Goal: Task Accomplishment & Management: Manage account settings

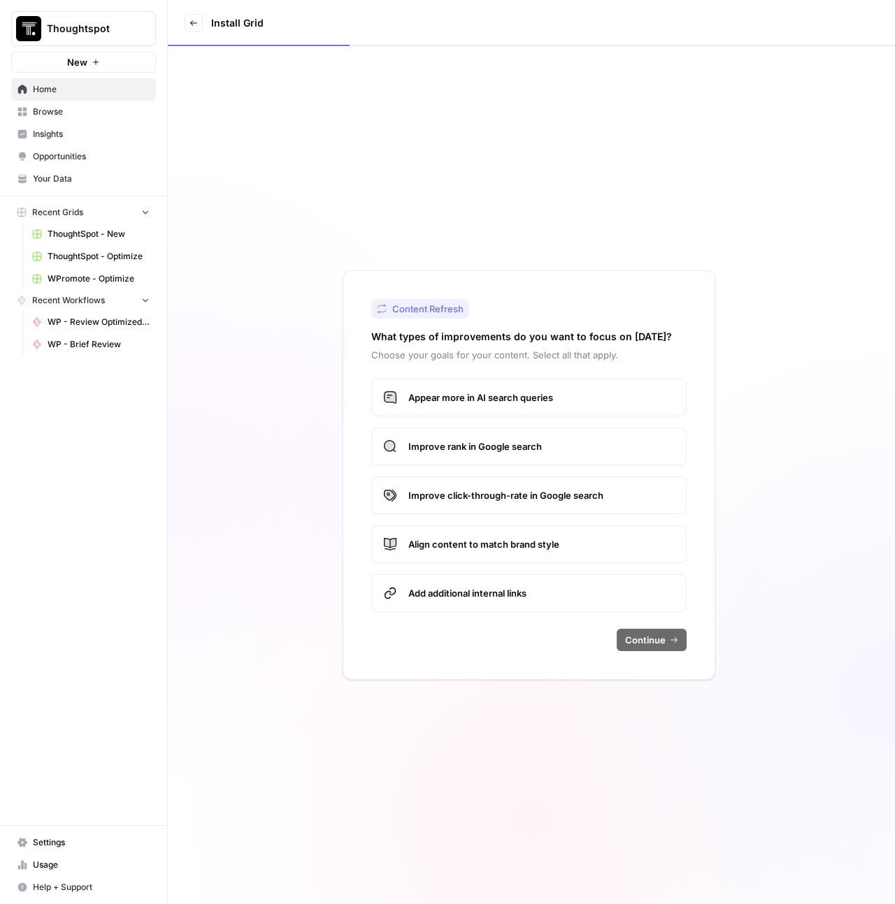
click at [73, 38] on button "Thoughtspot" at bounding box center [83, 28] width 145 height 35
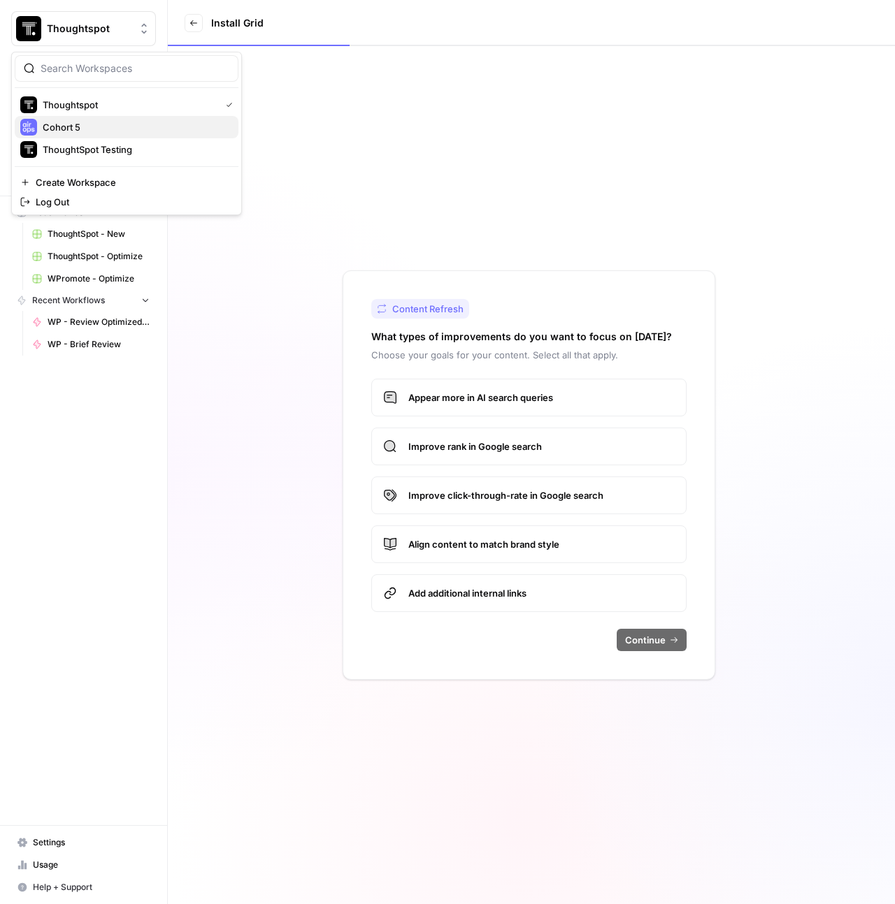
click at [84, 131] on span "Cohort 5" at bounding box center [135, 127] width 184 height 14
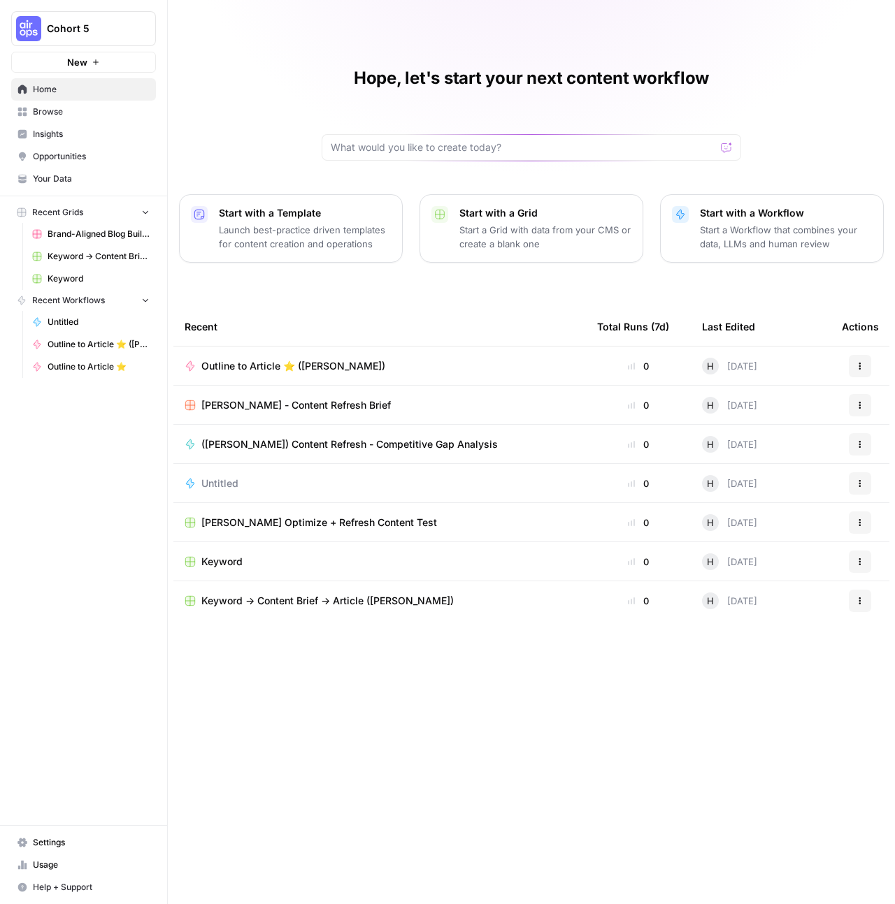
click at [455, 363] on div "Outline to Article ⭐️ (Hope Siler)" at bounding box center [379, 366] width 390 height 14
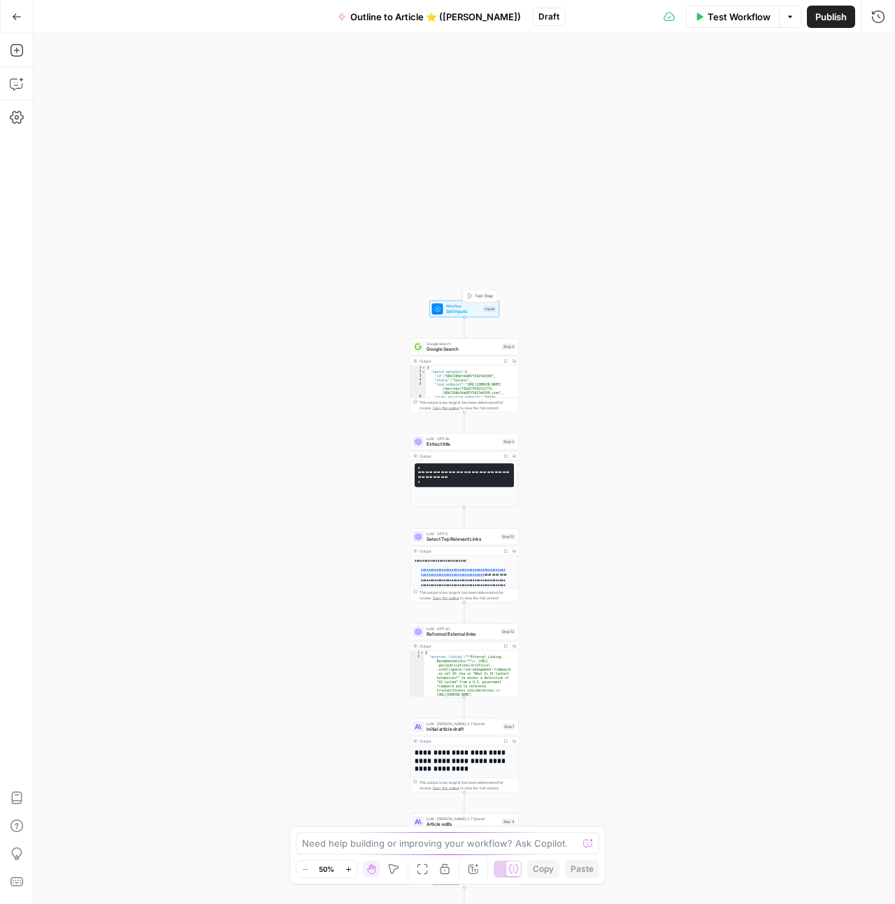
click at [469, 308] on span "Set Inputs" at bounding box center [463, 311] width 35 height 7
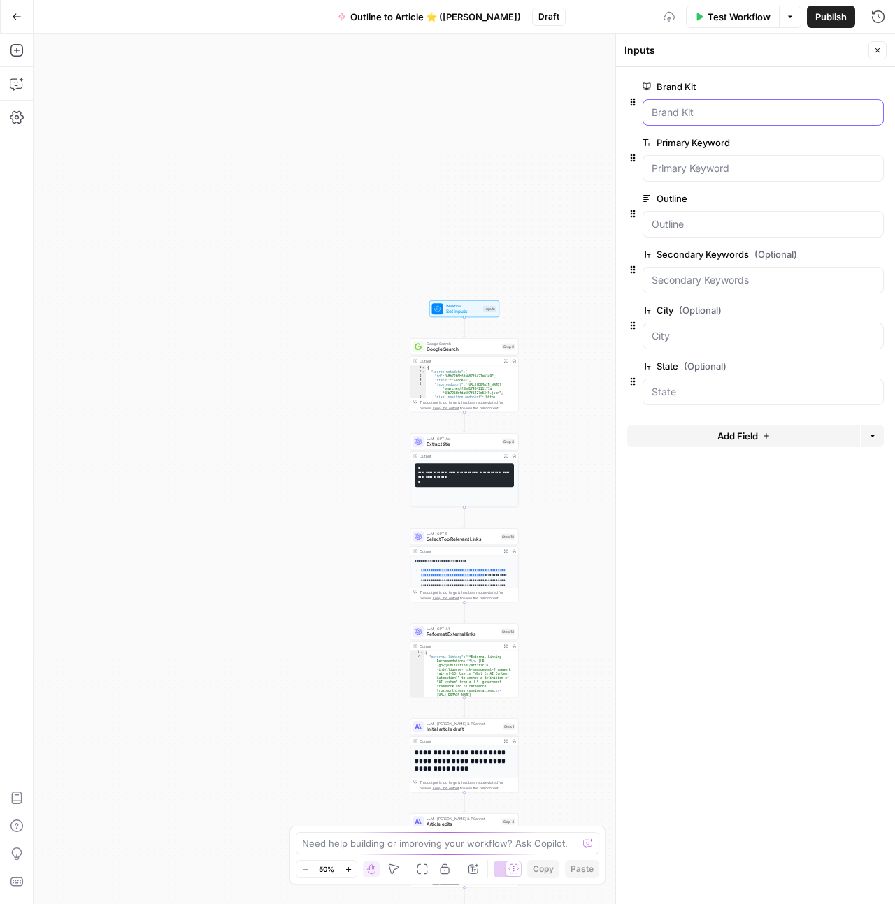
click at [765, 116] on Kit "Brand Kit" at bounding box center [762, 113] width 223 height 14
click at [465, 346] on span "Google Search" at bounding box center [462, 349] width 73 height 7
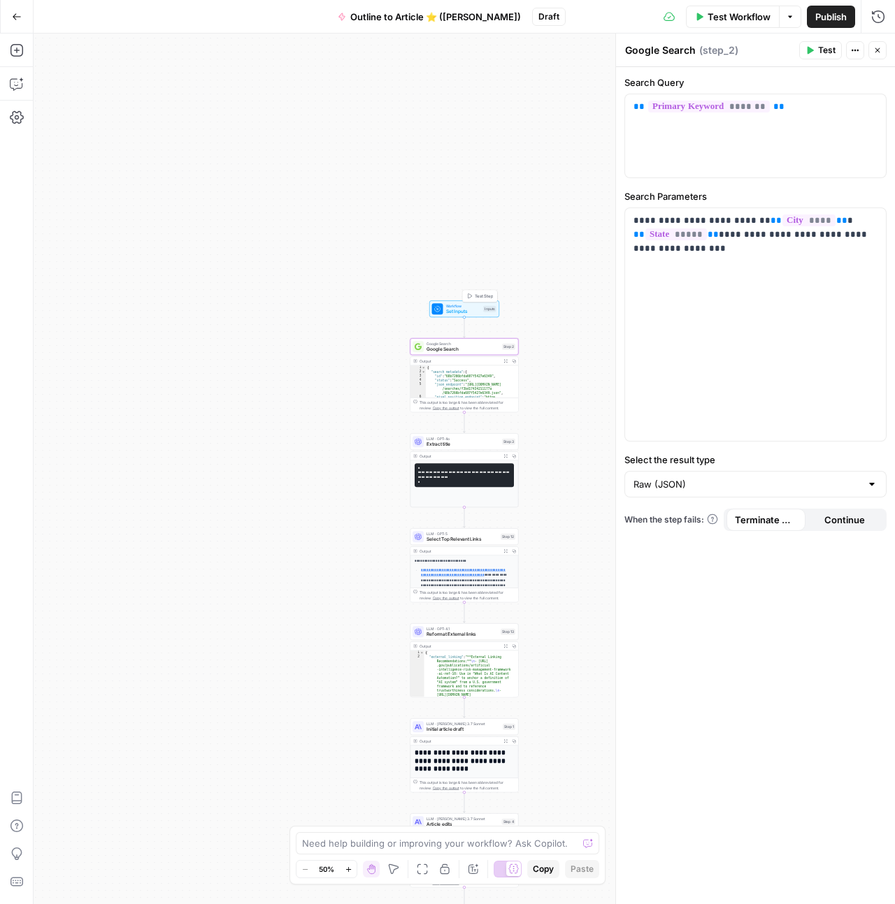
click at [464, 306] on span "Workflow" at bounding box center [463, 306] width 35 height 6
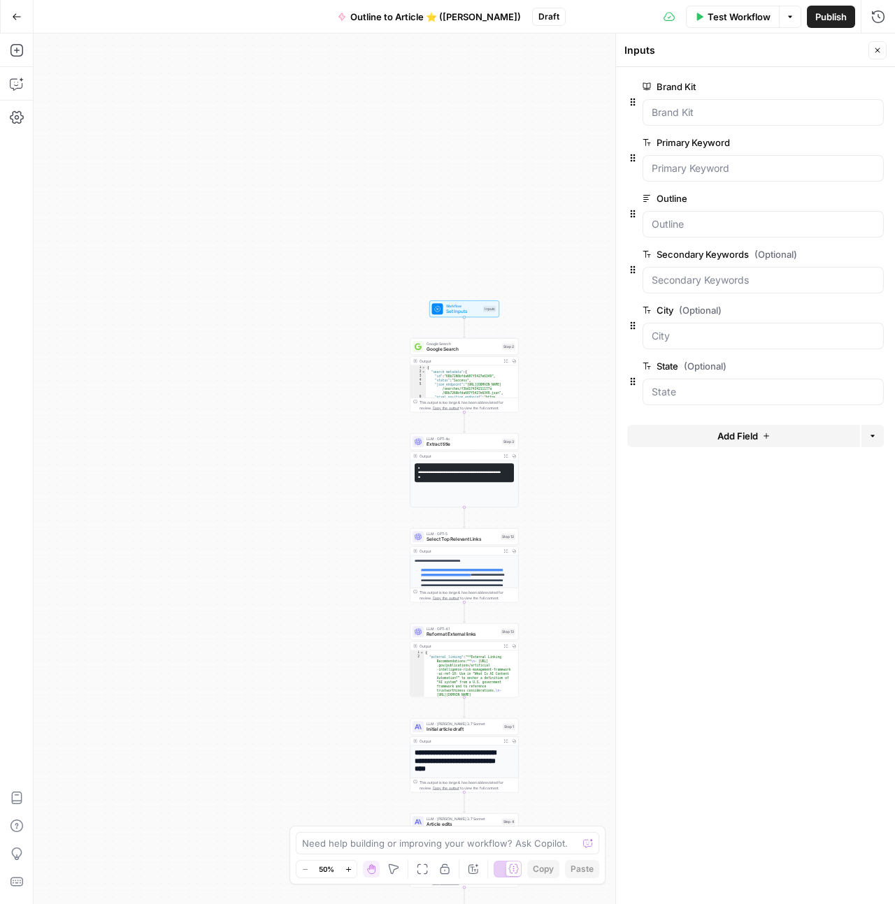
click at [697, 158] on div at bounding box center [762, 168] width 241 height 27
click at [705, 208] on div "Outline edit field Delete group" at bounding box center [762, 214] width 241 height 48
click at [709, 222] on input "Outline" at bounding box center [762, 224] width 223 height 14
click at [840, 93] on button "edit field" at bounding box center [837, 86] width 54 height 17
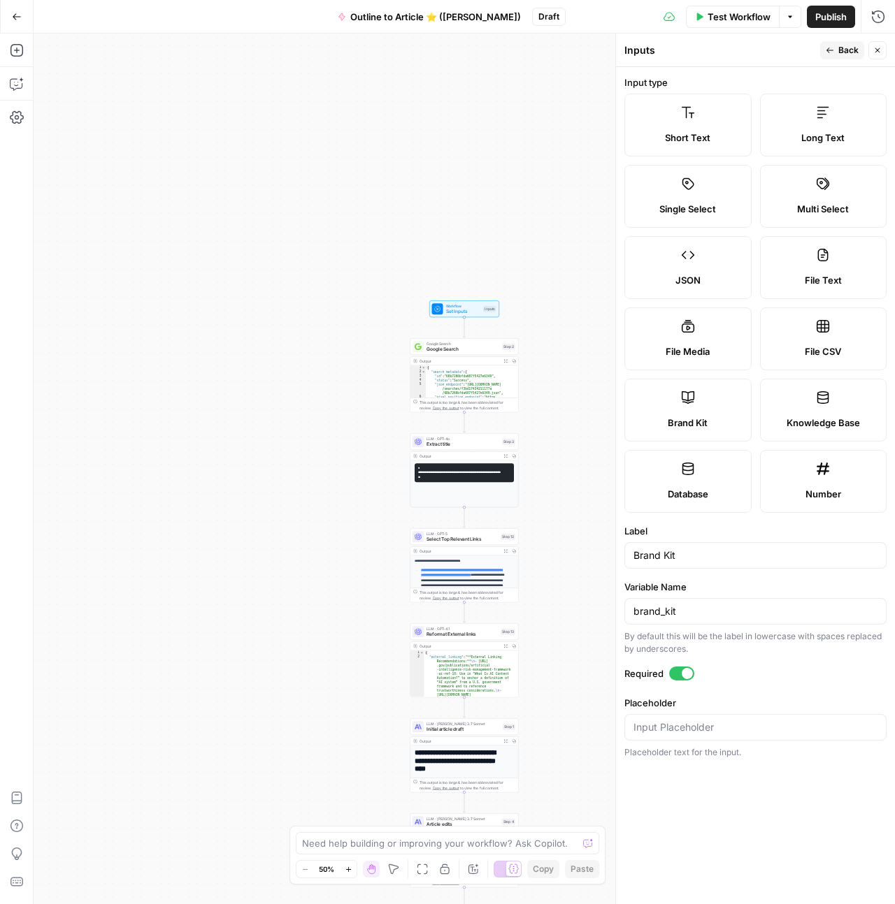
click at [884, 54] on button "Close" at bounding box center [877, 50] width 18 height 18
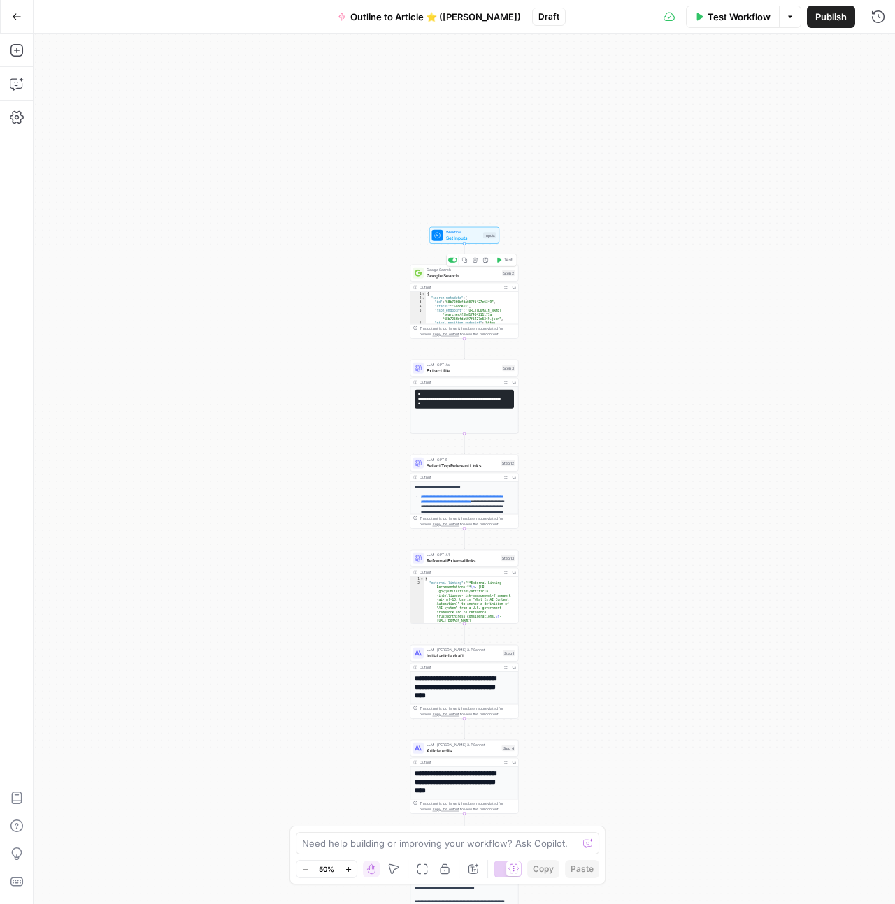
click at [445, 277] on span "Google Search" at bounding box center [462, 275] width 73 height 7
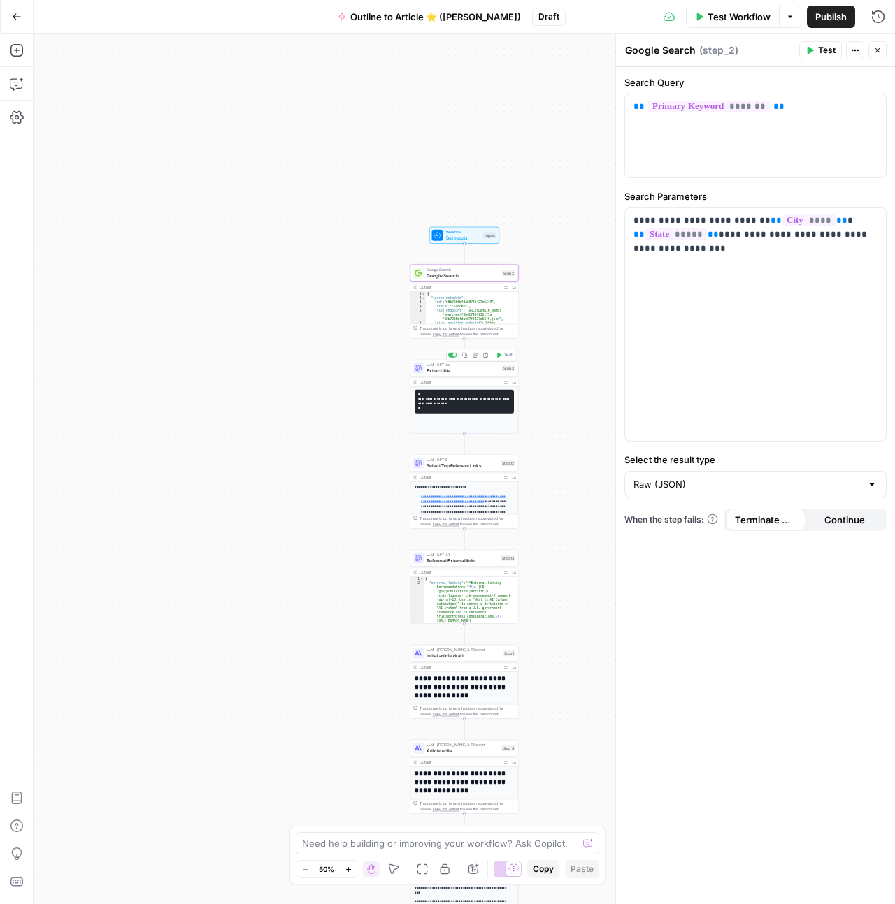
click at [463, 363] on span "LLM · GPT-4o" at bounding box center [462, 365] width 73 height 6
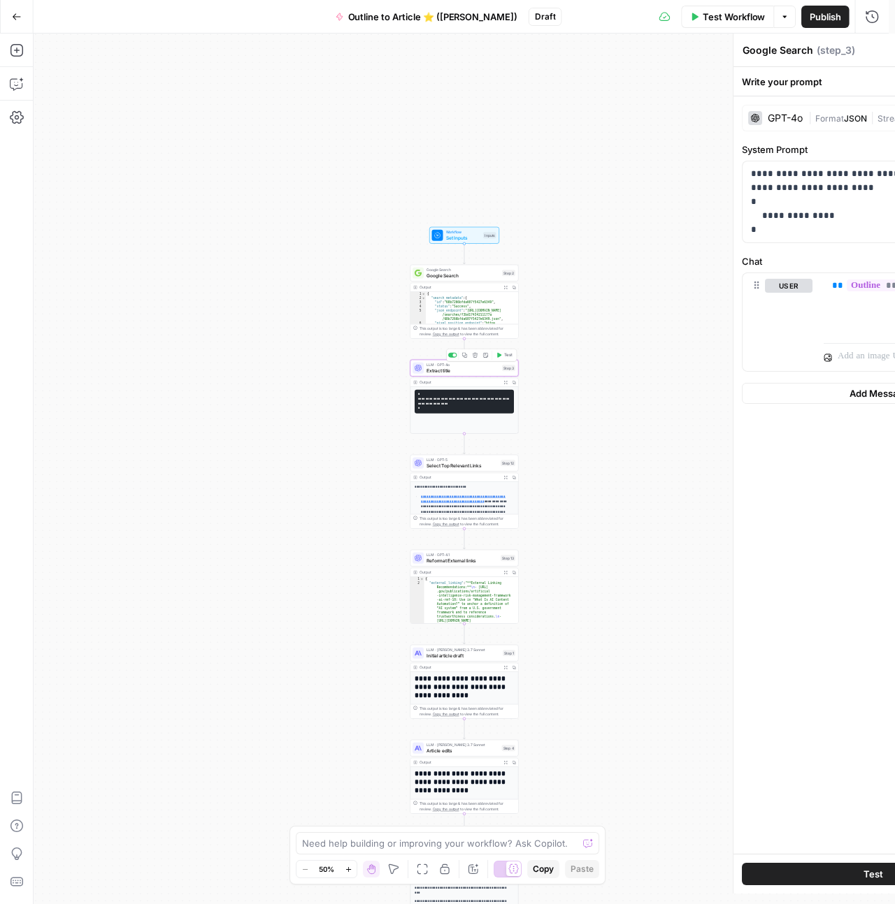
type textarea "Extract title"
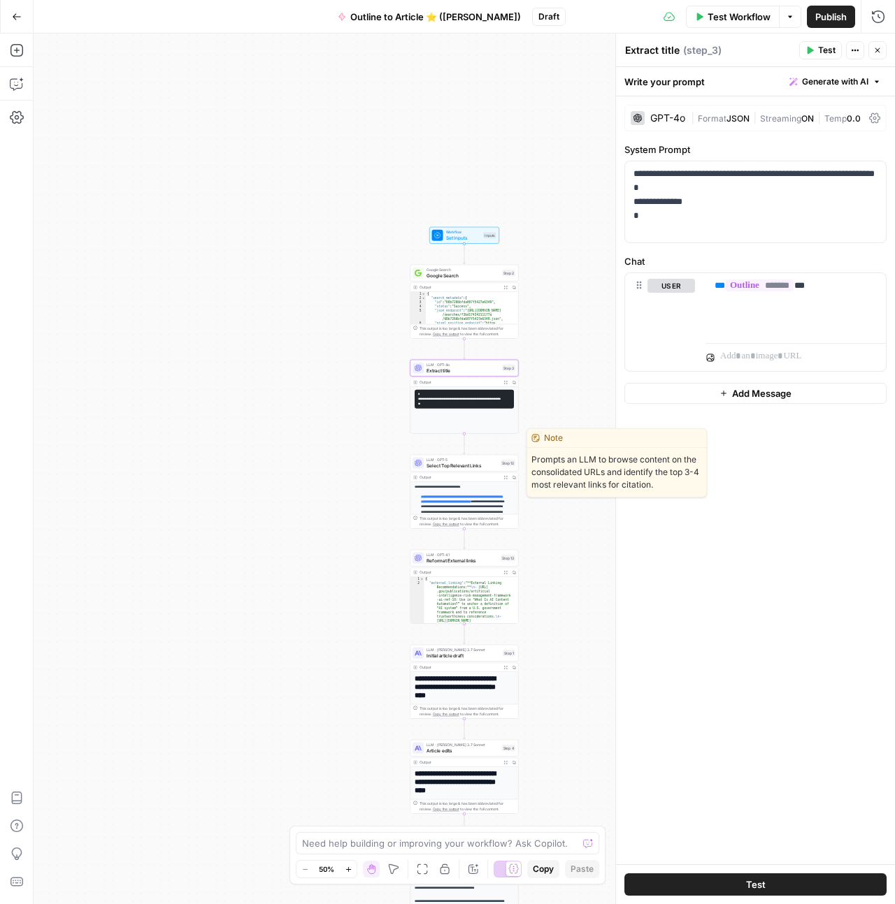
click at [453, 470] on div "LLM · GPT-5 Select Top Relevant Links Step 12 Copy step Delete step Edit Note T…" at bounding box center [464, 463] width 108 height 17
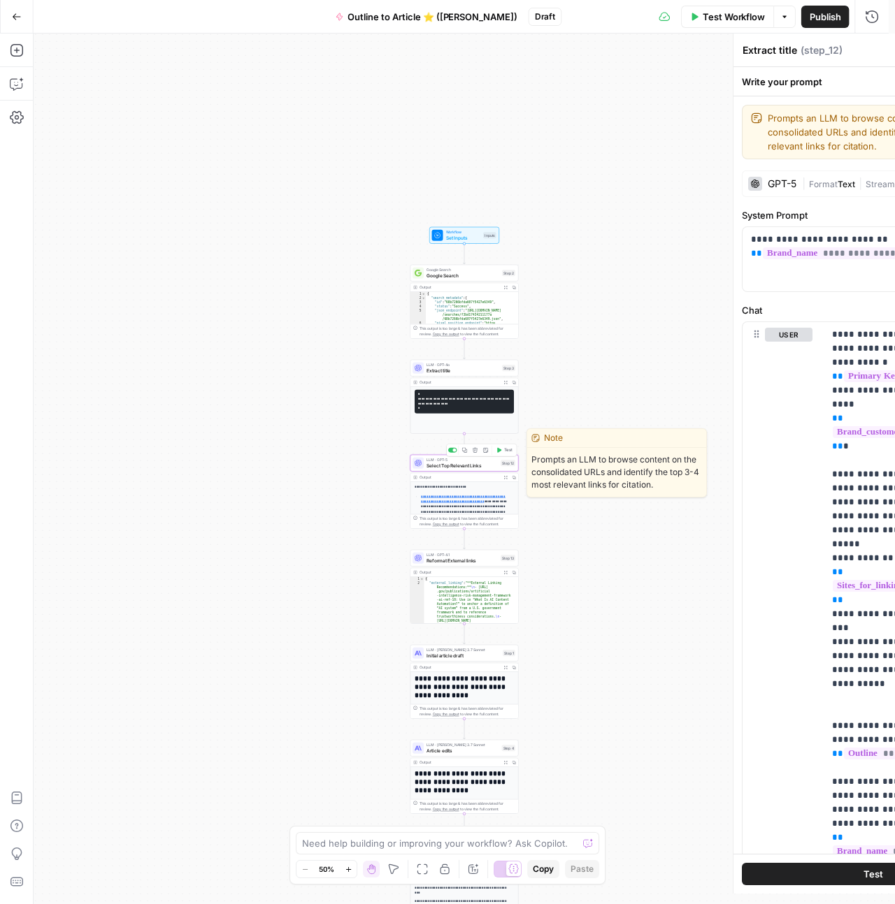
type textarea "Select Top Relevant Links"
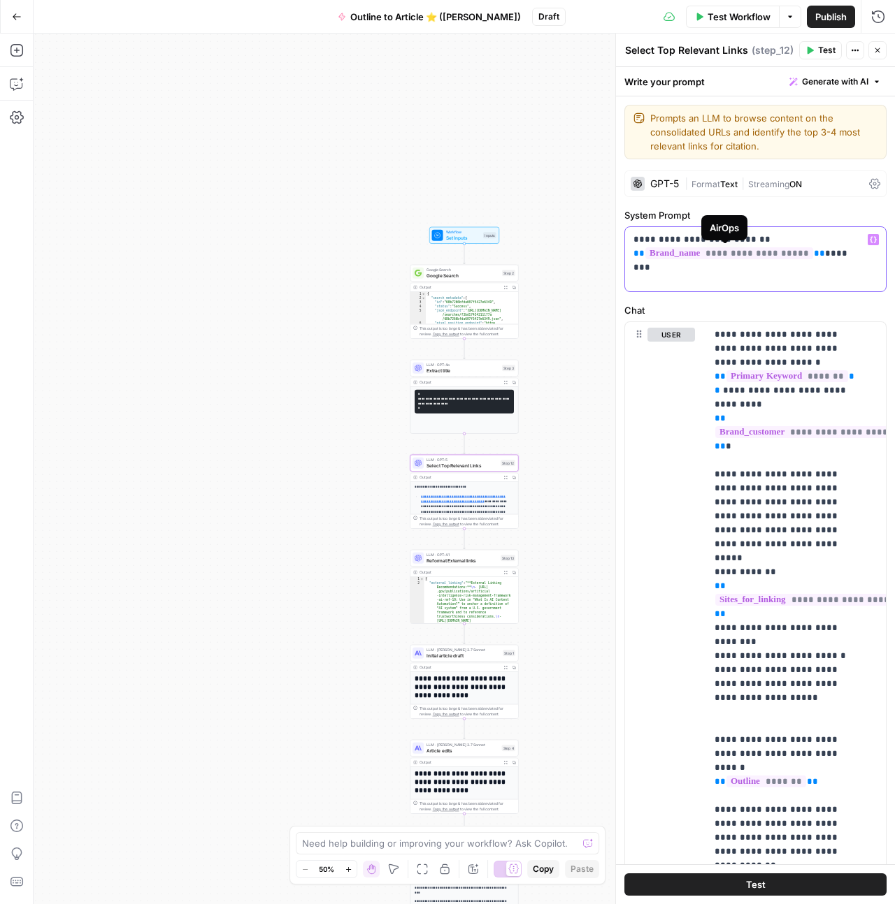
click at [773, 250] on span "**********" at bounding box center [729, 253] width 168 height 12
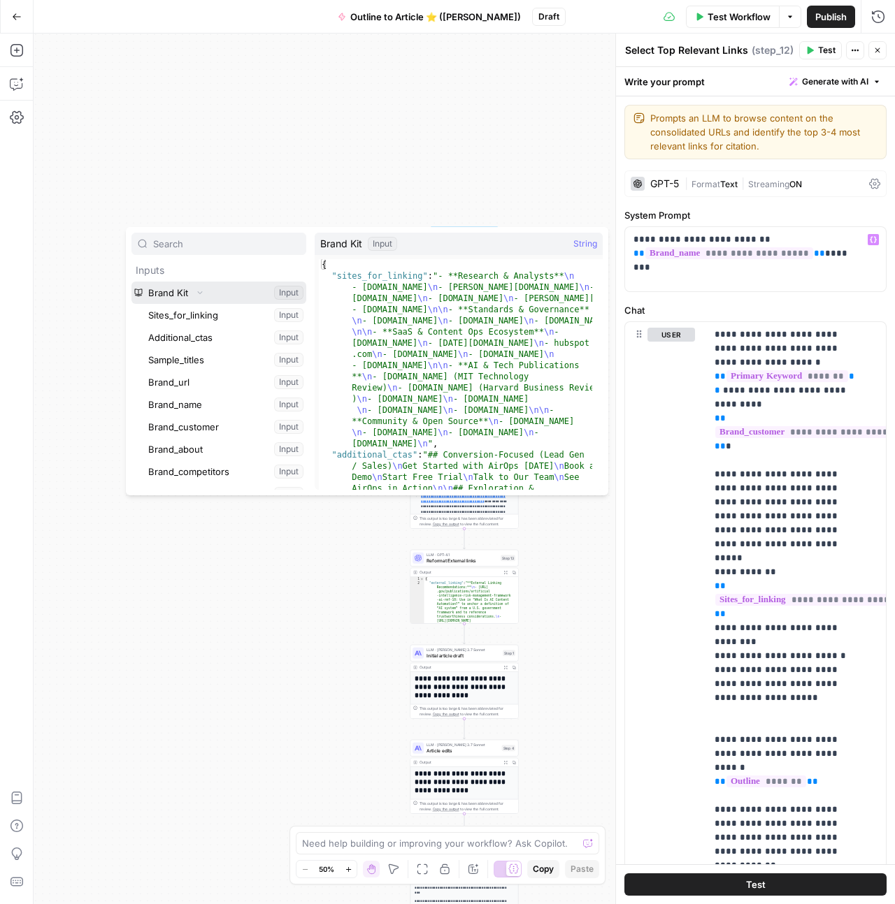
click at [180, 289] on button "Select variable Brand Kit" at bounding box center [218, 293] width 175 height 22
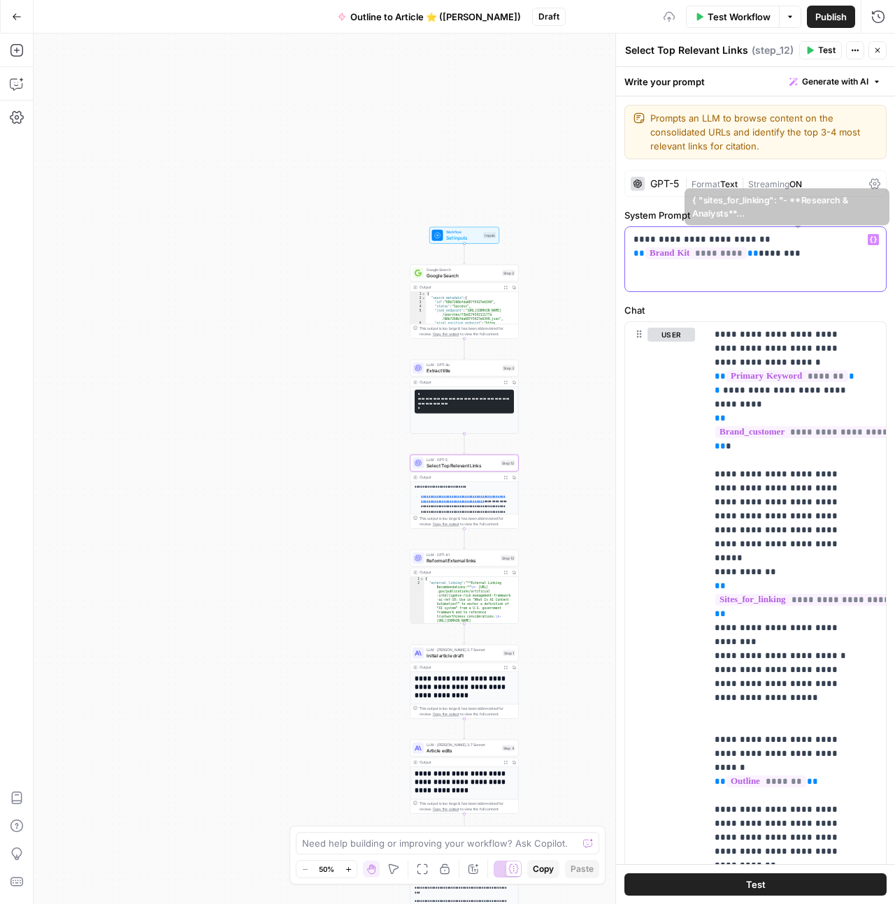
click at [746, 247] on span "*********" at bounding box center [695, 253] width 101 height 12
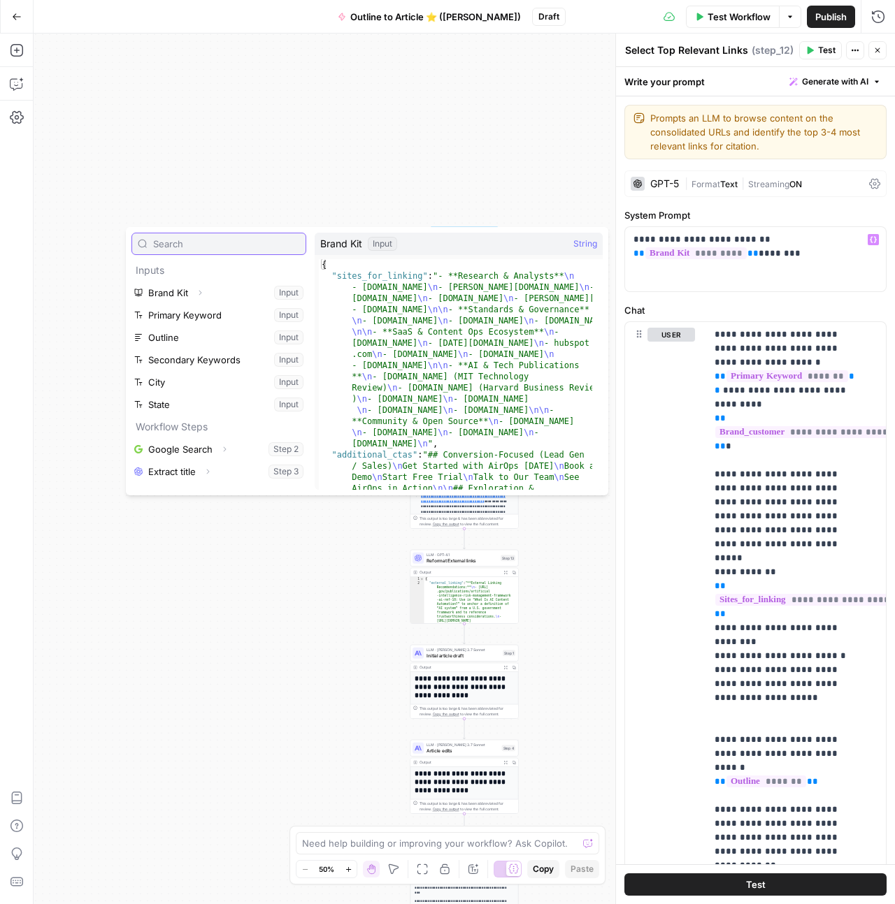
click at [188, 250] on input "text" at bounding box center [226, 244] width 147 height 14
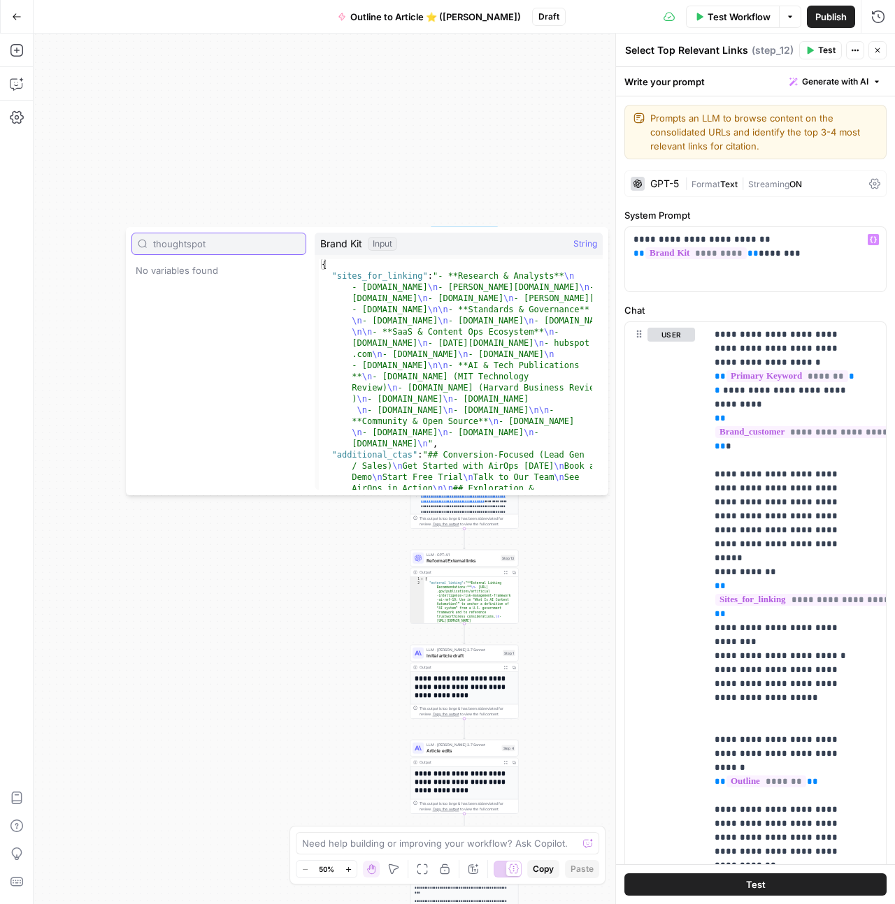
type input "thoughtspot"
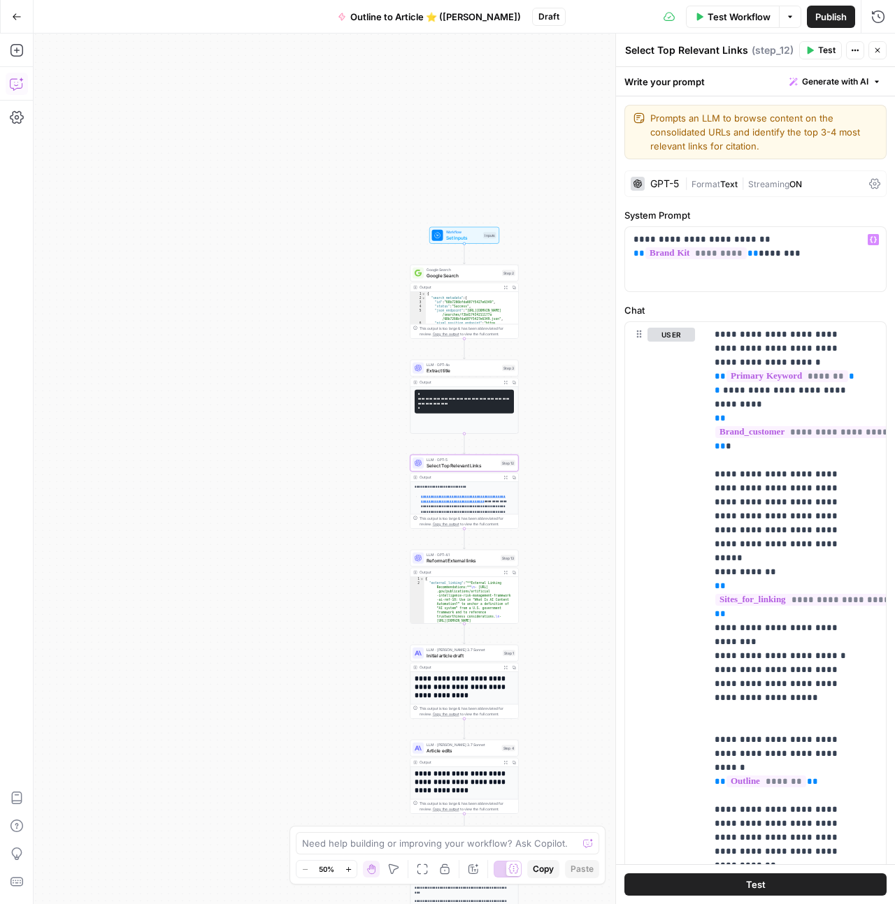
click at [7, 86] on button "Copilot" at bounding box center [17, 84] width 22 height 22
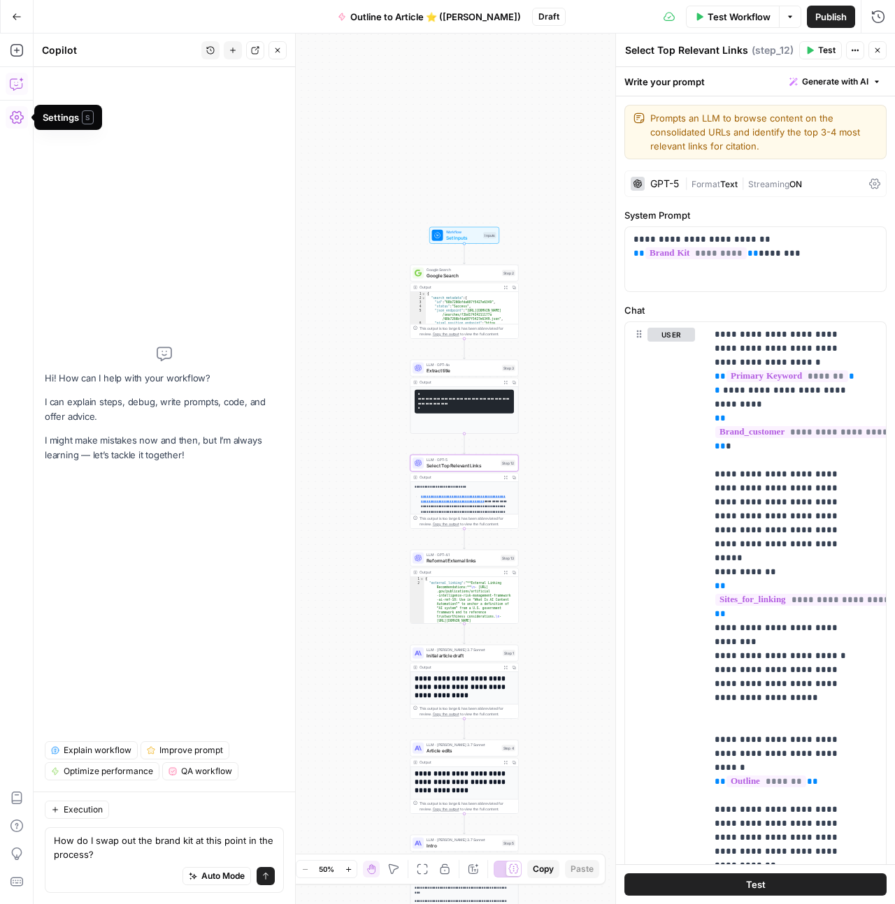
type textarea "How do I swap out the brand kit at this point in the process?"
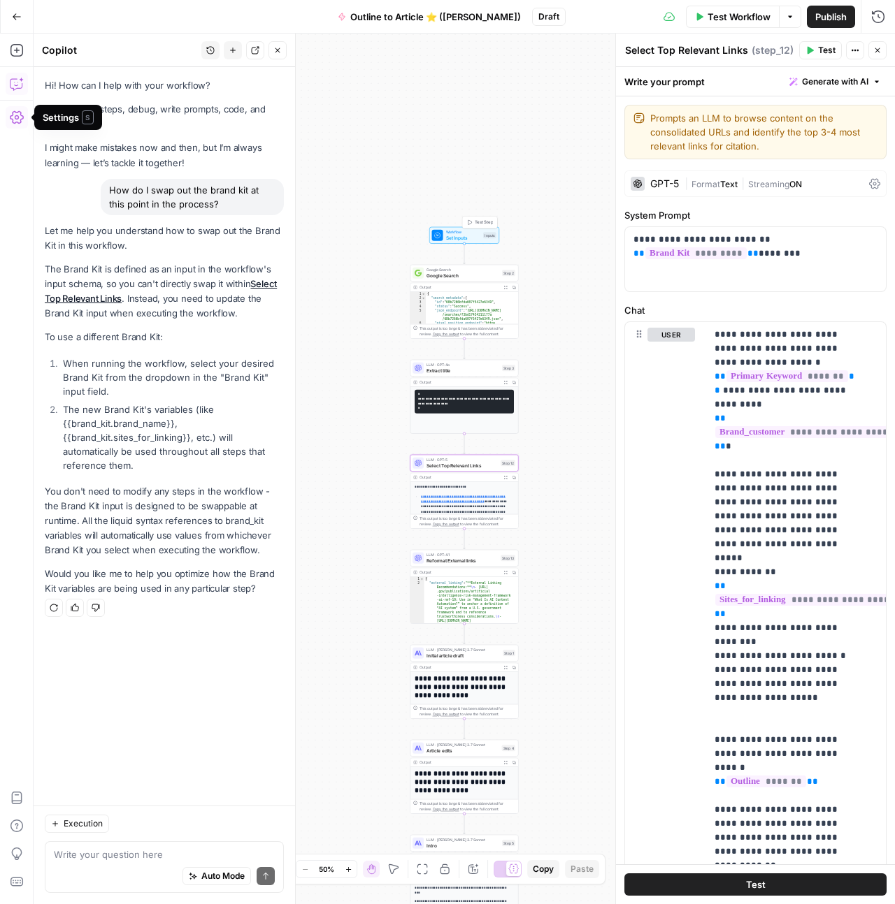
click at [436, 237] on icon at bounding box center [438, 236] width 6 height 6
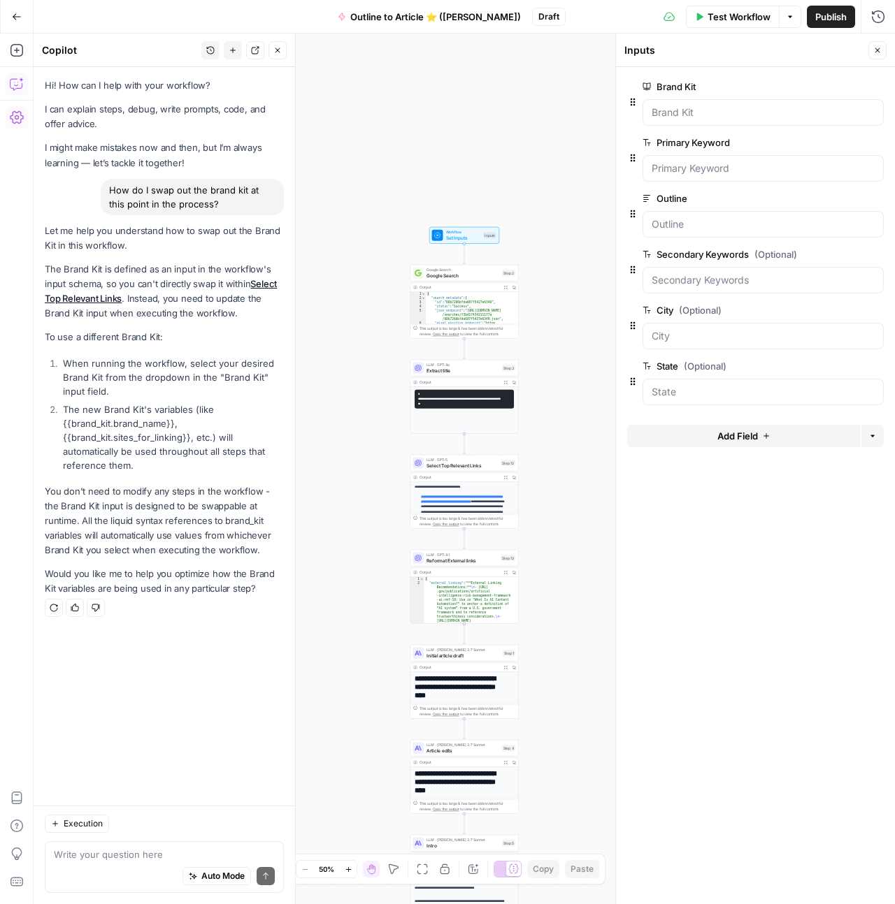
click at [881, 90] on button "Delete group" at bounding box center [875, 86] width 17 height 17
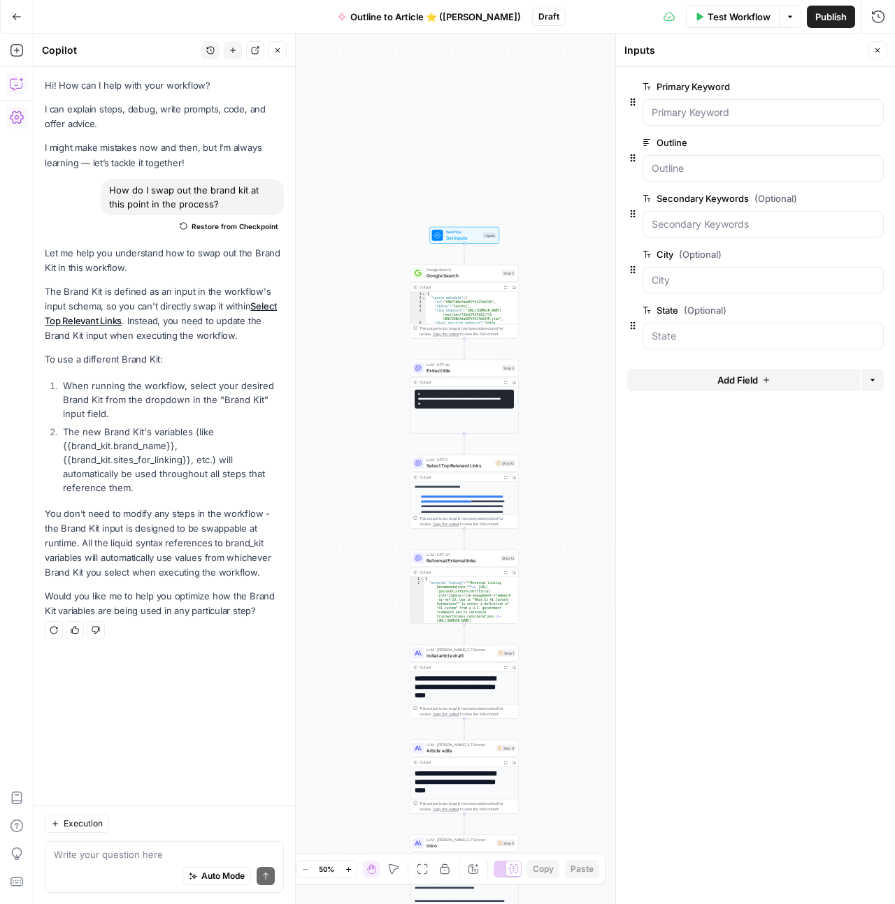
click at [760, 381] on button "Add Field" at bounding box center [743, 380] width 233 height 22
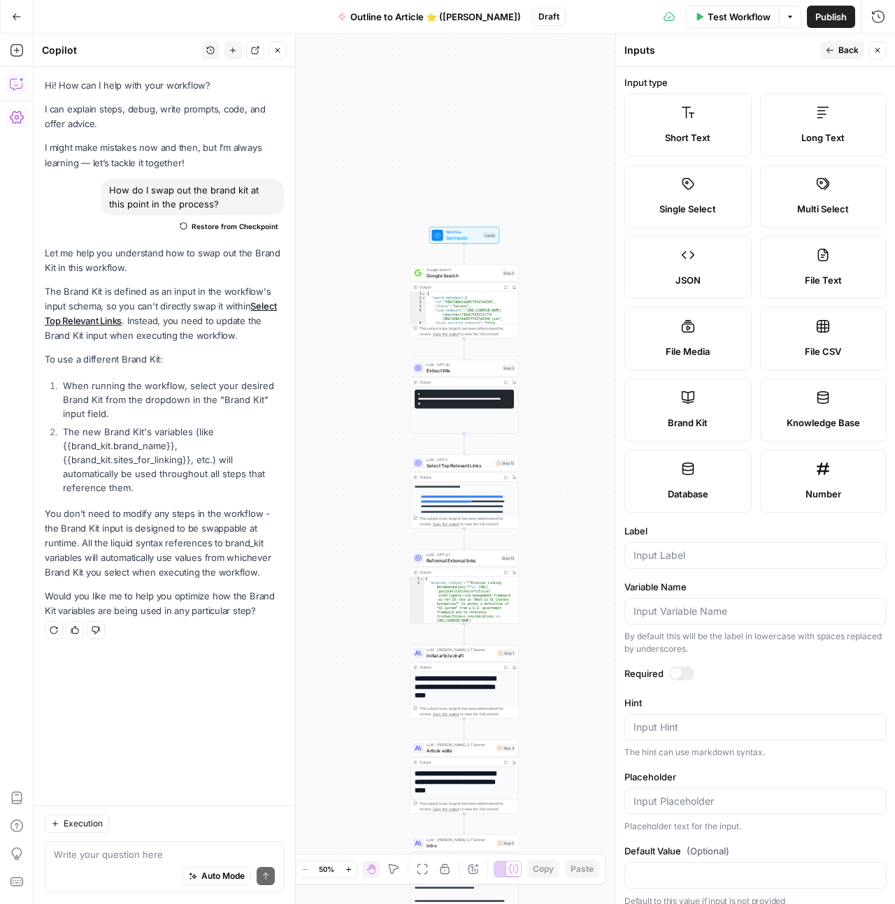
click at [679, 389] on label "Brand Kit" at bounding box center [687, 410] width 127 height 63
click at [683, 547] on div at bounding box center [755, 555] width 262 height 27
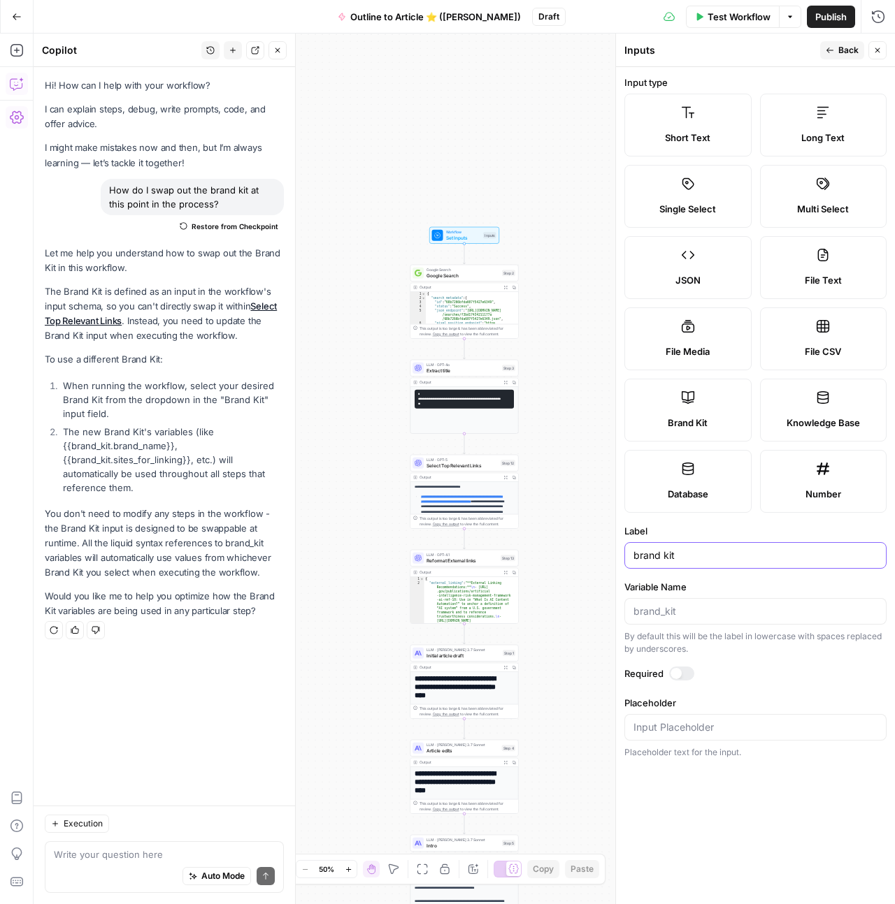
type input "brand kit"
click at [828, 50] on icon "button" at bounding box center [829, 50] width 8 height 8
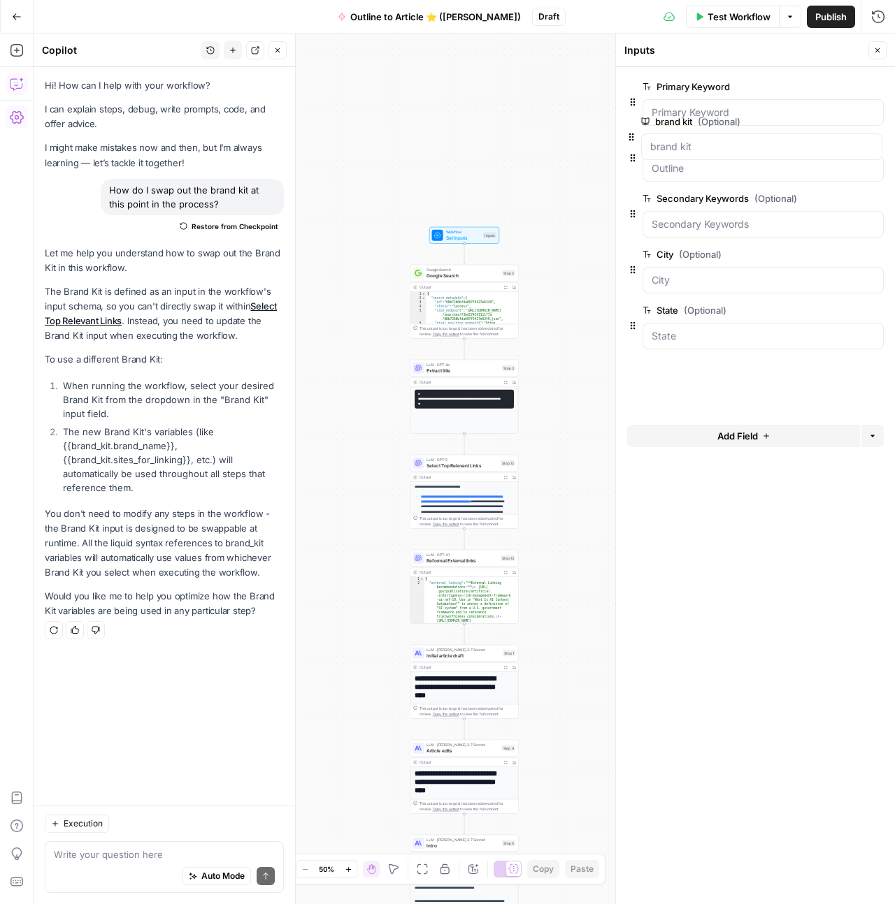
drag, startPoint x: 630, startPoint y: 383, endPoint x: 629, endPoint y: 136, distance: 246.7
drag, startPoint x: 629, startPoint y: 384, endPoint x: 640, endPoint y: 124, distance: 260.9
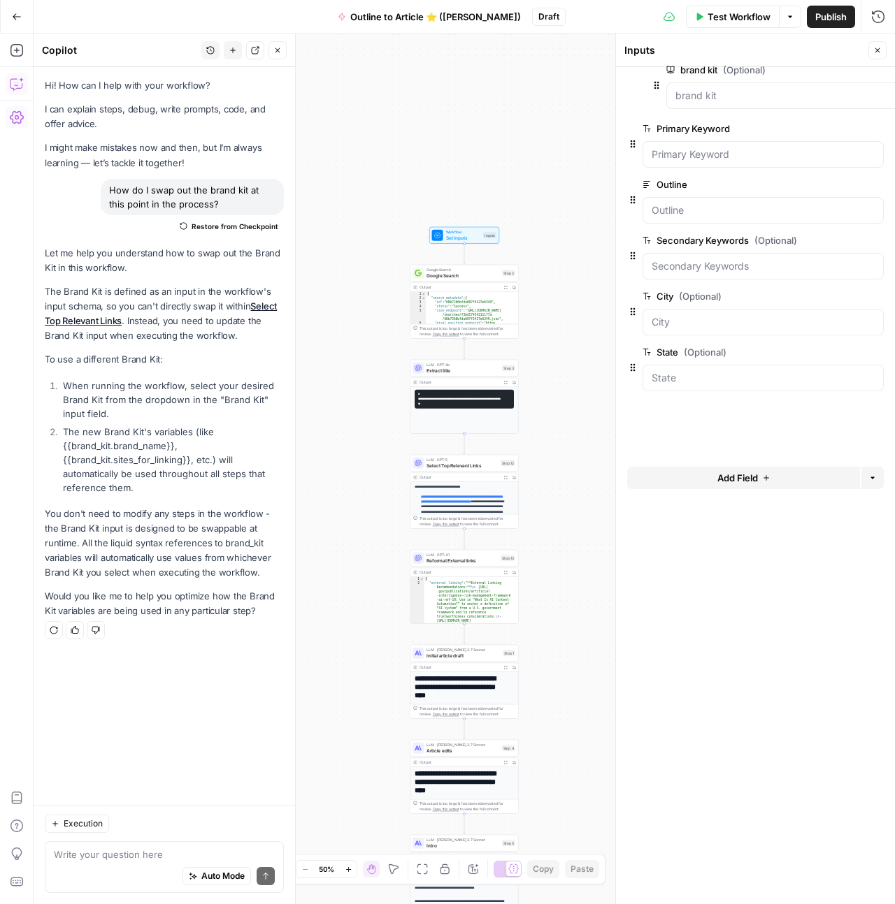
drag, startPoint x: 629, startPoint y: 386, endPoint x: 655, endPoint y: 85, distance: 302.3
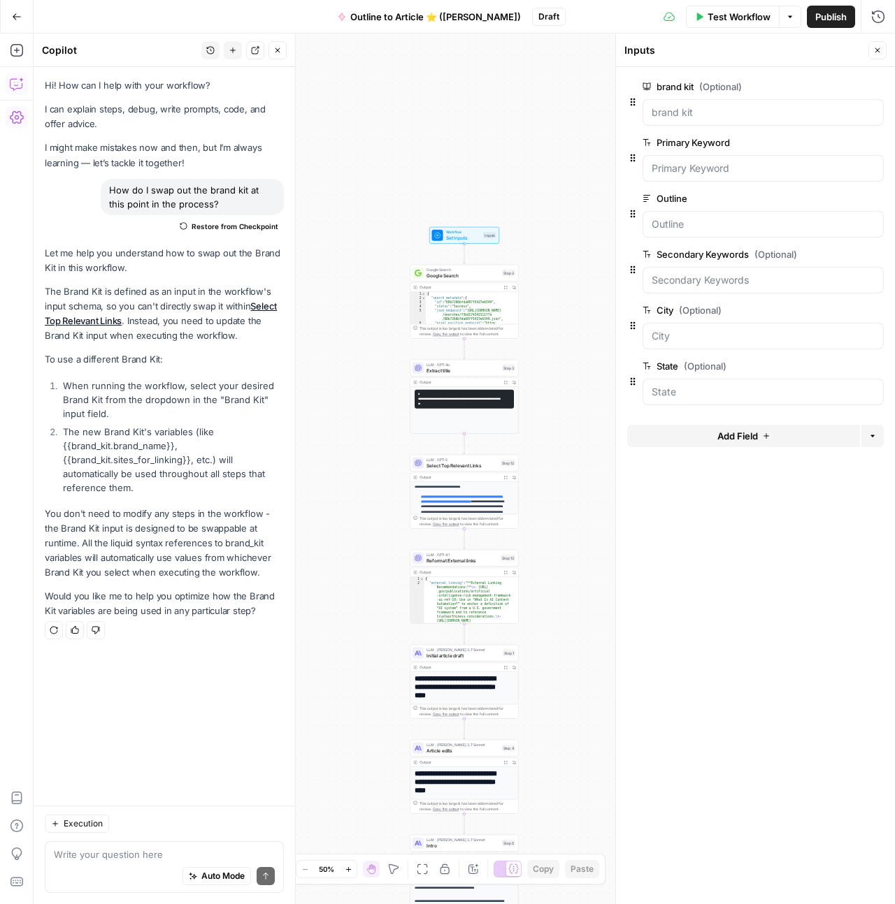
click at [834, 87] on span "edit field" at bounding box center [831, 86] width 31 height 11
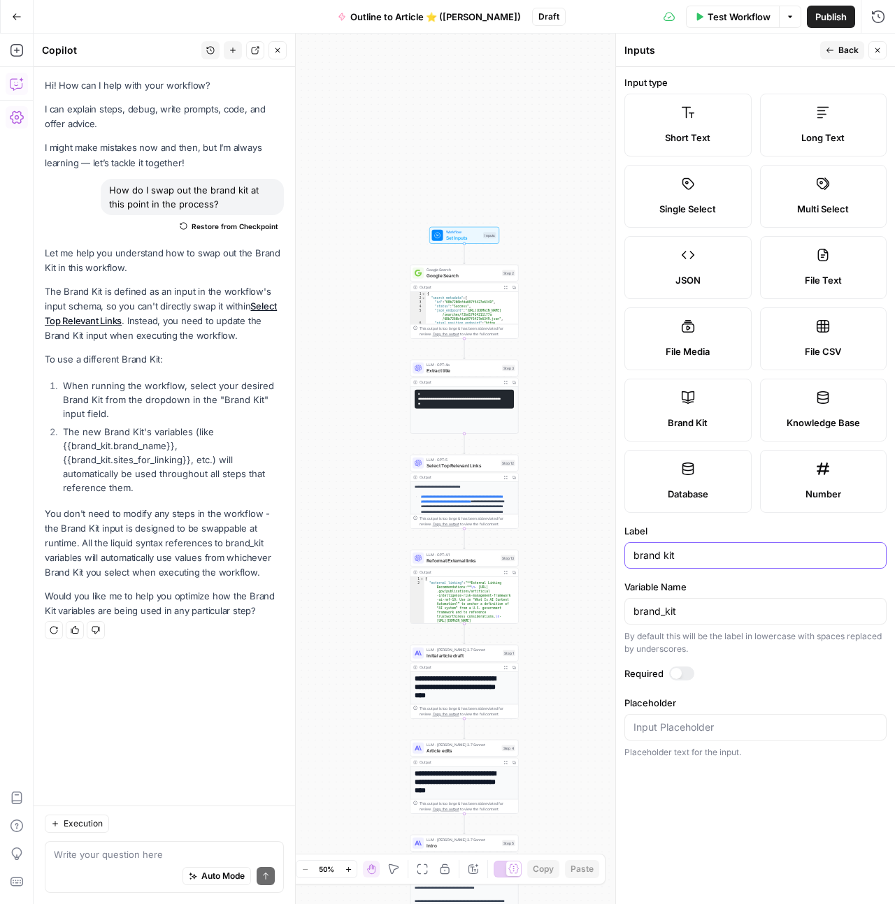
drag, startPoint x: 686, startPoint y: 559, endPoint x: 584, endPoint y: 565, distance: 101.5
click at [584, 565] on body "Cohort 5 New Home Browse Insights Opportunities Your Data Recent Grids Brand-Al…" at bounding box center [447, 452] width 895 height 904
type input "b"
type input "Brand Kit"
click at [783, 79] on label "Input type" at bounding box center [755, 82] width 262 height 14
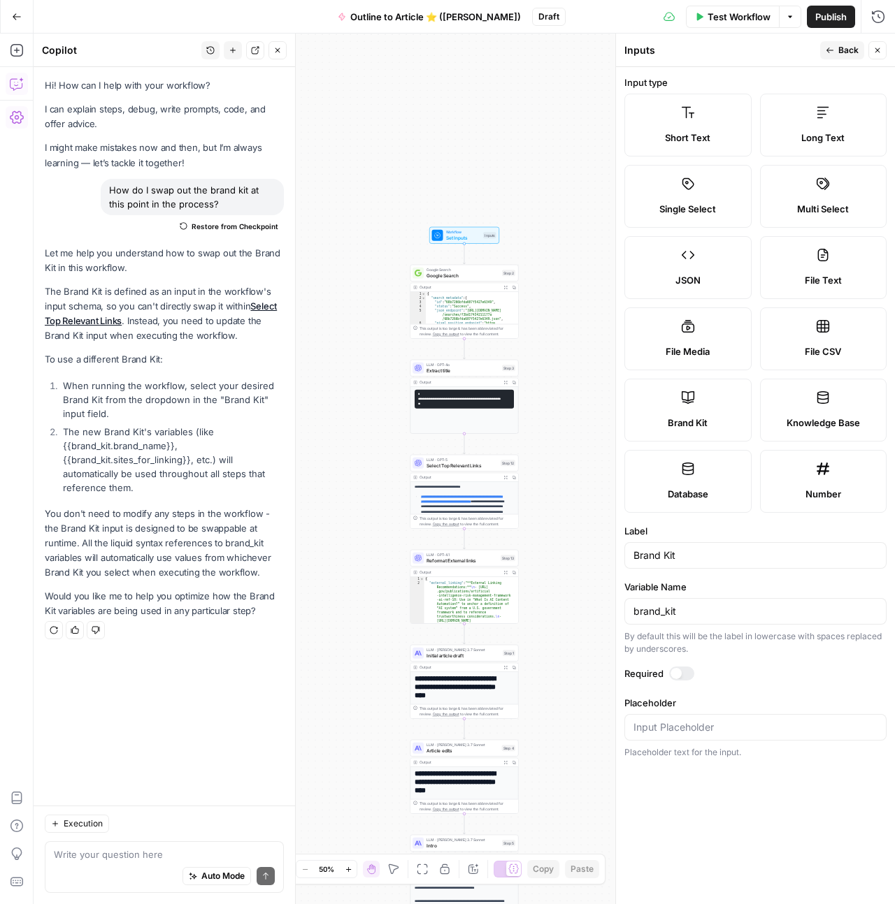
click at [844, 52] on span "Back" at bounding box center [848, 50] width 20 height 13
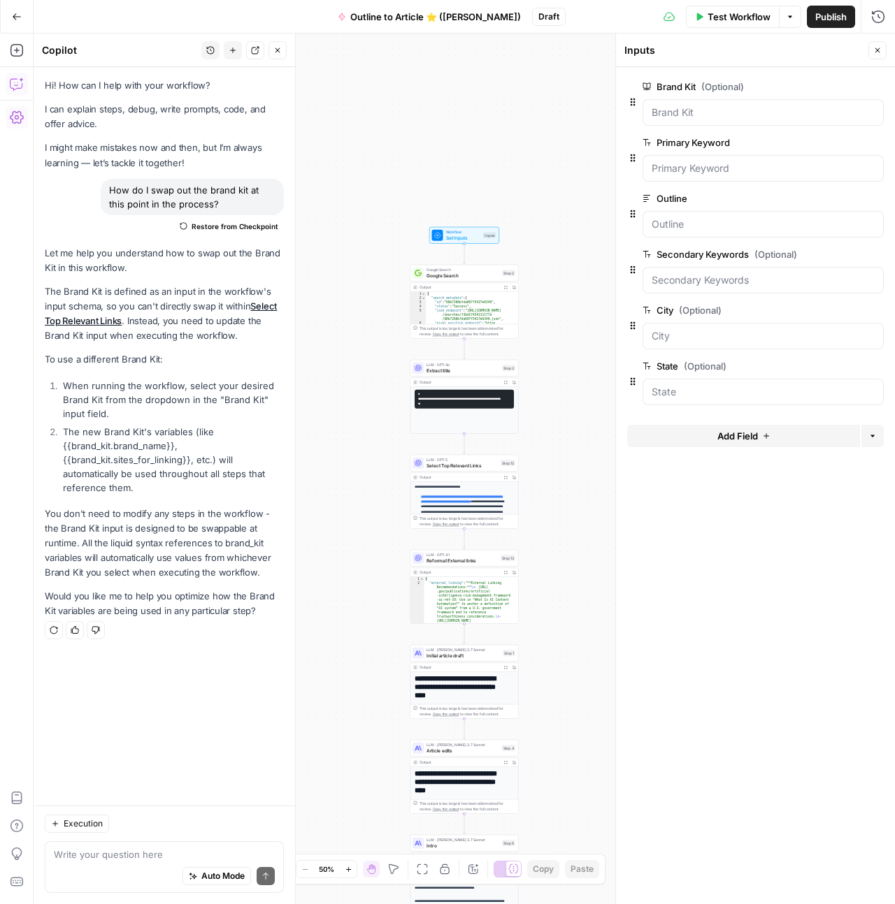
click at [847, 90] on button "edit field" at bounding box center [837, 86] width 54 height 17
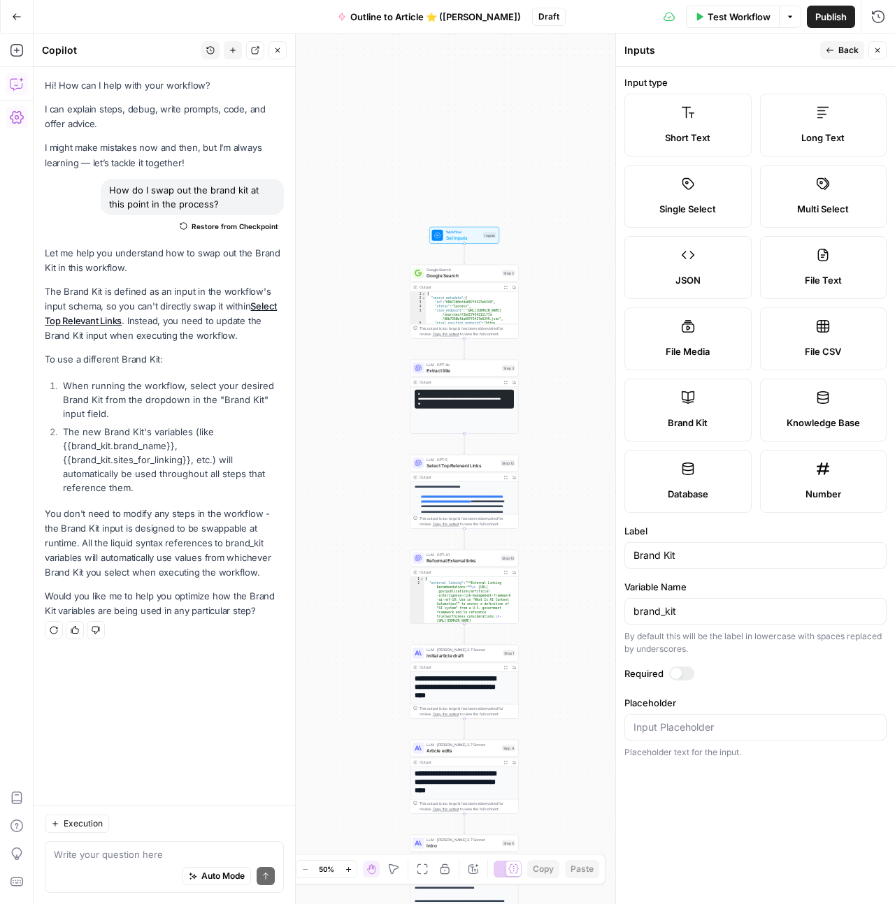
click at [670, 675] on div at bounding box center [675, 673] width 11 height 11
click at [833, 53] on icon "button" at bounding box center [829, 50] width 8 height 8
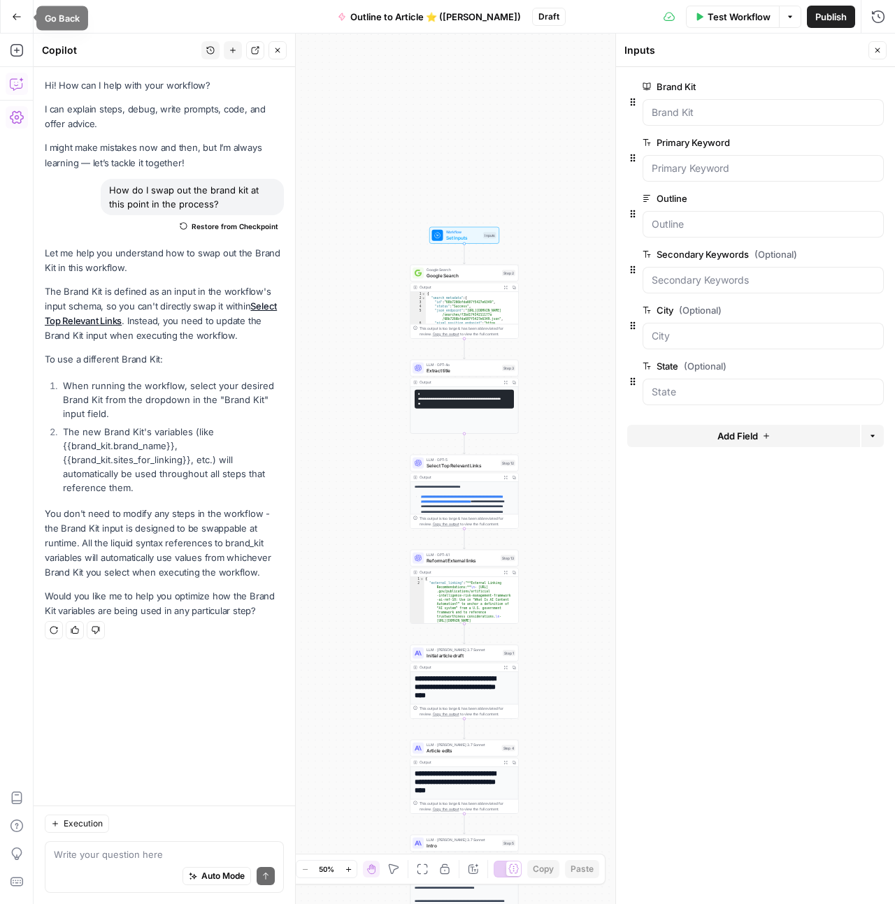
click at [21, 12] on icon "button" at bounding box center [17, 17] width 10 height 10
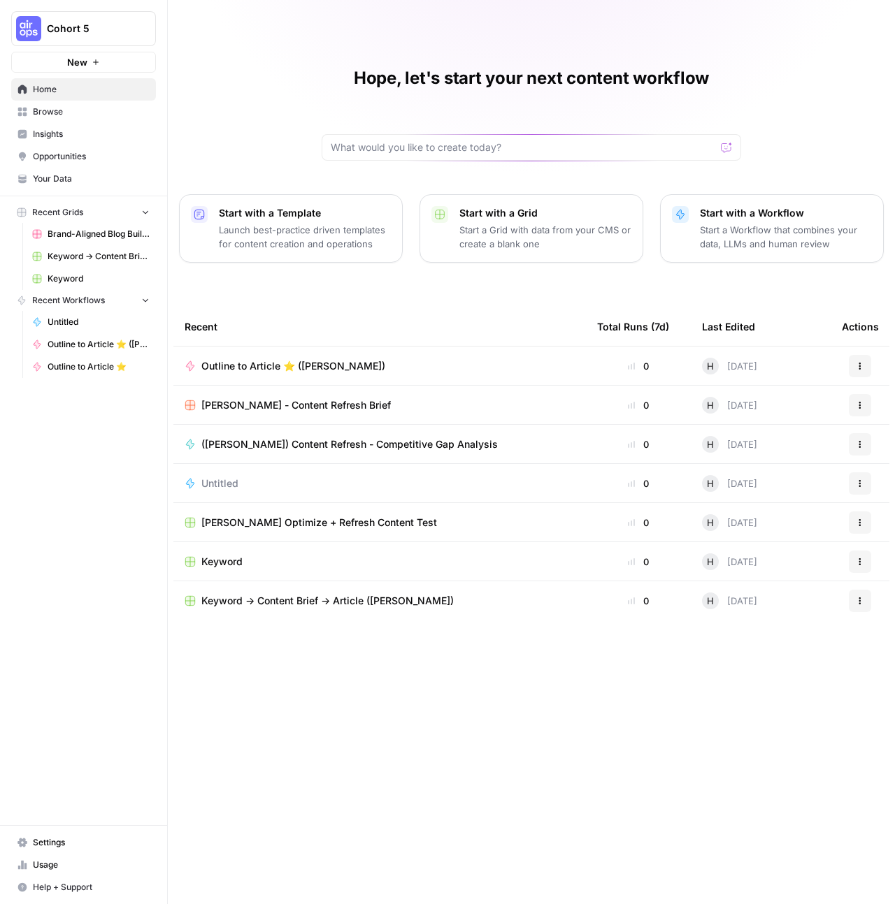
click at [405, 604] on span "Keyword -> Content Brief -> Article (Hope Siler)" at bounding box center [327, 601] width 252 height 14
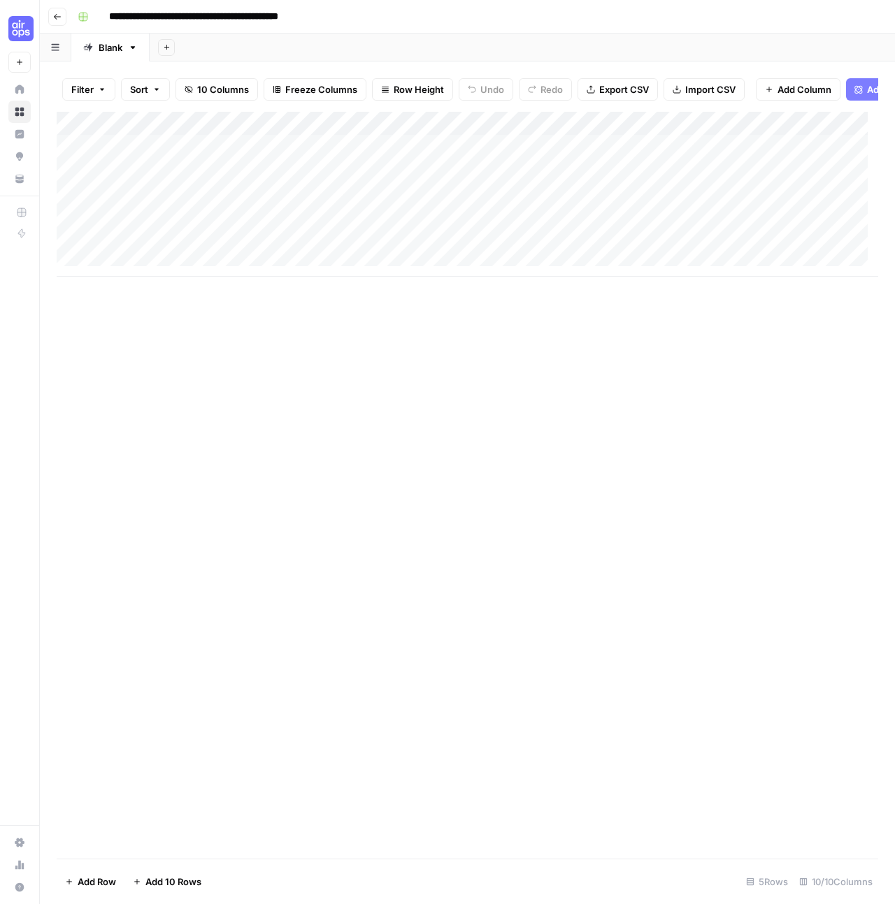
click at [408, 135] on div "Add Column" at bounding box center [467, 194] width 821 height 165
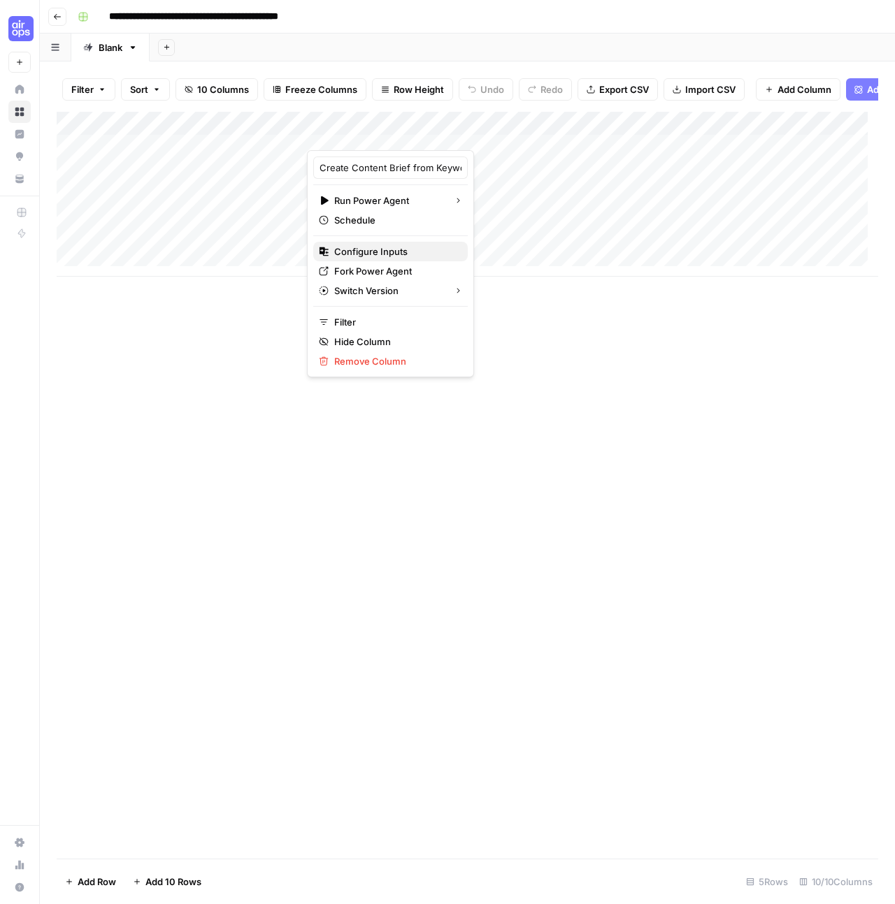
click at [374, 253] on span "Configure Inputs" at bounding box center [395, 252] width 122 height 14
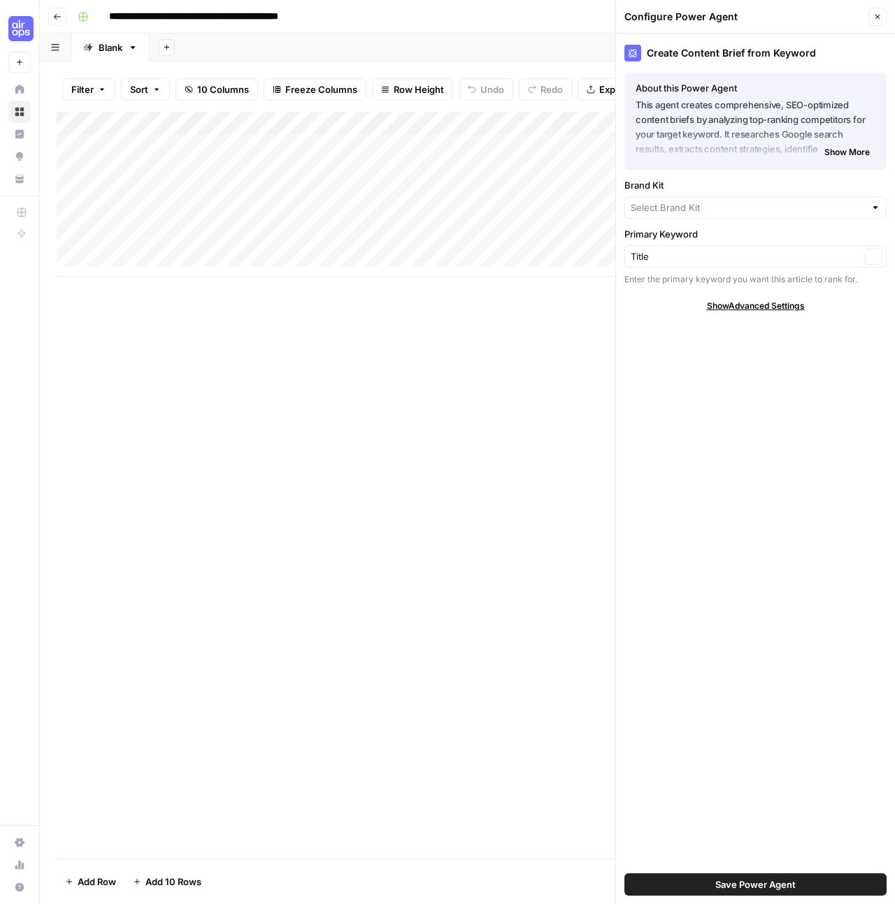
type input "ThoughtSpot"
click at [880, 18] on icon "button" at bounding box center [877, 17] width 8 height 8
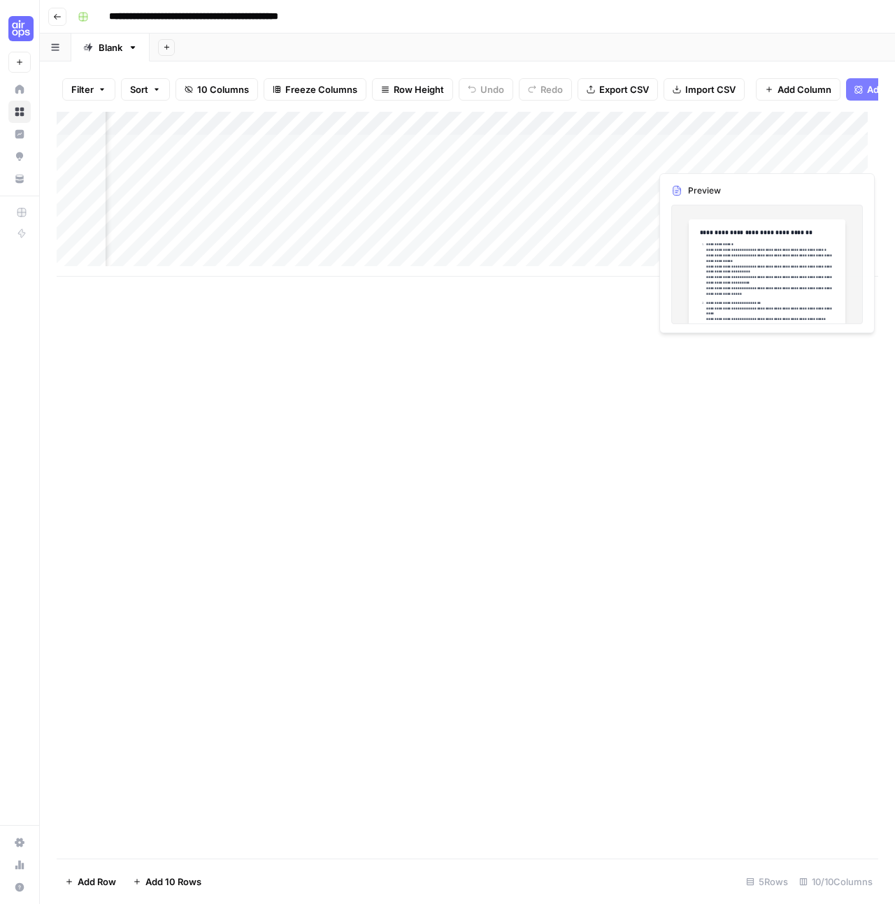
scroll to position [0, 742]
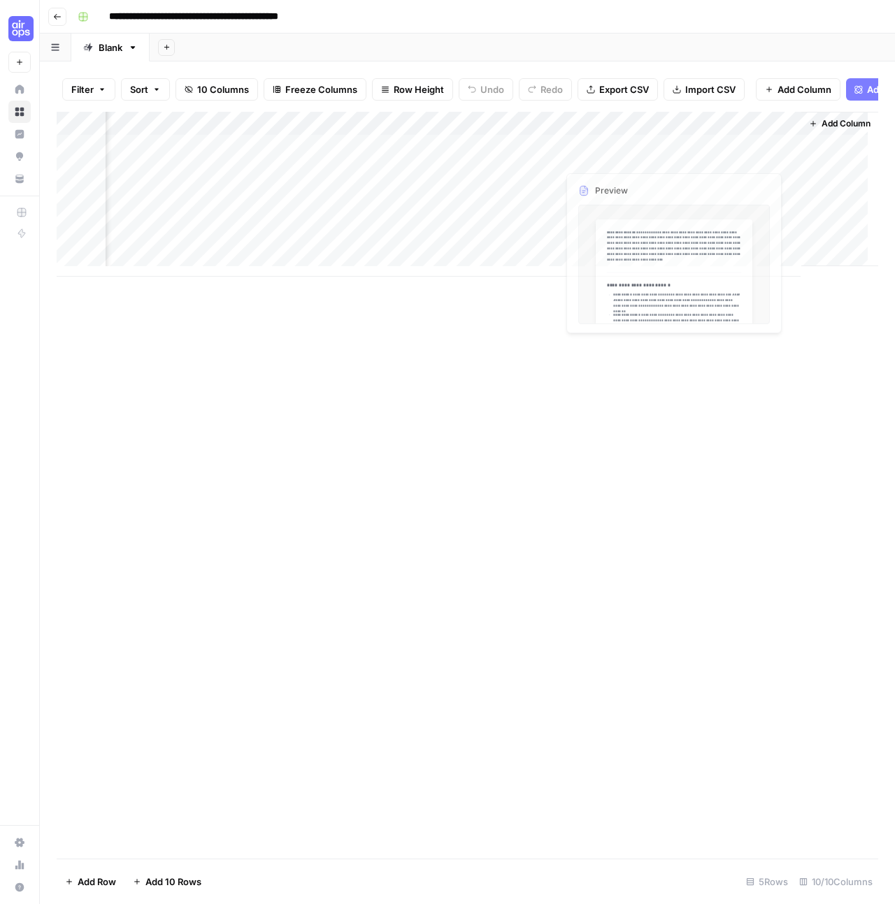
click at [821, 130] on span "Add Column" at bounding box center [845, 123] width 49 height 13
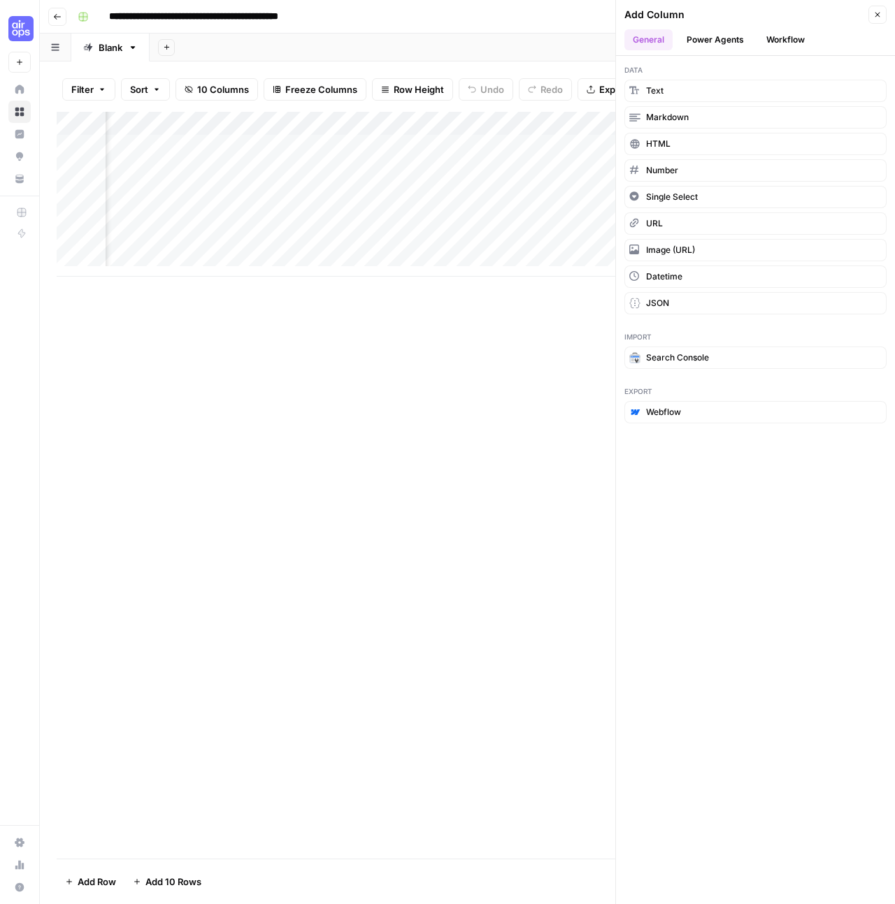
click at [767, 37] on button "Workflow" at bounding box center [785, 39] width 55 height 21
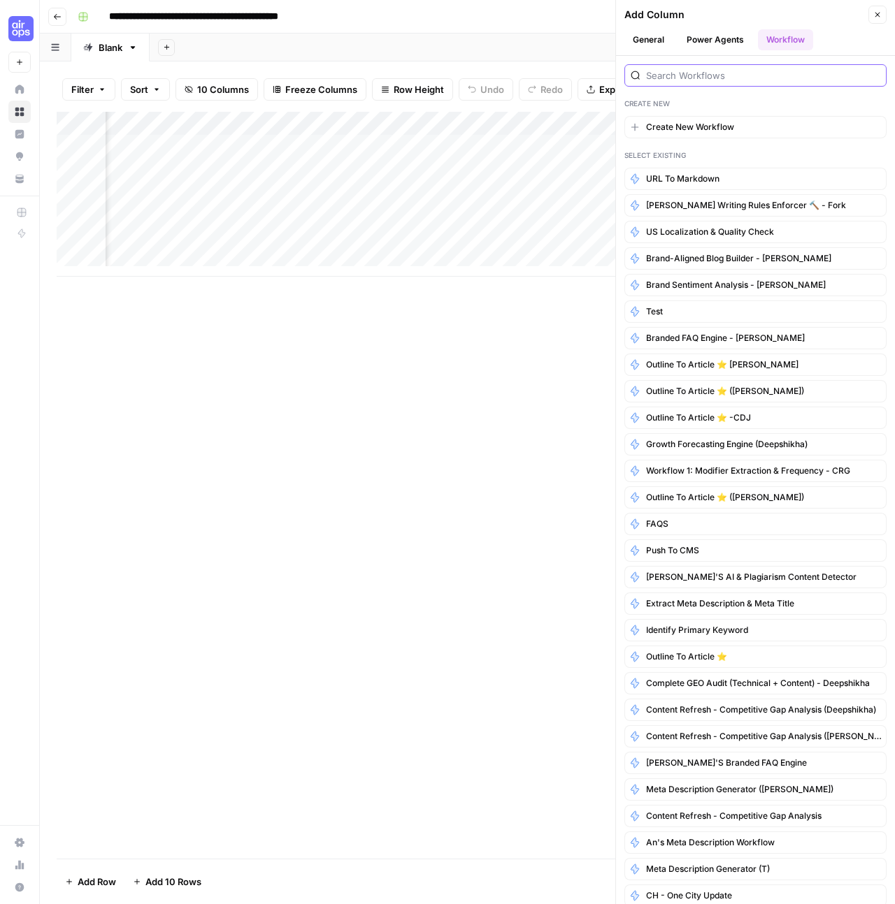
click at [694, 77] on input "search" at bounding box center [763, 75] width 234 height 14
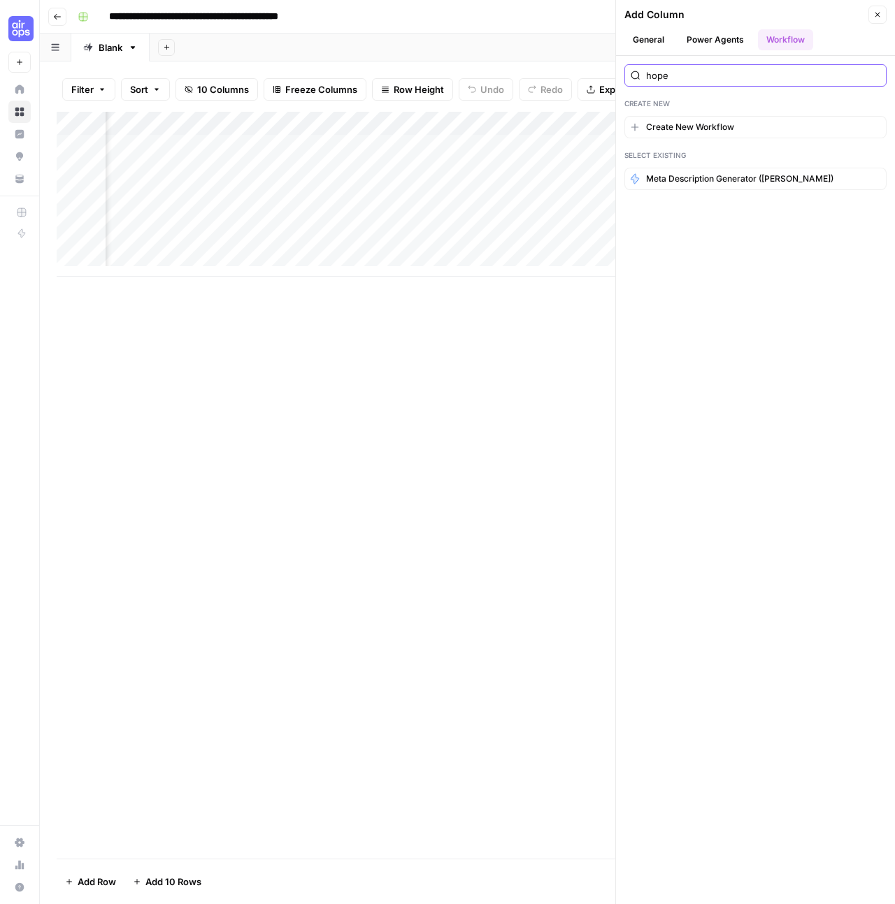
type input "hope"
click at [284, 440] on div "Add Column" at bounding box center [467, 485] width 821 height 747
click at [659, 78] on input "hope" at bounding box center [763, 75] width 234 height 14
click at [883, 20] on button "Close" at bounding box center [877, 15] width 18 height 18
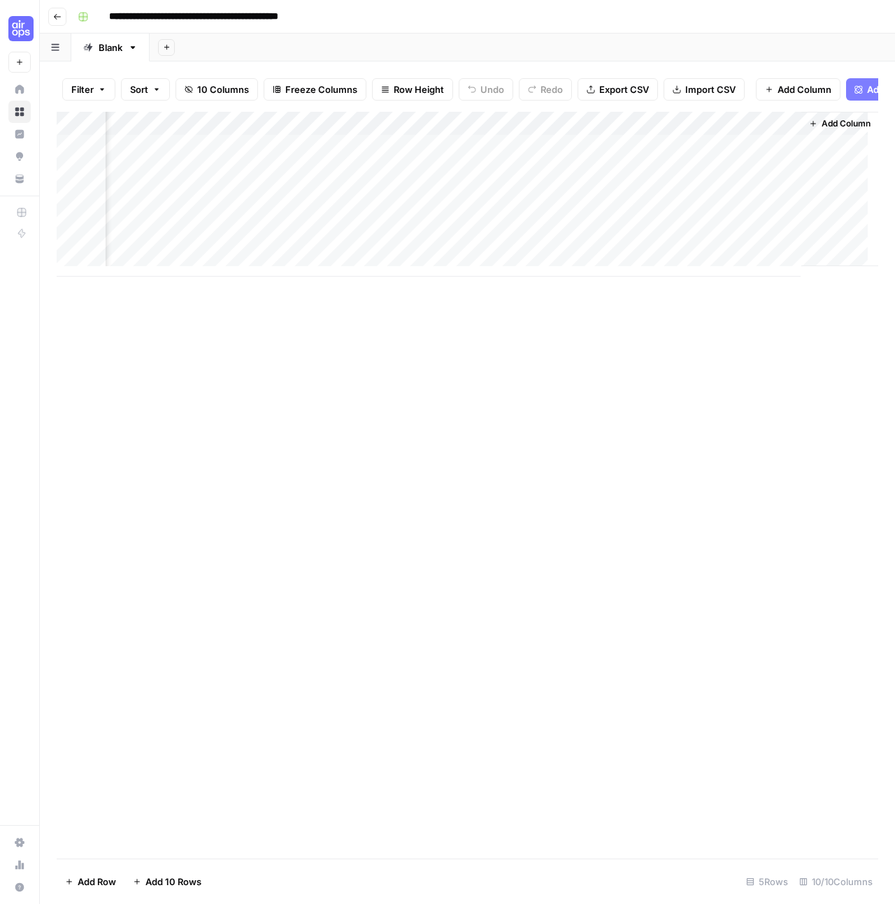
click at [825, 130] on span "Add Column" at bounding box center [845, 123] width 49 height 13
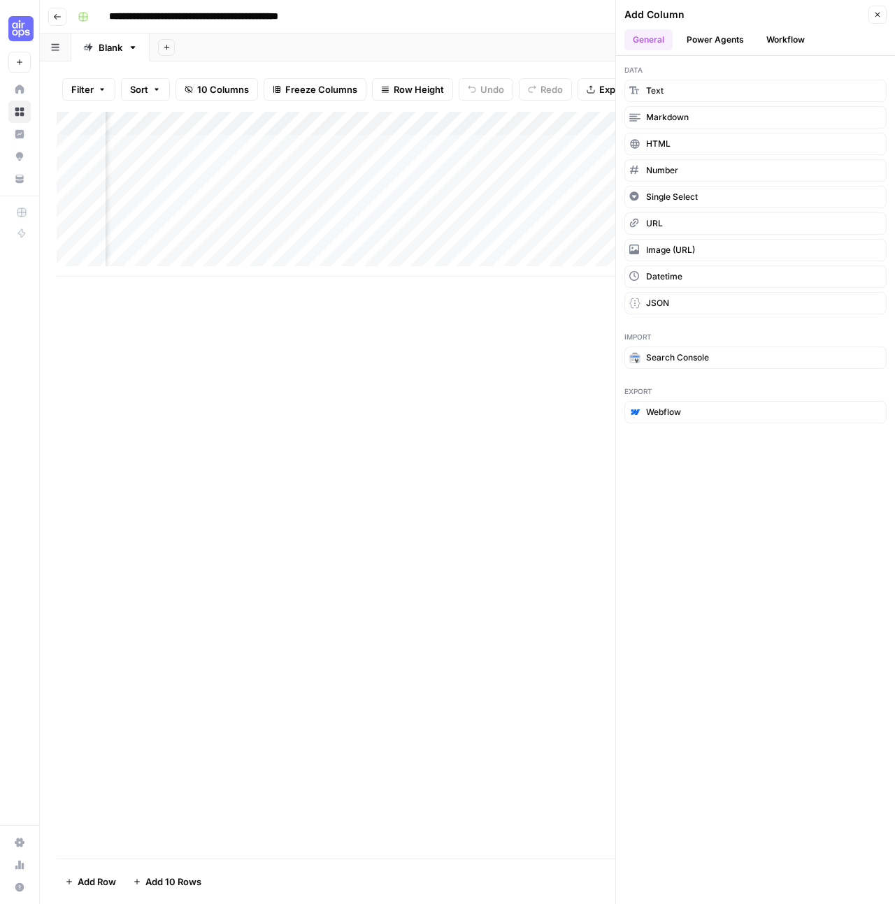
click at [777, 38] on button "Workflow" at bounding box center [785, 39] width 55 height 21
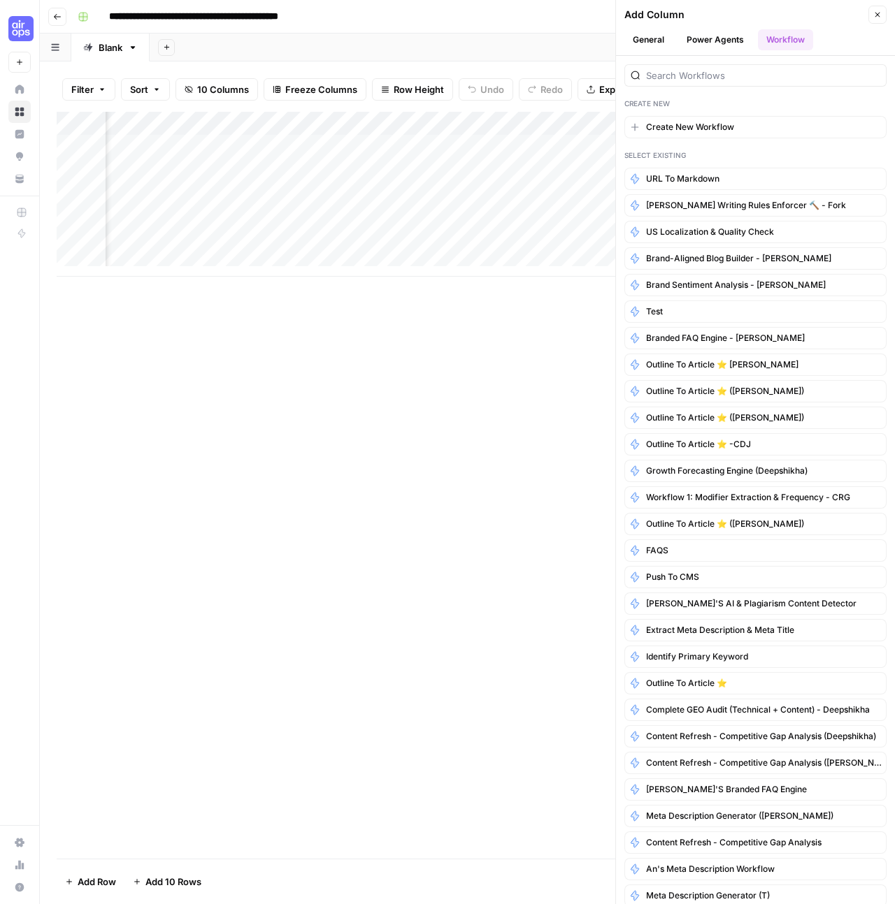
click at [779, 87] on div "Create New Create New Workflow Select Existing URL to Markdown Paulas's Writing…" at bounding box center [755, 480] width 279 height 848
click at [779, 80] on input "search" at bounding box center [763, 75] width 234 height 14
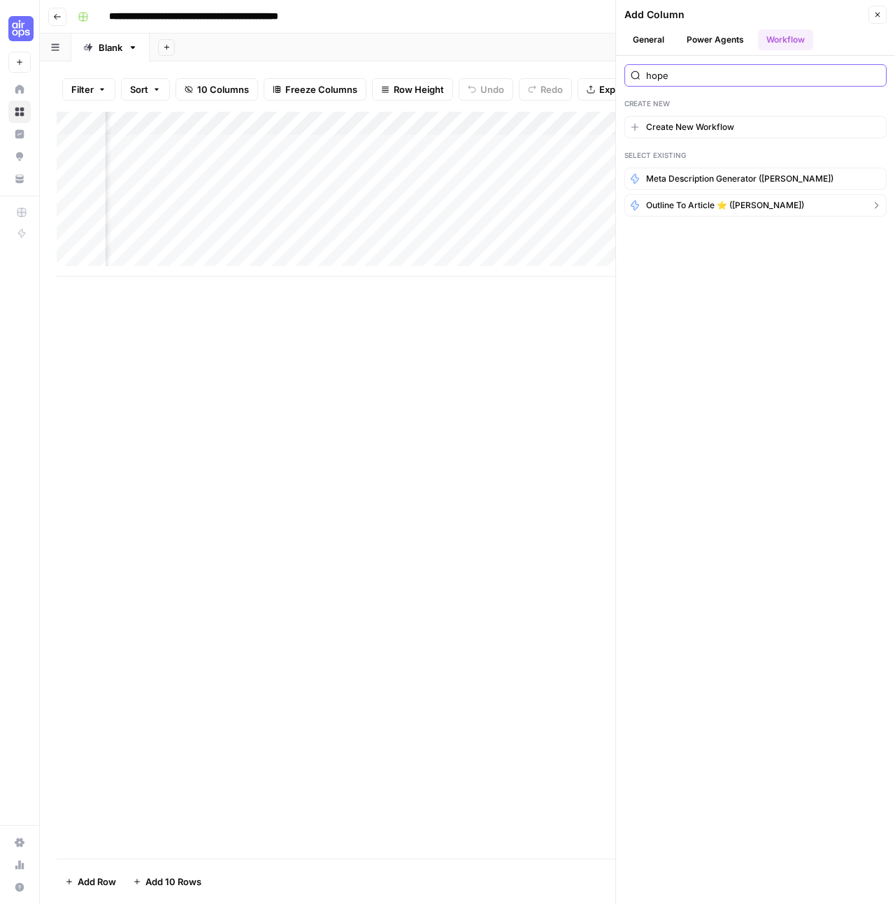
type input "hope"
click at [741, 203] on span "Outline to Article ⭐️ (Hope Siler)" at bounding box center [725, 205] width 158 height 13
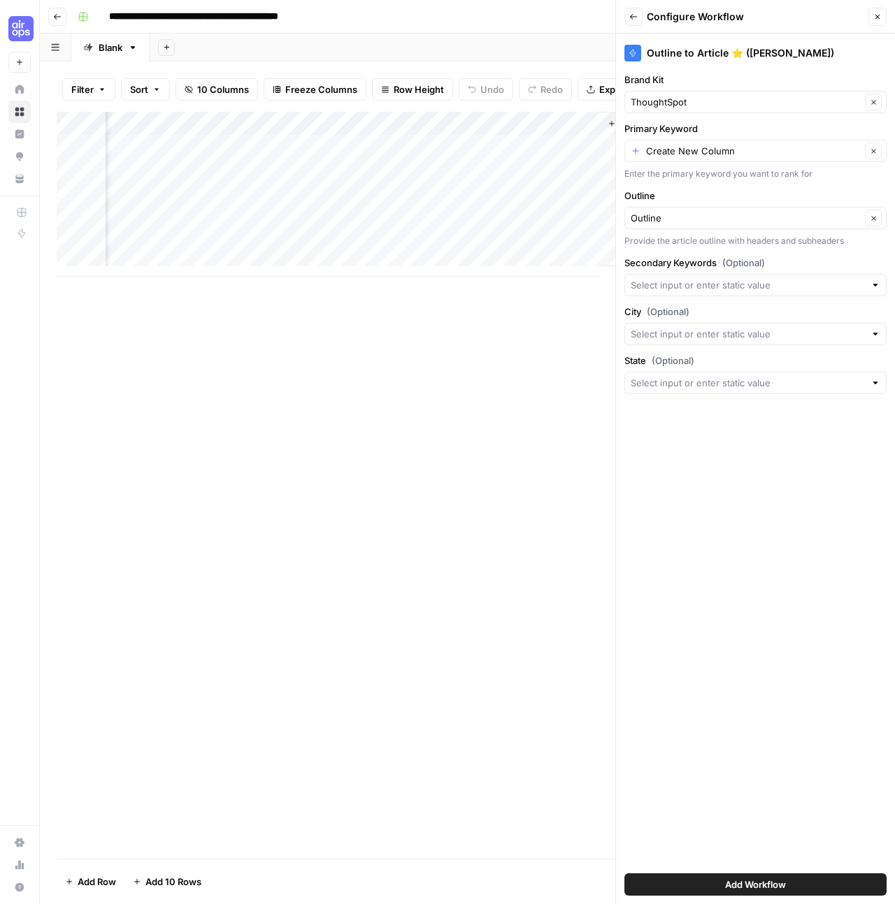
scroll to position [0, 944]
click at [629, 17] on icon "button" at bounding box center [633, 17] width 8 height 8
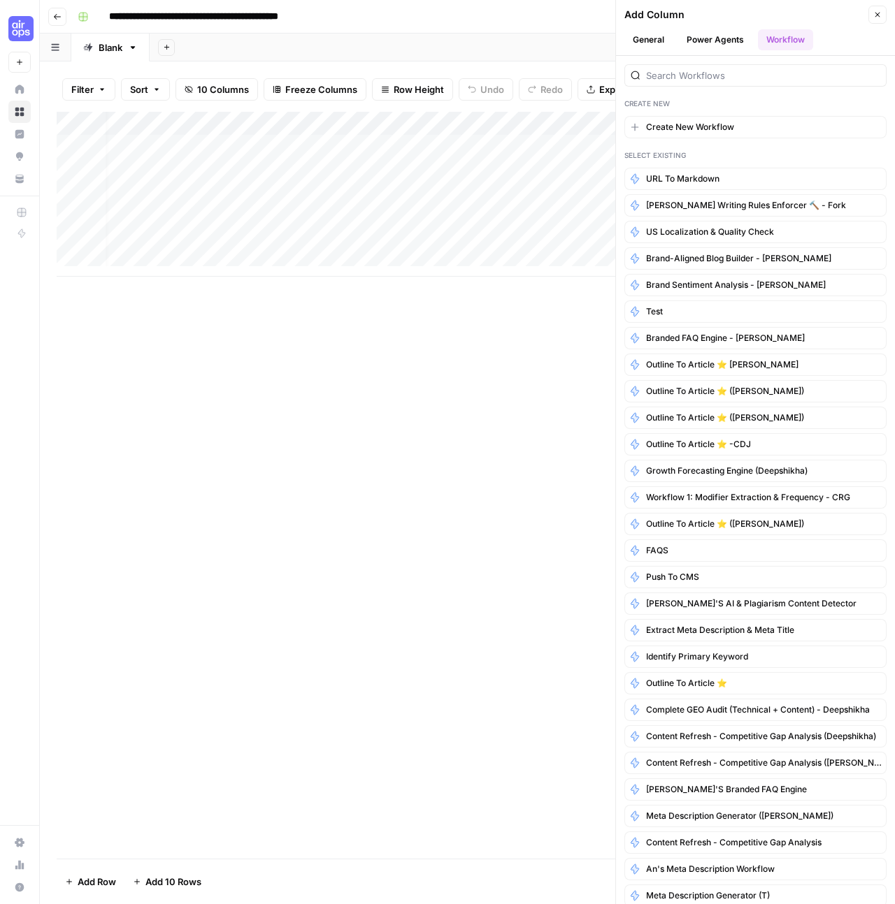
scroll to position [0, 0]
click at [64, 20] on button "Go back" at bounding box center [57, 17] width 18 height 18
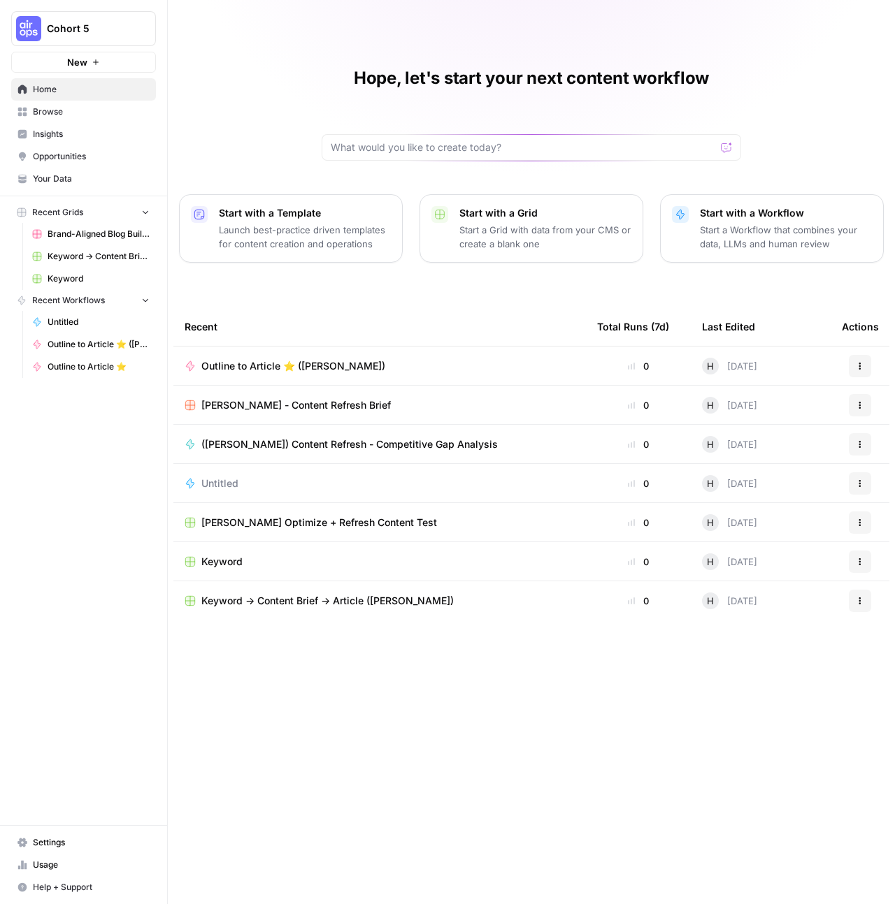
click at [530, 214] on p "Start with a Grid" at bounding box center [545, 213] width 172 height 14
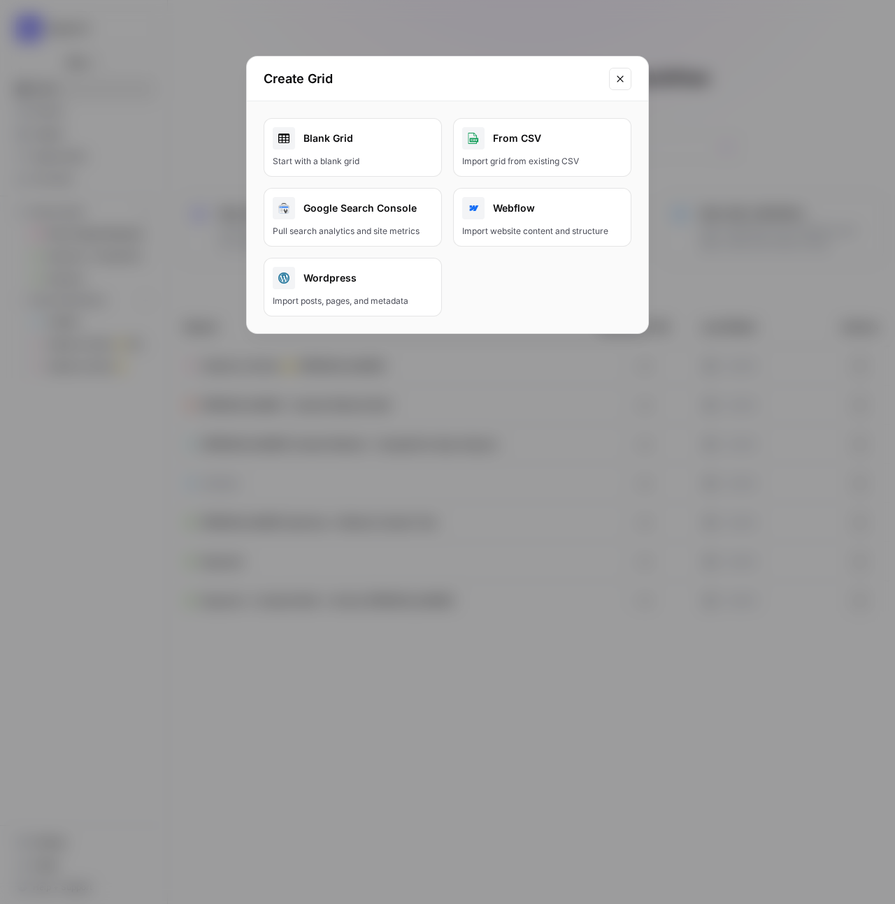
click at [404, 141] on div "Blank Grid" at bounding box center [353, 138] width 160 height 22
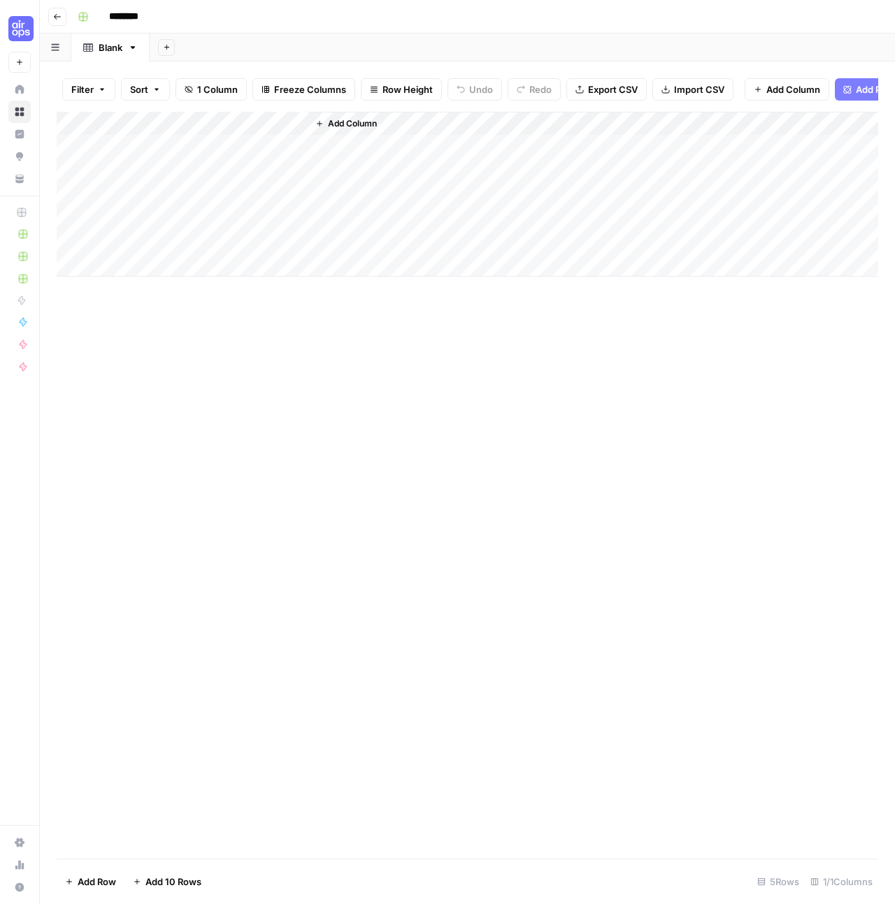
click at [144, 22] on input "********" at bounding box center [142, 17] width 78 height 22
type input "**********"
click at [57, 20] on icon "button" at bounding box center [57, 17] width 8 height 8
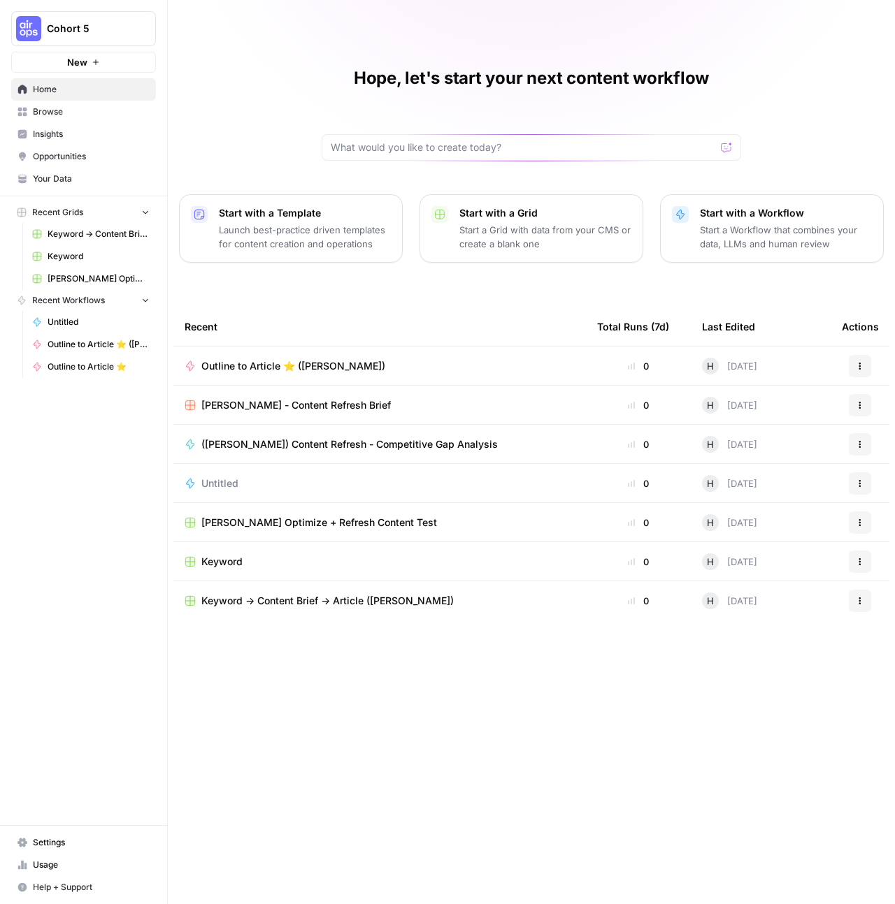
click at [471, 559] on div "Keyword" at bounding box center [379, 562] width 390 height 14
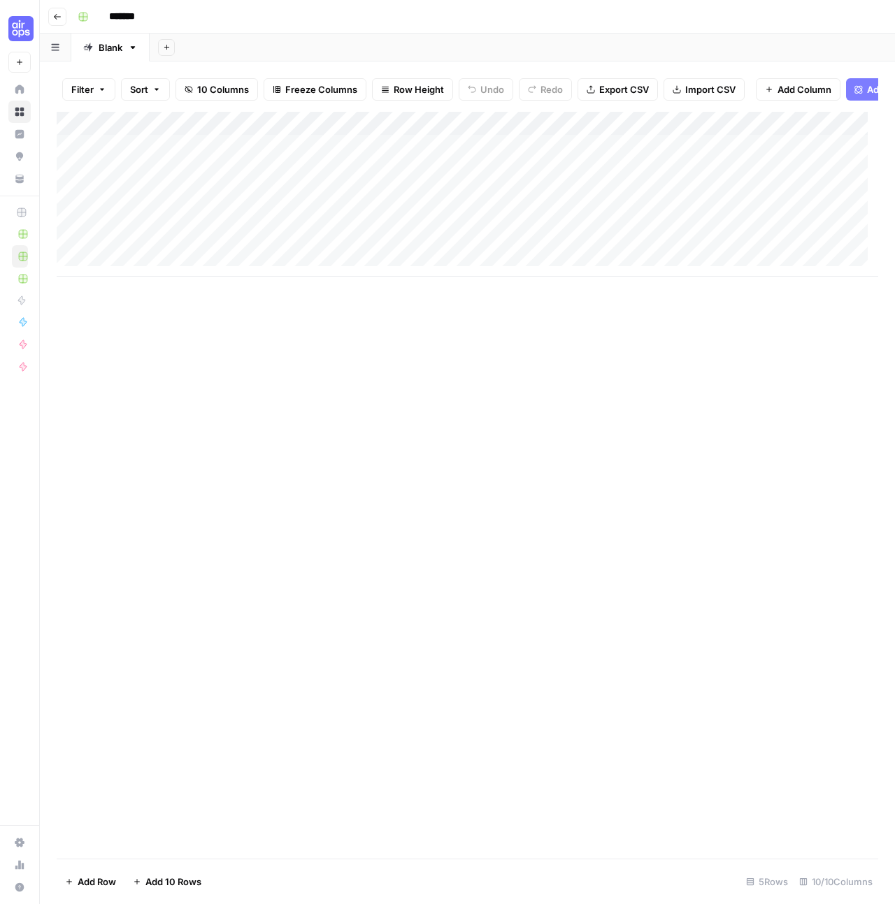
click at [57, 14] on icon "button" at bounding box center [57, 17] width 8 height 8
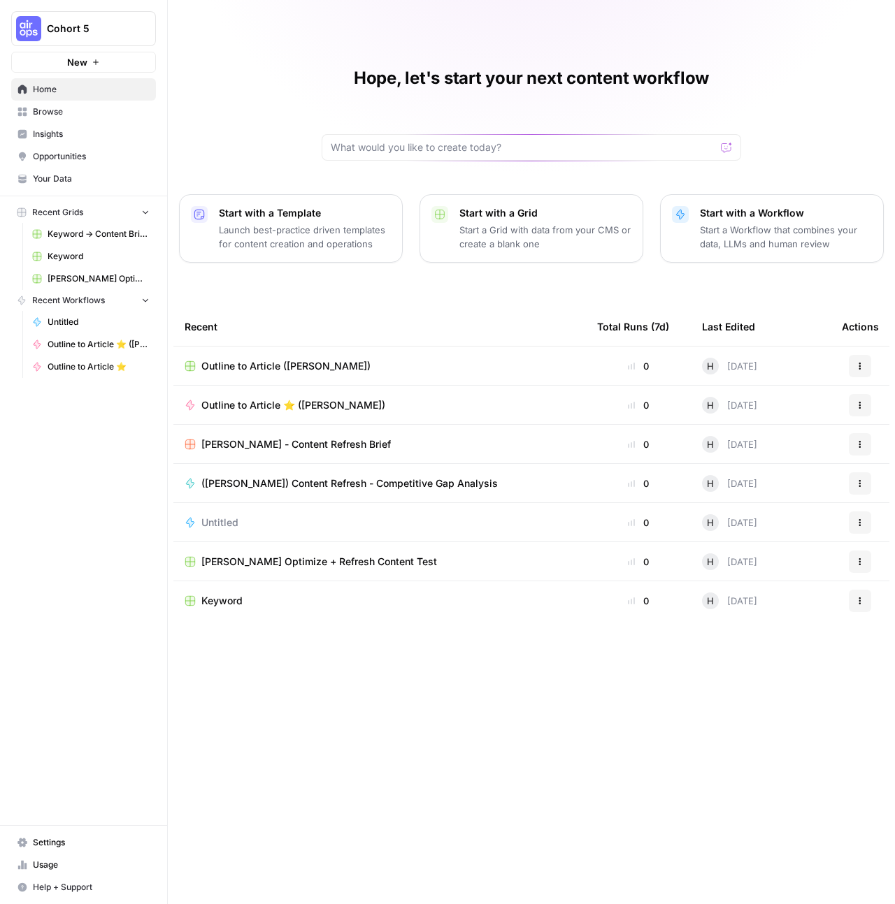
click at [68, 116] on span "Browse" at bounding box center [91, 112] width 117 height 13
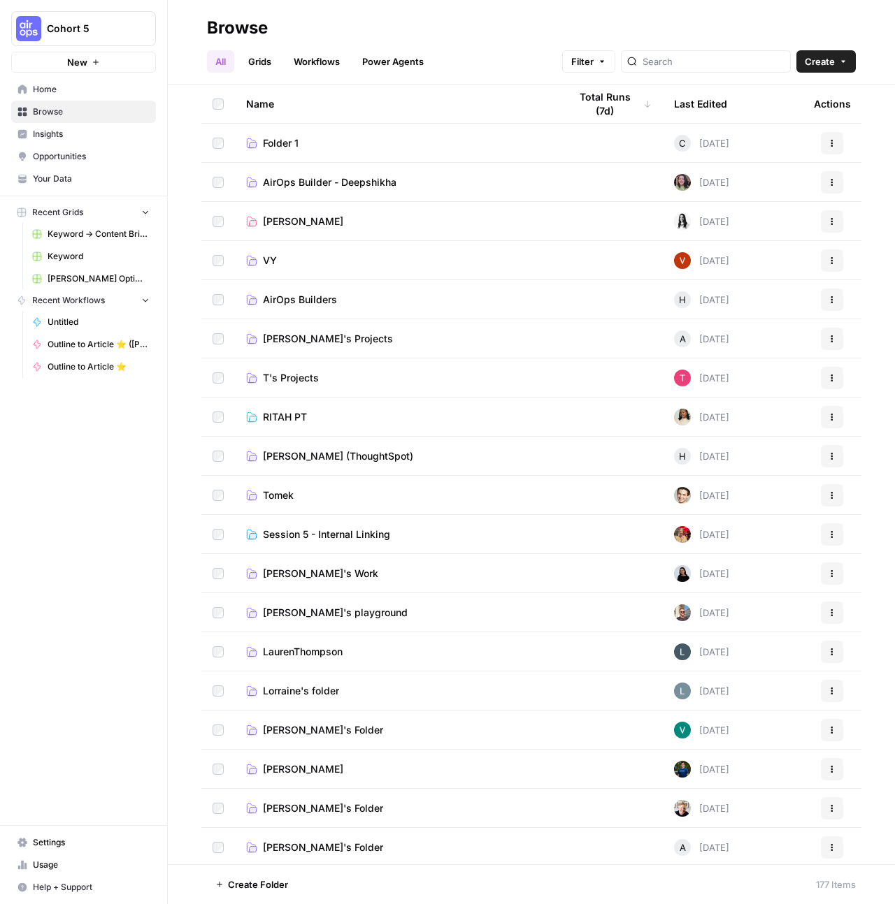
click at [680, 60] on div at bounding box center [706, 61] width 170 height 22
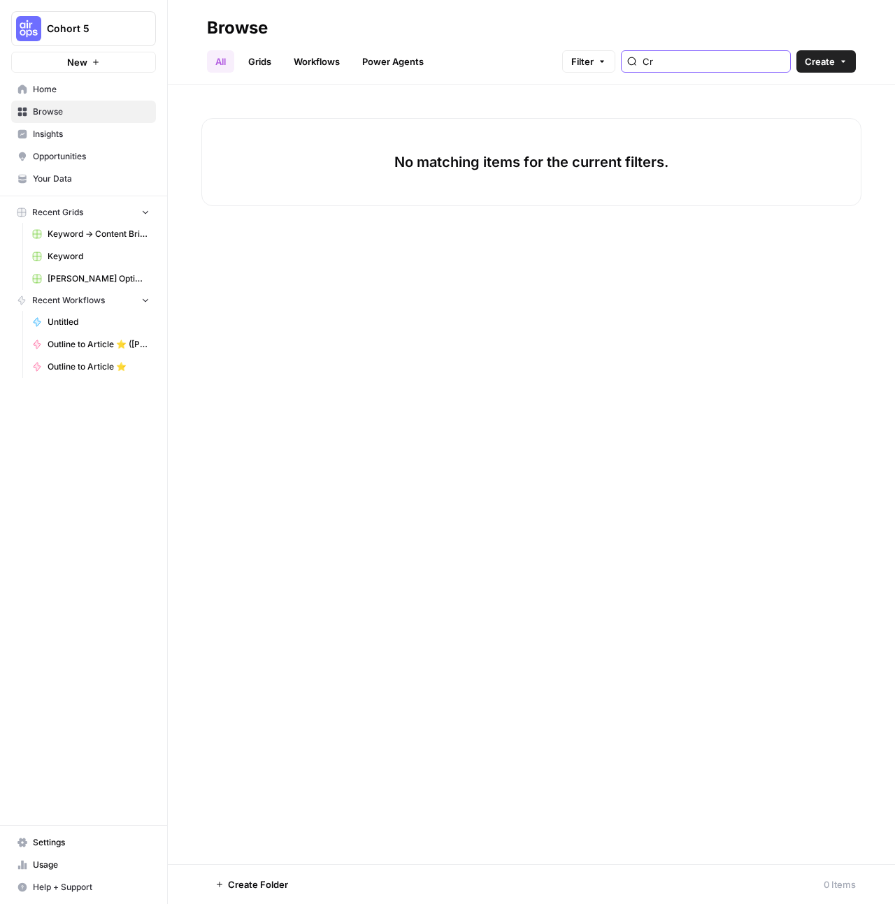
type input "C"
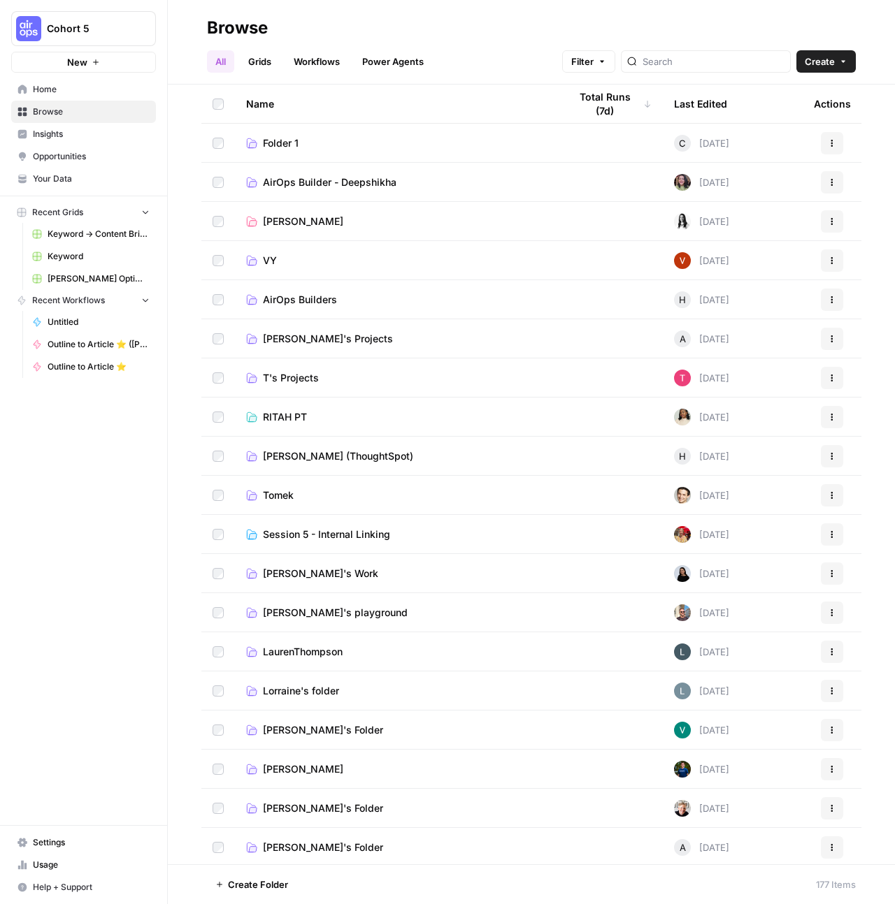
click at [340, 448] on td "Hope Siler (ThoughtSpot)" at bounding box center [396, 456] width 323 height 38
click at [344, 457] on span "Hope Siler (ThoughtSpot)" at bounding box center [338, 456] width 150 height 14
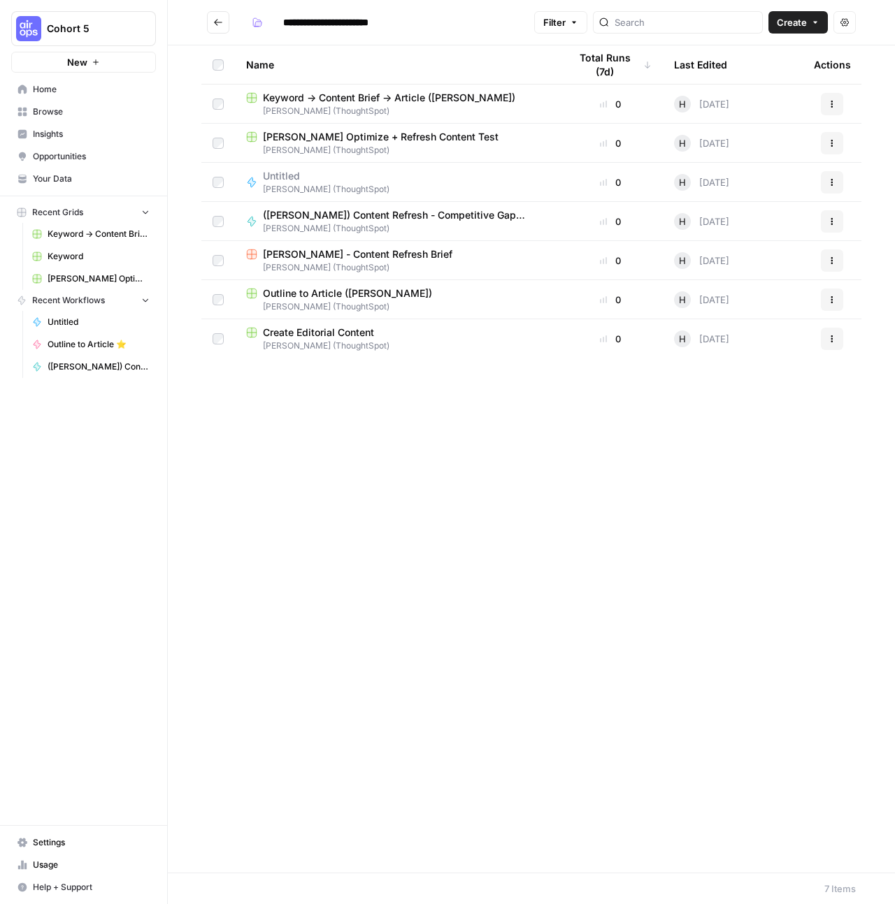
click at [355, 295] on span "Outline to Article (Hope Siler)" at bounding box center [347, 294] width 169 height 14
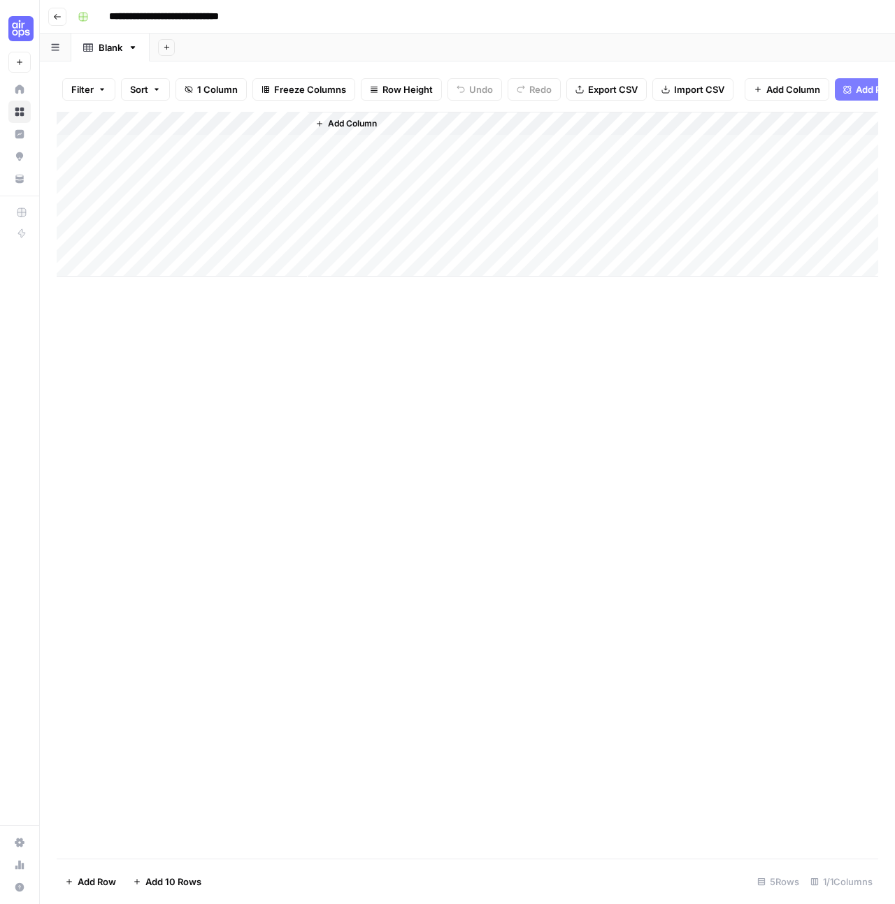
click at [59, 24] on button "Go back" at bounding box center [57, 17] width 18 height 18
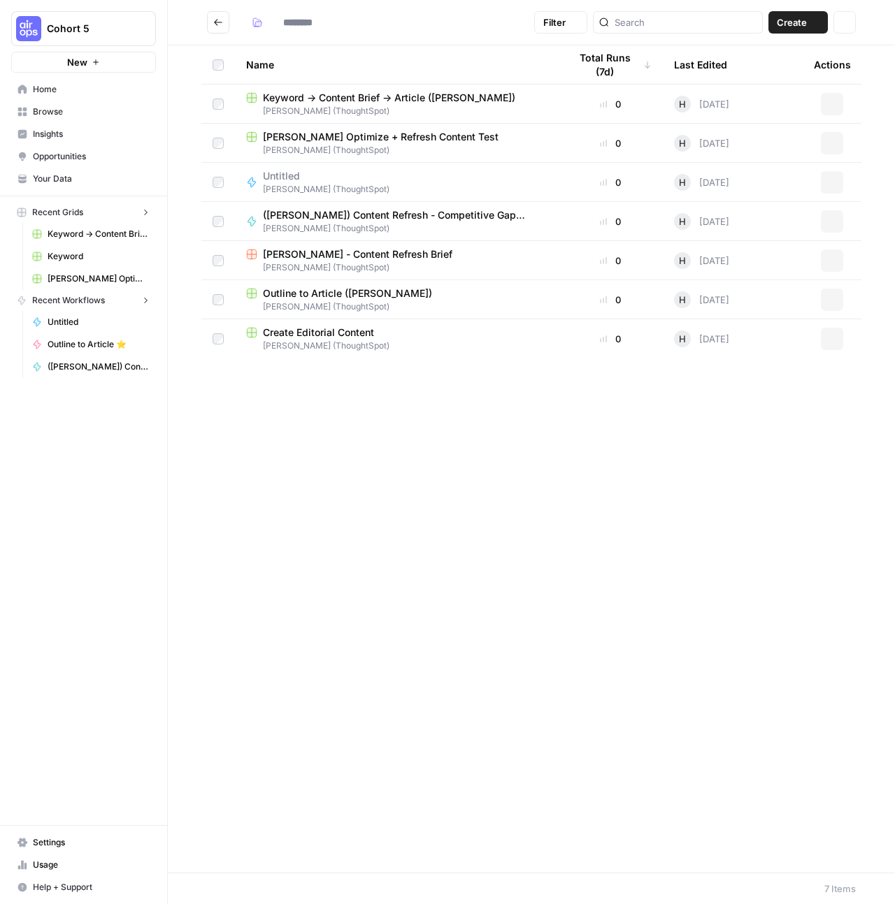
type input "**********"
click at [451, 91] on span "Keyword -> Content Brief -> Article (Hope Siler)" at bounding box center [389, 98] width 252 height 14
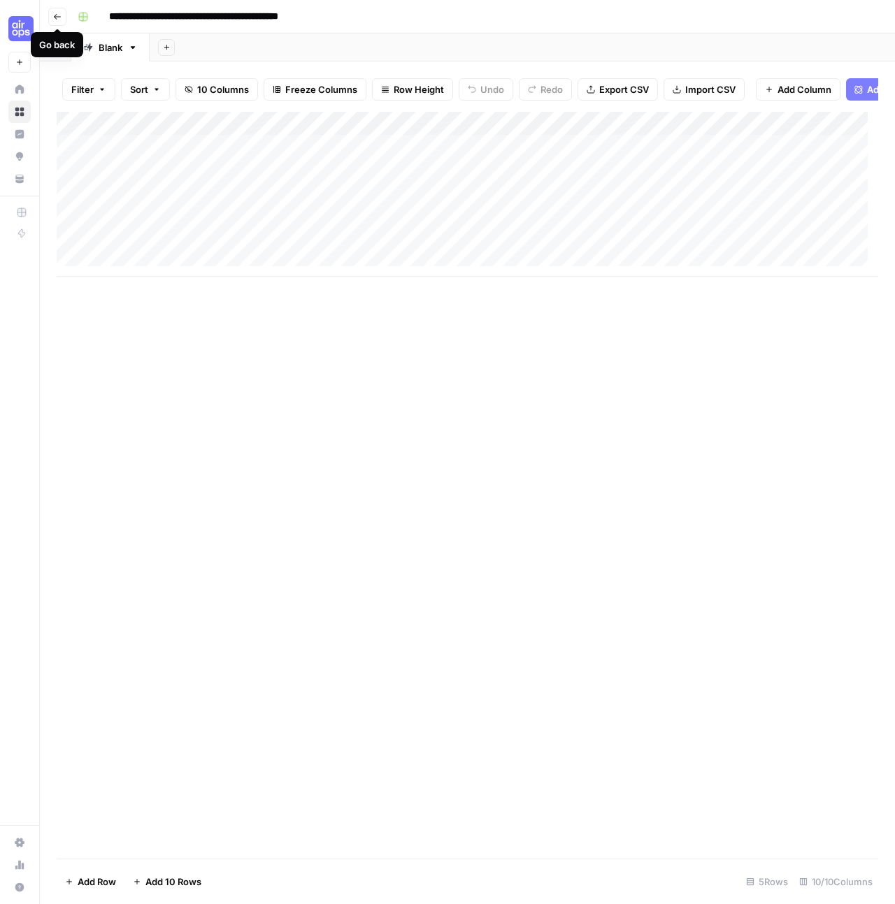
click at [340, 403] on div "Add Column" at bounding box center [467, 485] width 821 height 747
click at [58, 48] on icon "button" at bounding box center [55, 47] width 8 height 8
click at [57, 20] on icon "button" at bounding box center [57, 17] width 8 height 8
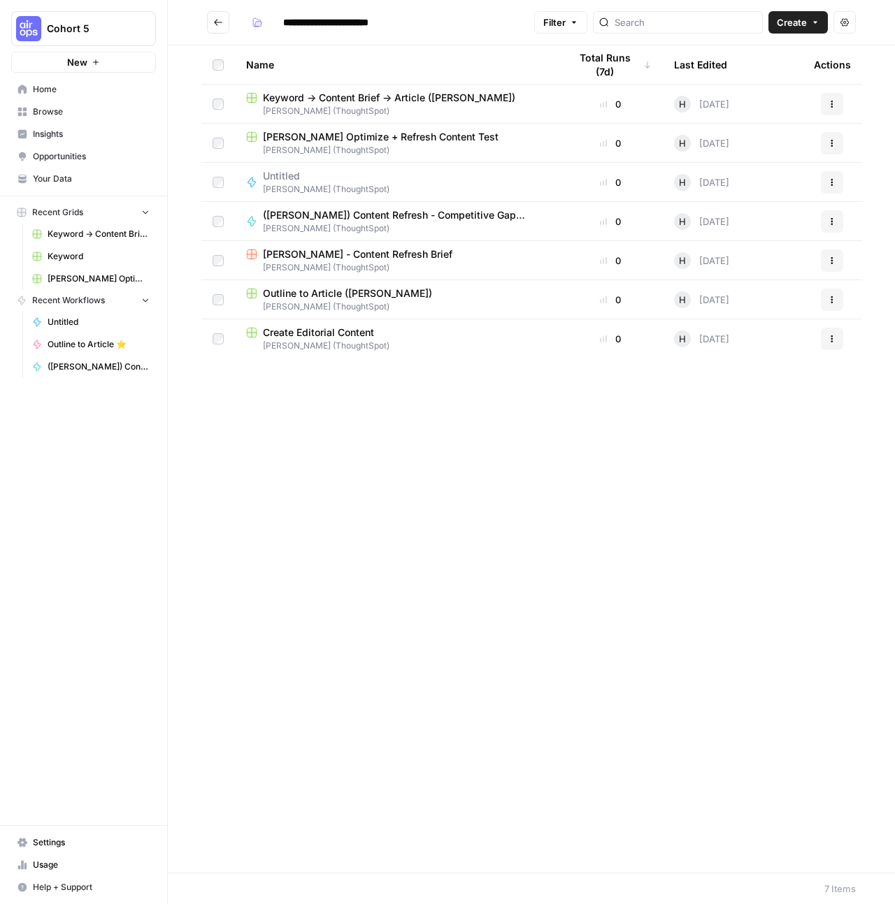
click at [373, 101] on span "Keyword -> Content Brief -> Article (Hope Siler)" at bounding box center [389, 98] width 252 height 14
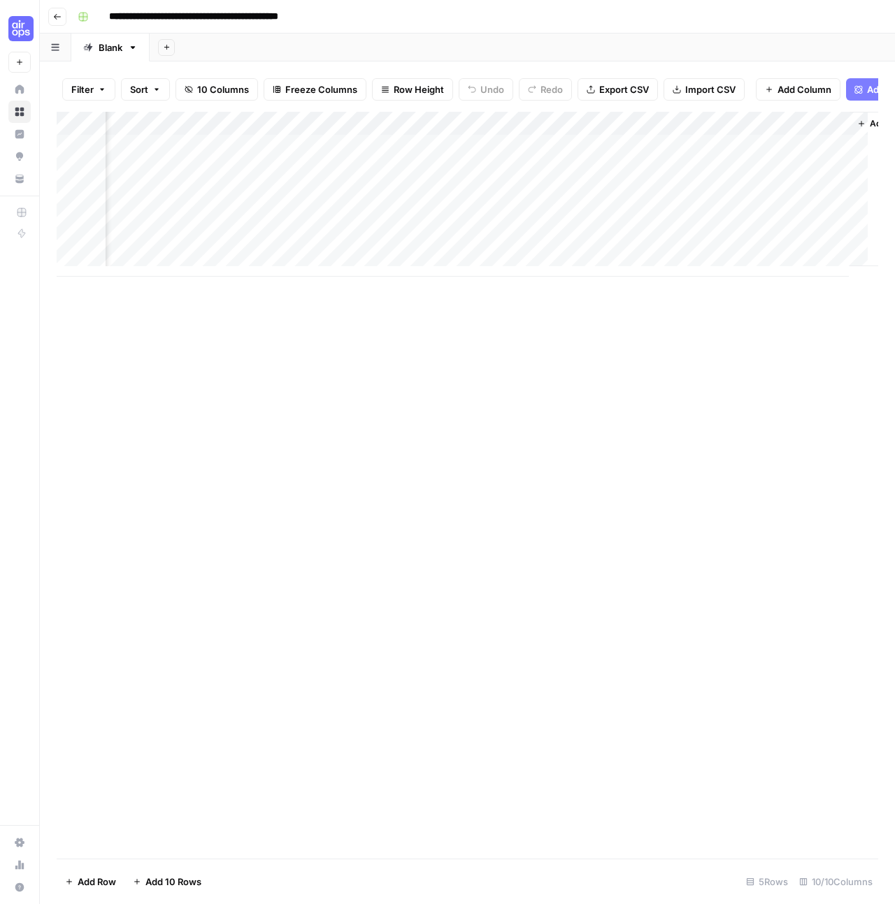
scroll to position [0, 742]
click at [830, 130] on span "Add Column" at bounding box center [845, 123] width 49 height 13
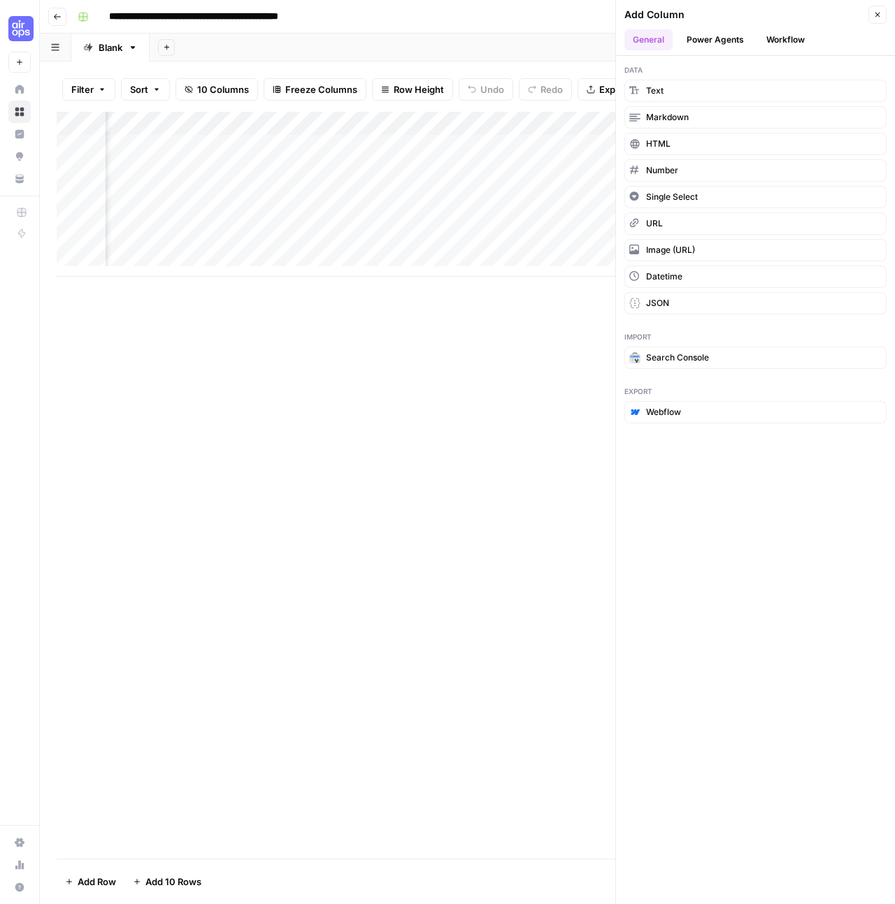
click at [790, 43] on button "Workflow" at bounding box center [785, 39] width 55 height 21
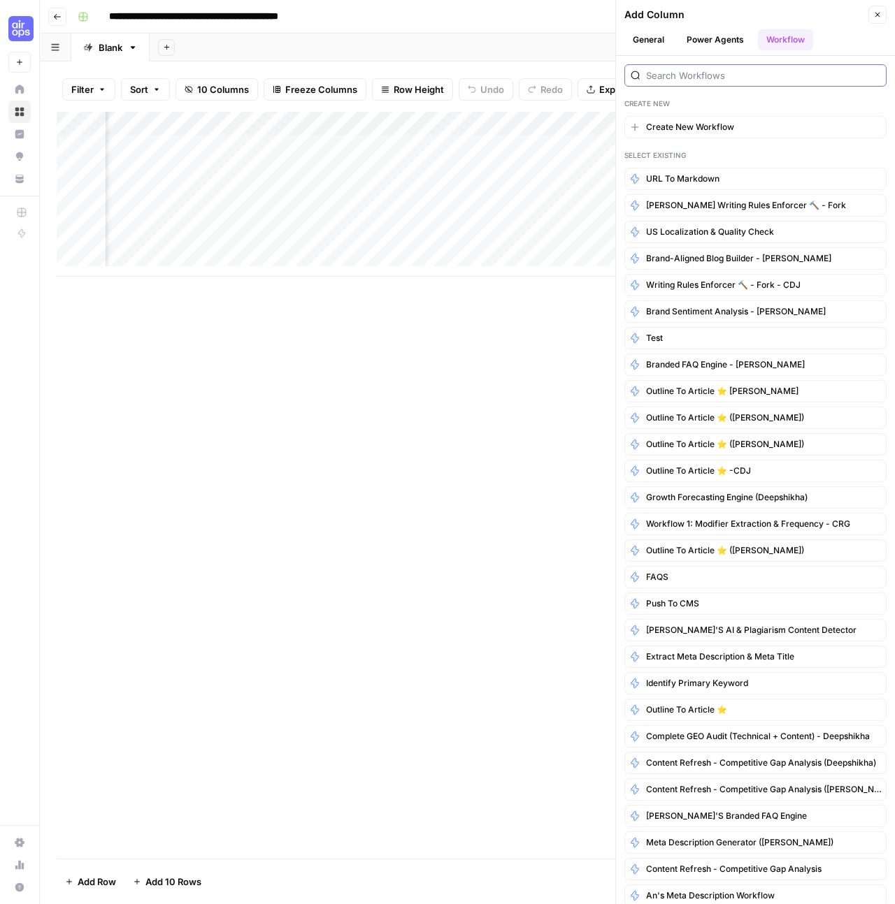
click at [737, 80] on input "search" at bounding box center [763, 75] width 234 height 14
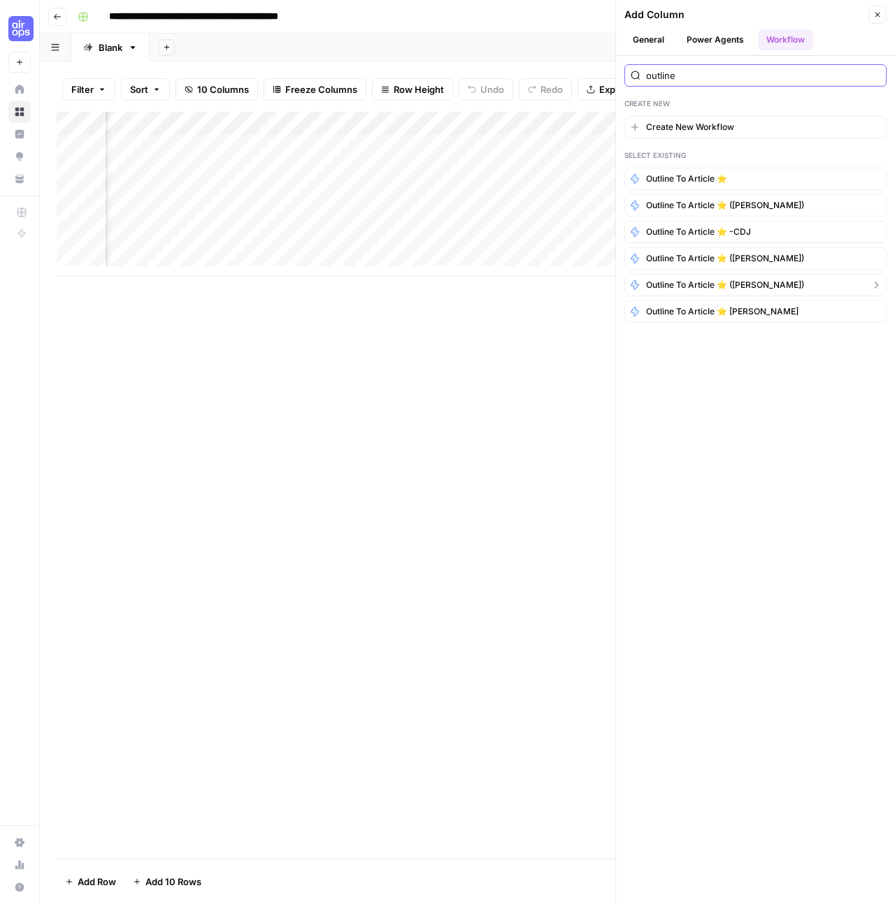
type input "outline"
click at [766, 288] on span "Outline to Article ⭐️ (Hope Siler)" at bounding box center [725, 285] width 158 height 13
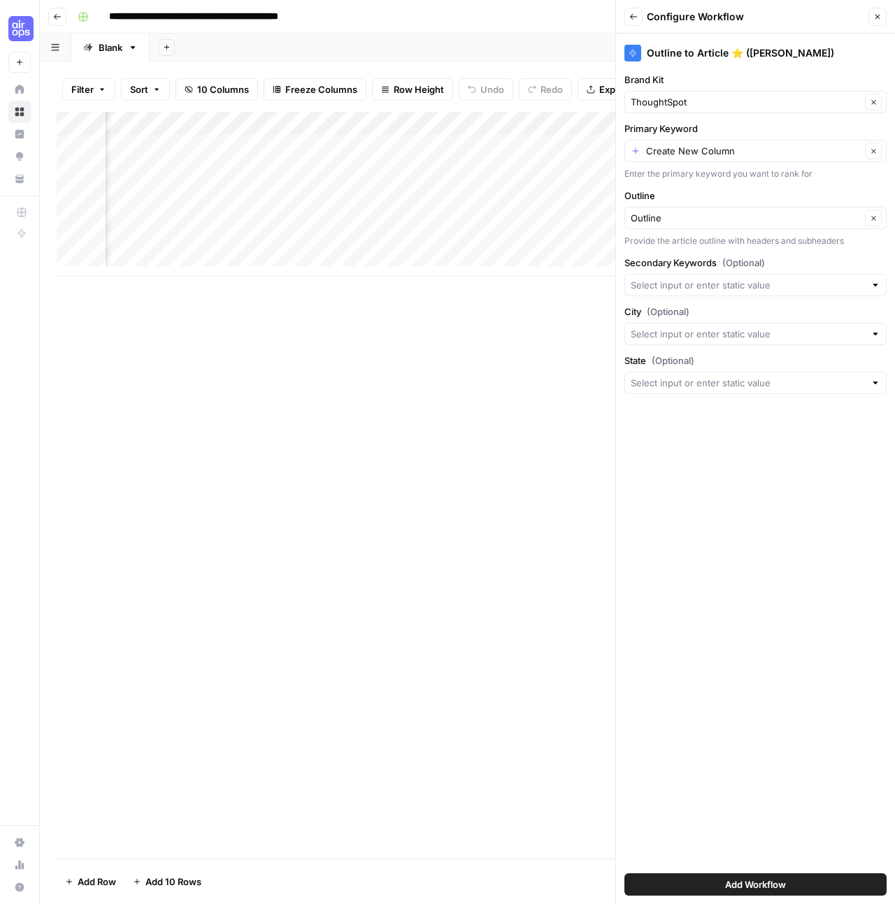
click at [714, 158] on div "Create New Column Clear" at bounding box center [755, 151] width 262 height 22
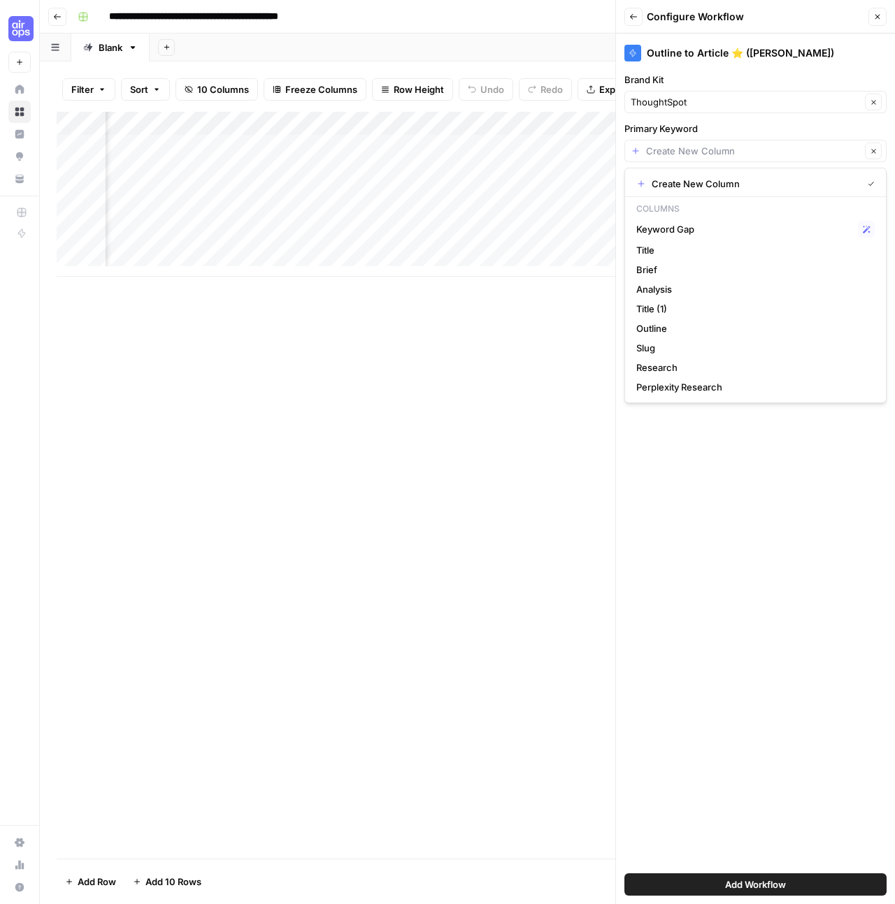
scroll to position [0, 0]
click at [660, 250] on span "Title" at bounding box center [752, 250] width 233 height 14
type input "Title"
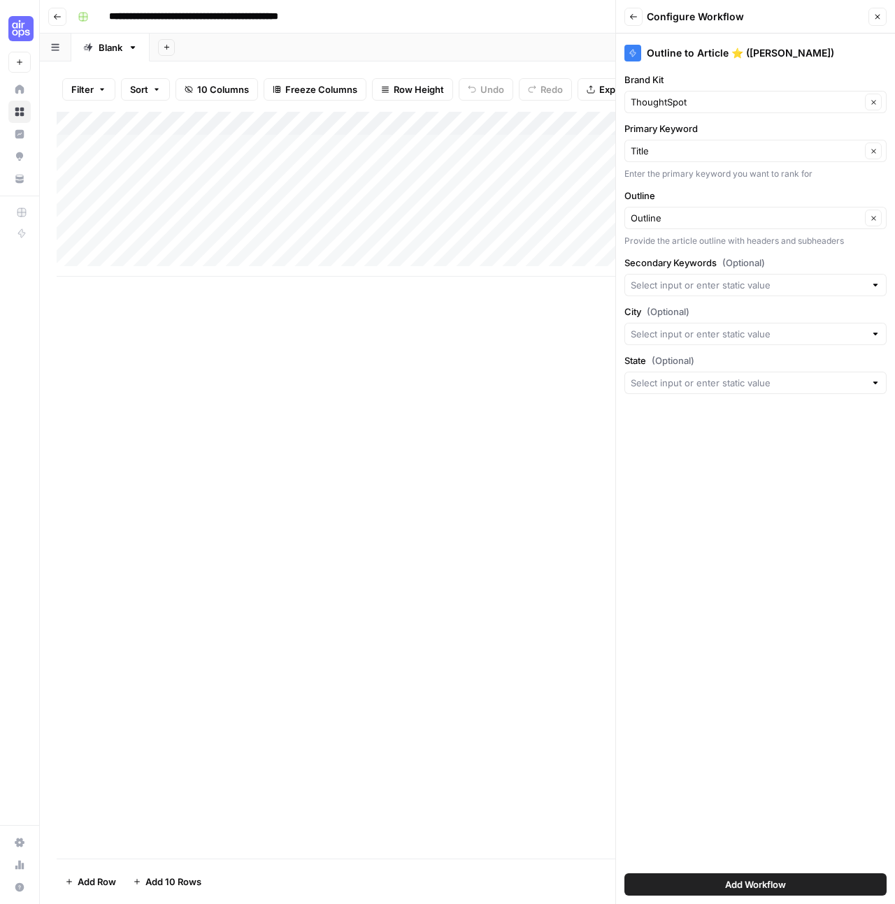
click at [789, 878] on button "Add Workflow" at bounding box center [755, 885] width 262 height 22
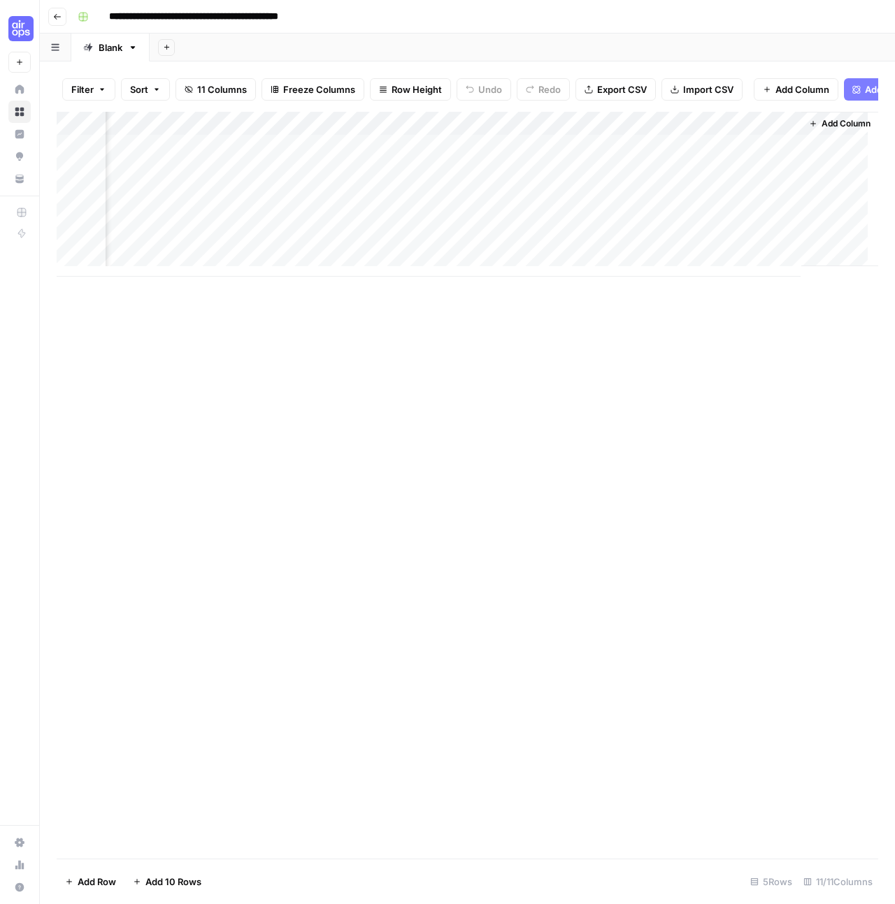
scroll to position [0, 948]
click at [681, 157] on div "Add Column" at bounding box center [467, 194] width 821 height 165
click at [627, 129] on div "Add Column" at bounding box center [467, 194] width 821 height 165
click at [774, 571] on div "Add Column" at bounding box center [467, 485] width 821 height 747
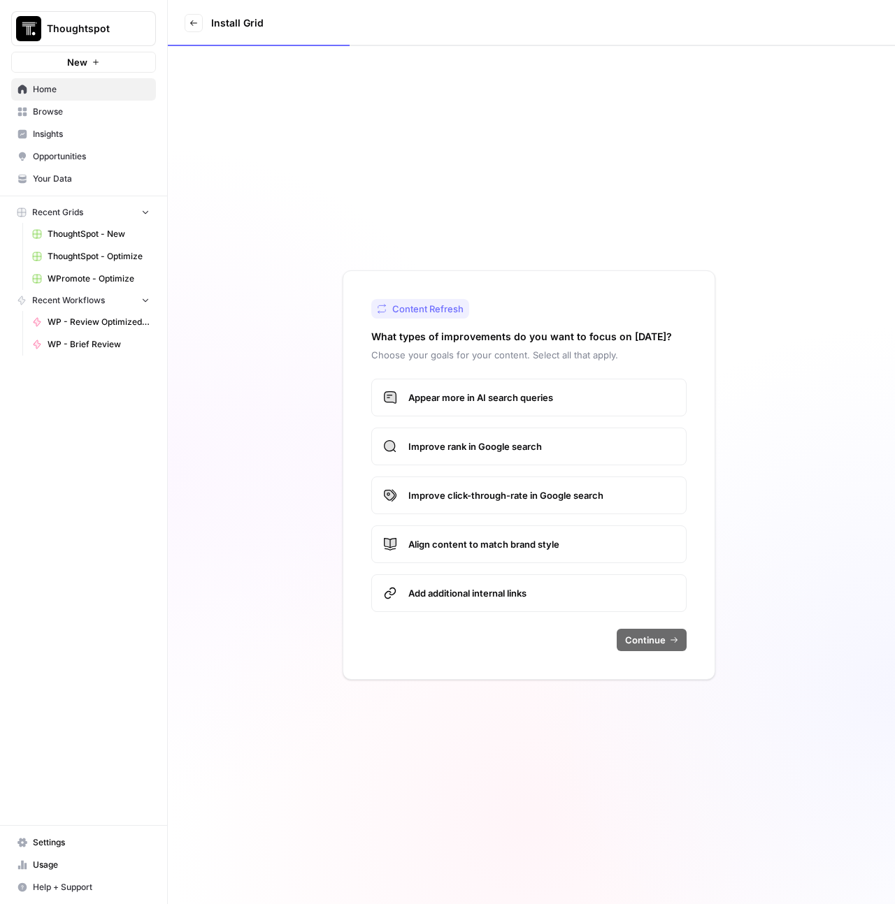
click at [194, 23] on icon at bounding box center [193, 23] width 8 height 8
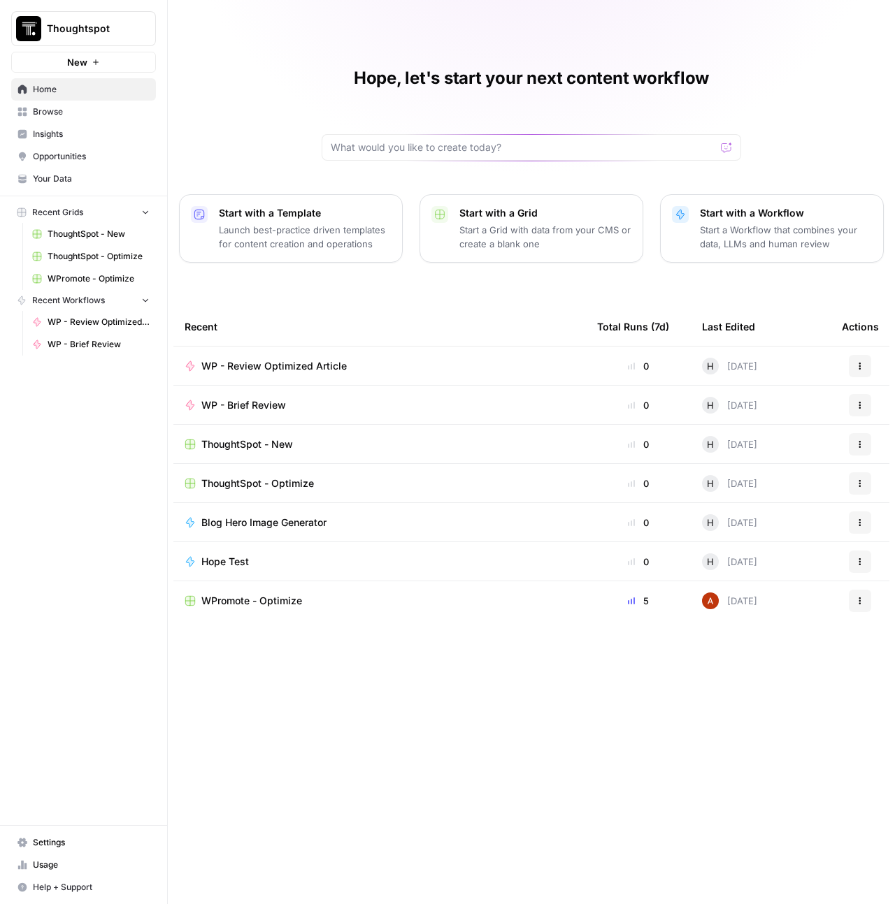
click at [91, 38] on button "Thoughtspot" at bounding box center [83, 28] width 145 height 35
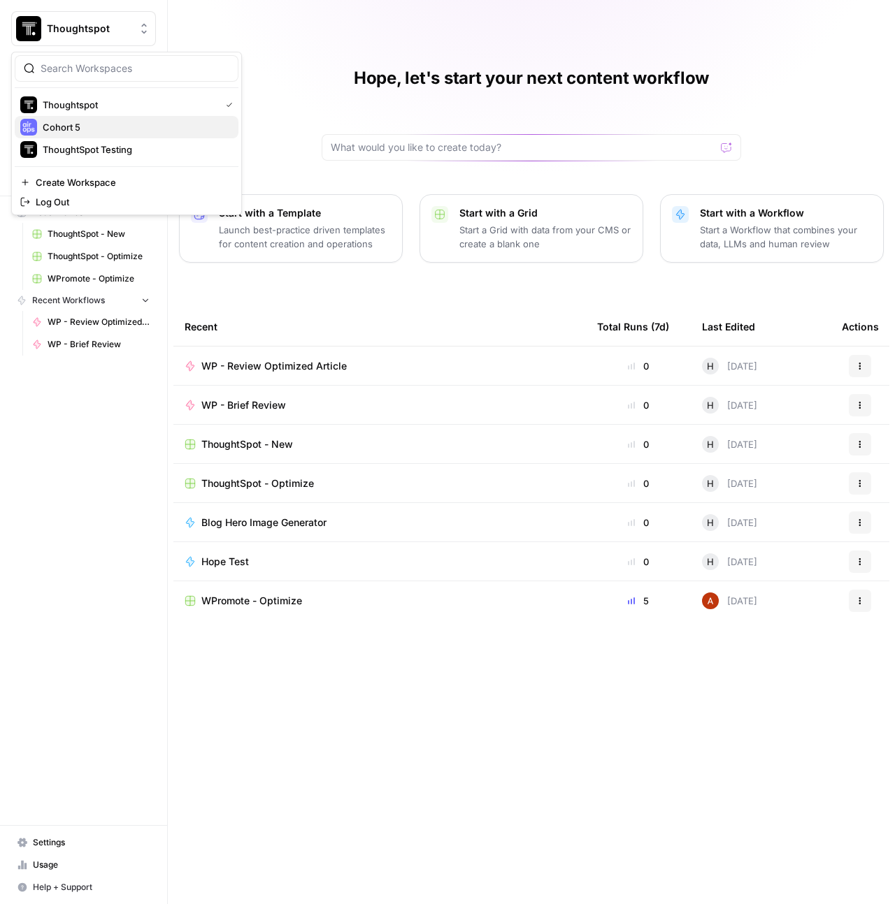
click at [88, 125] on span "Cohort 5" at bounding box center [135, 127] width 184 height 14
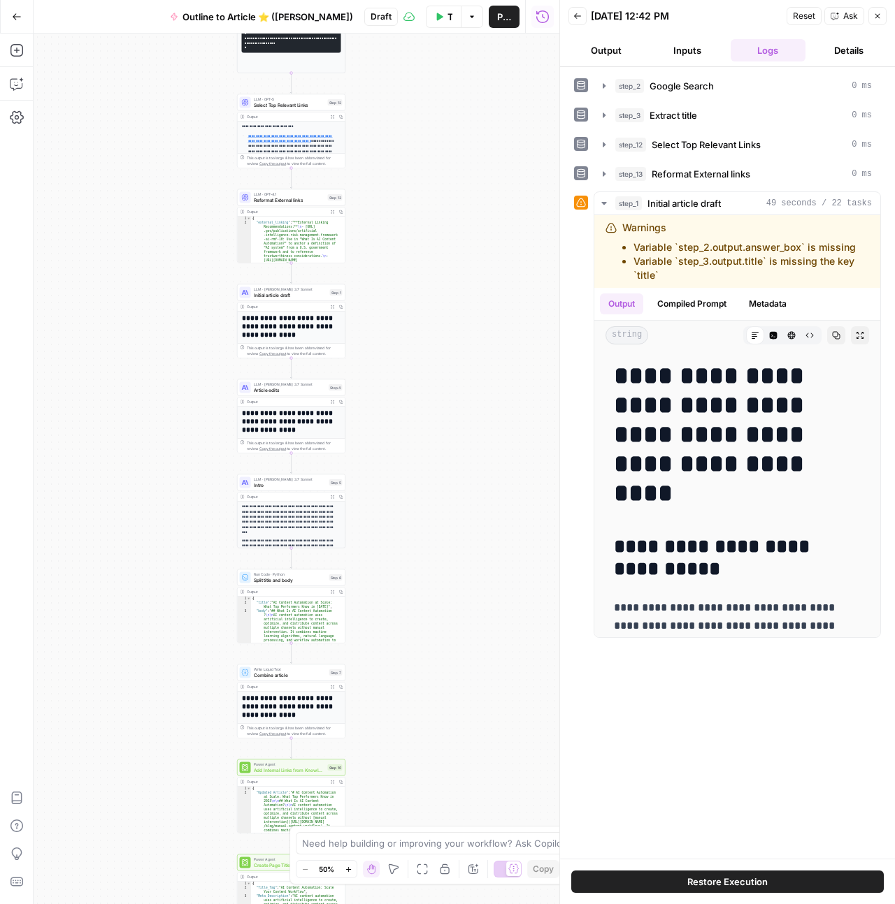
click at [26, 69] on div "Add Steps Copilot Settings AirOps Academy Help Give Feedback Shortcuts" at bounding box center [17, 469] width 34 height 871
click at [15, 78] on icon "button" at bounding box center [17, 84] width 14 height 14
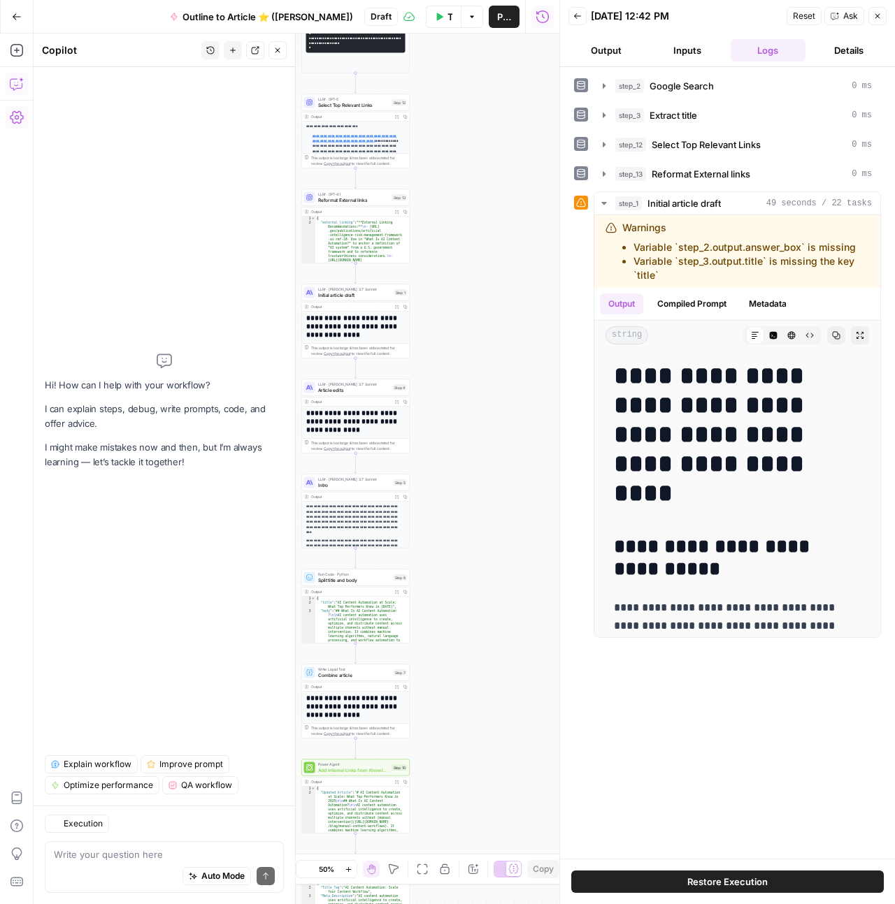
click at [131, 874] on div "Auto Mode Send" at bounding box center [164, 877] width 221 height 31
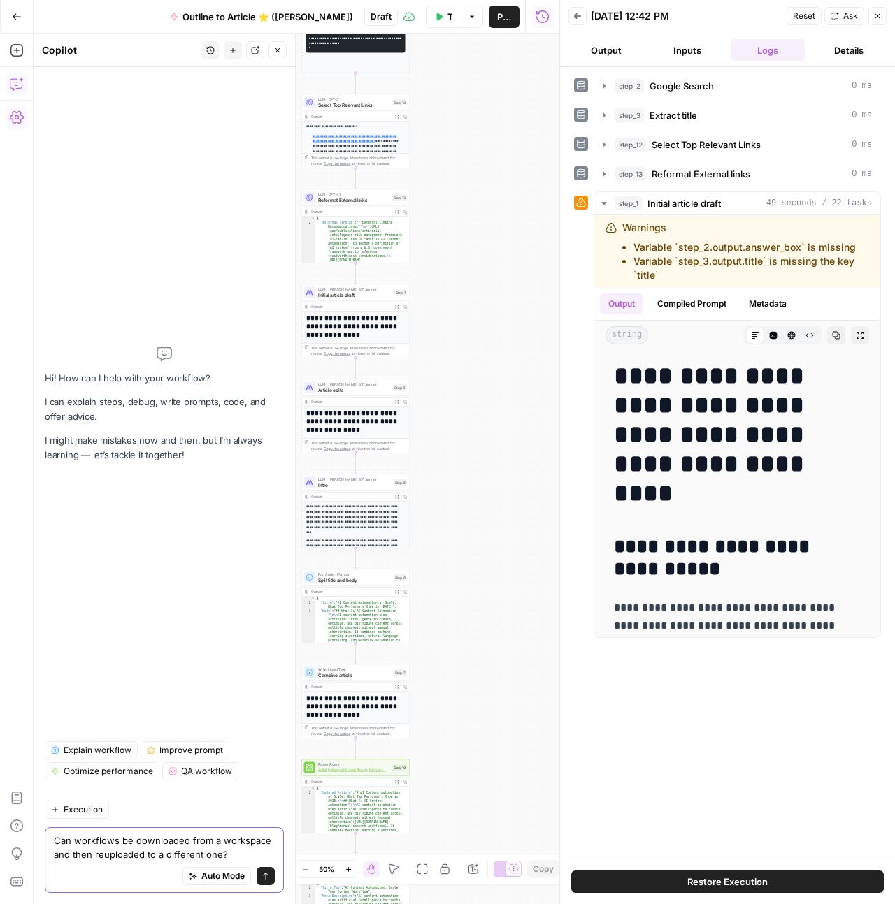
type textarea "Can workflows be downloaded from a workspace and then reuploaded to a different…"
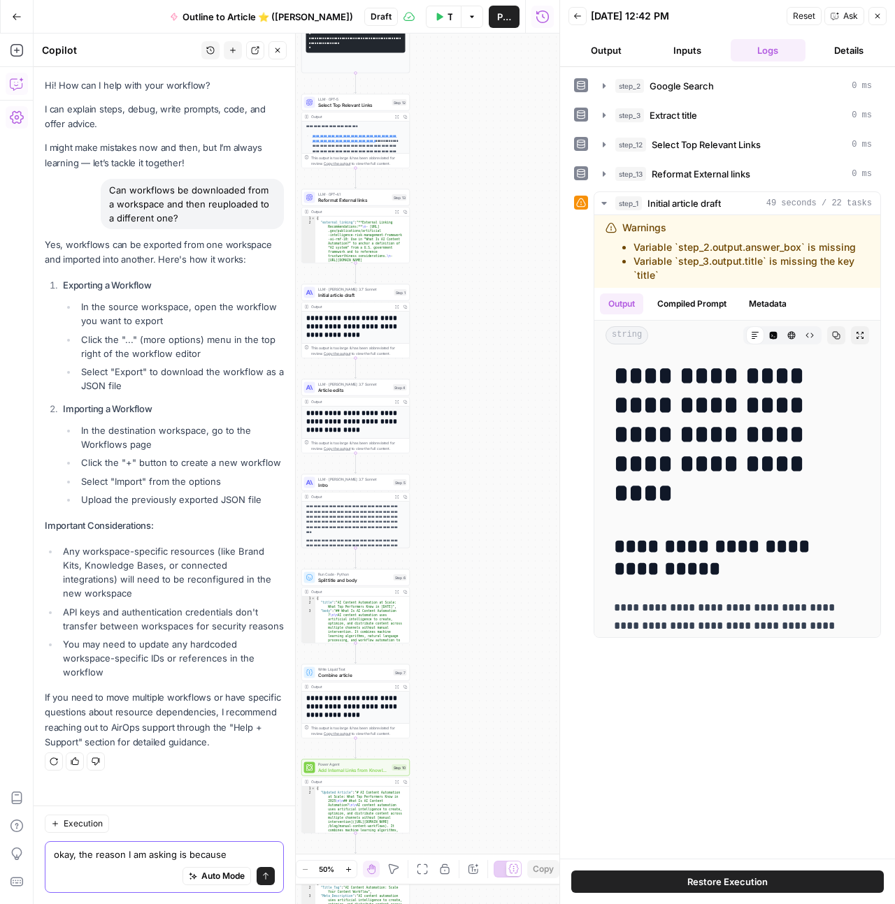
type textarea "okay, the reason I am asking is because"
click at [28, 22] on button "Go Back" at bounding box center [16, 16] width 25 height 25
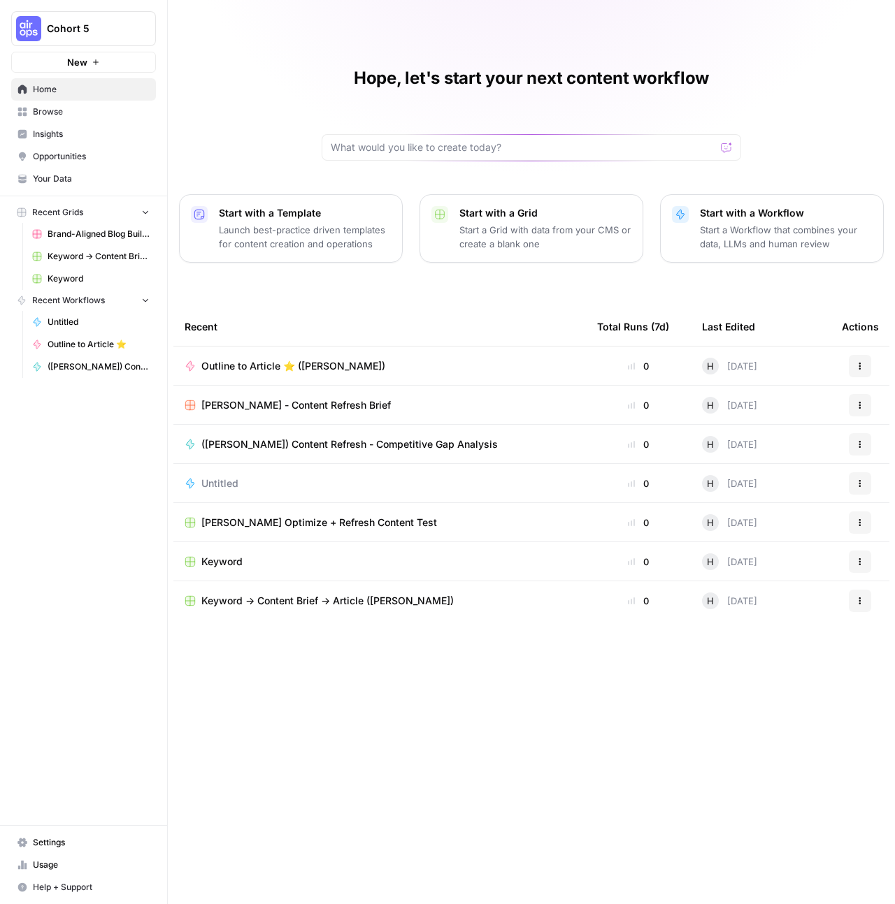
click at [426, 366] on div "Outline to Article ⭐️ ([PERSON_NAME])" at bounding box center [379, 366] width 390 height 14
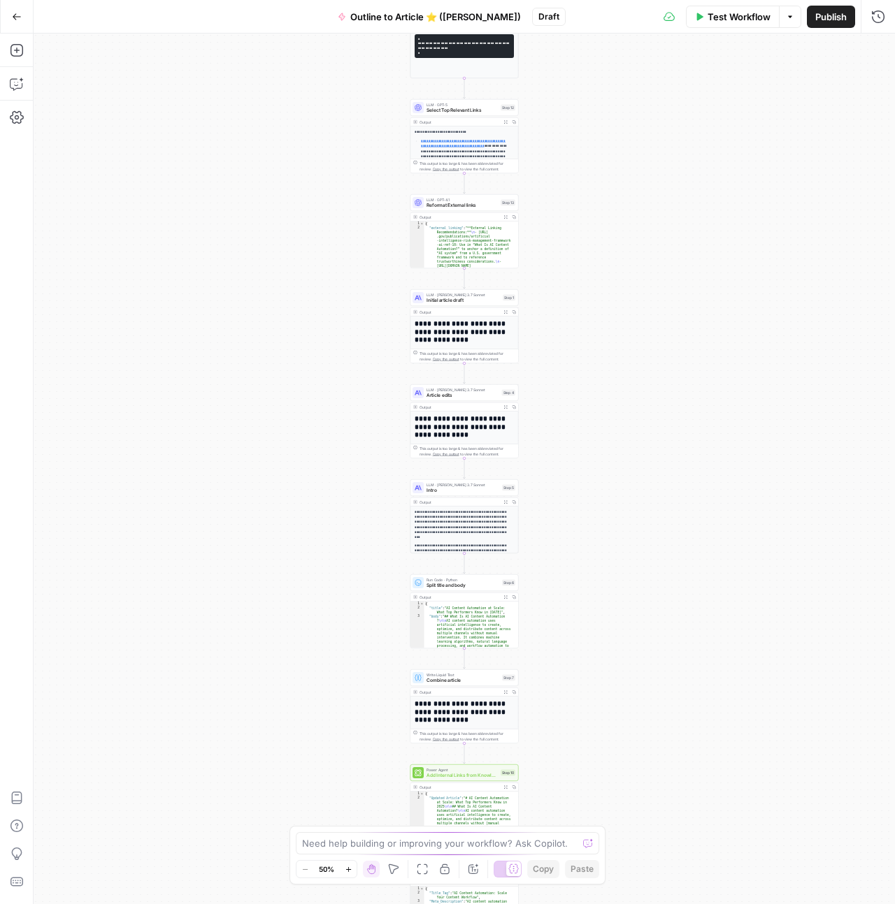
click at [835, 18] on span "Publish" at bounding box center [830, 17] width 31 height 14
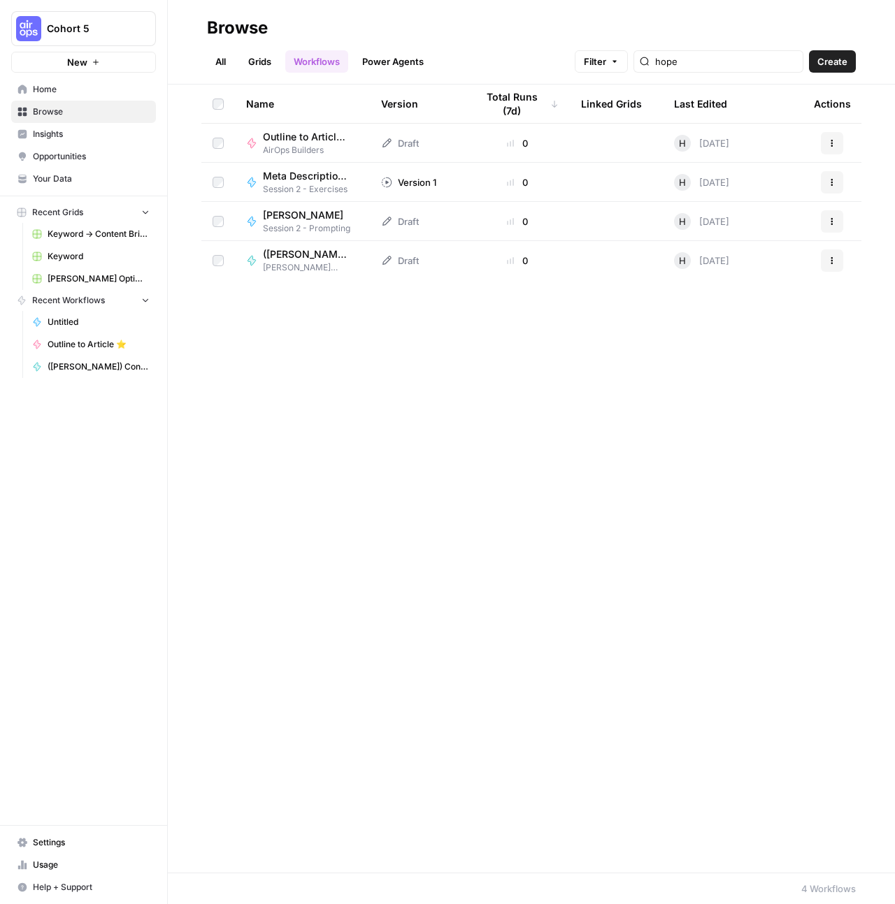
click at [224, 61] on link "All" at bounding box center [220, 61] width 27 height 22
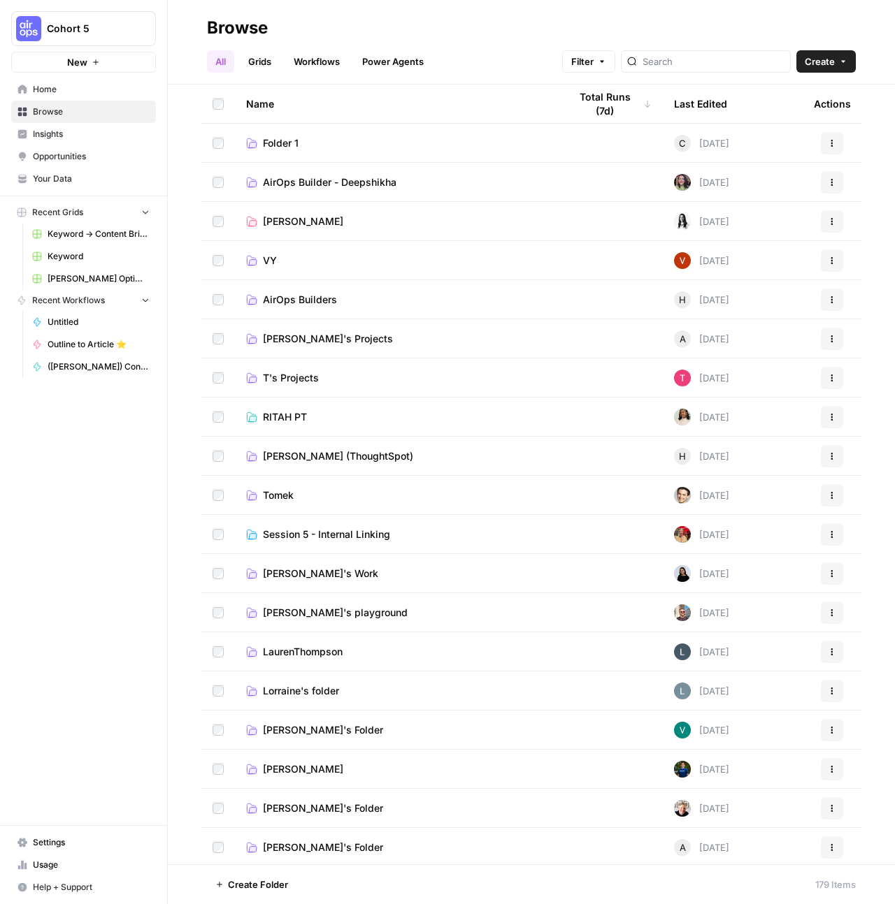
click at [415, 467] on td "[PERSON_NAME] (ThoughtSpot)" at bounding box center [396, 456] width 323 height 38
click at [381, 461] on span "Hope Siler (ThoughtSpot)" at bounding box center [338, 456] width 150 height 14
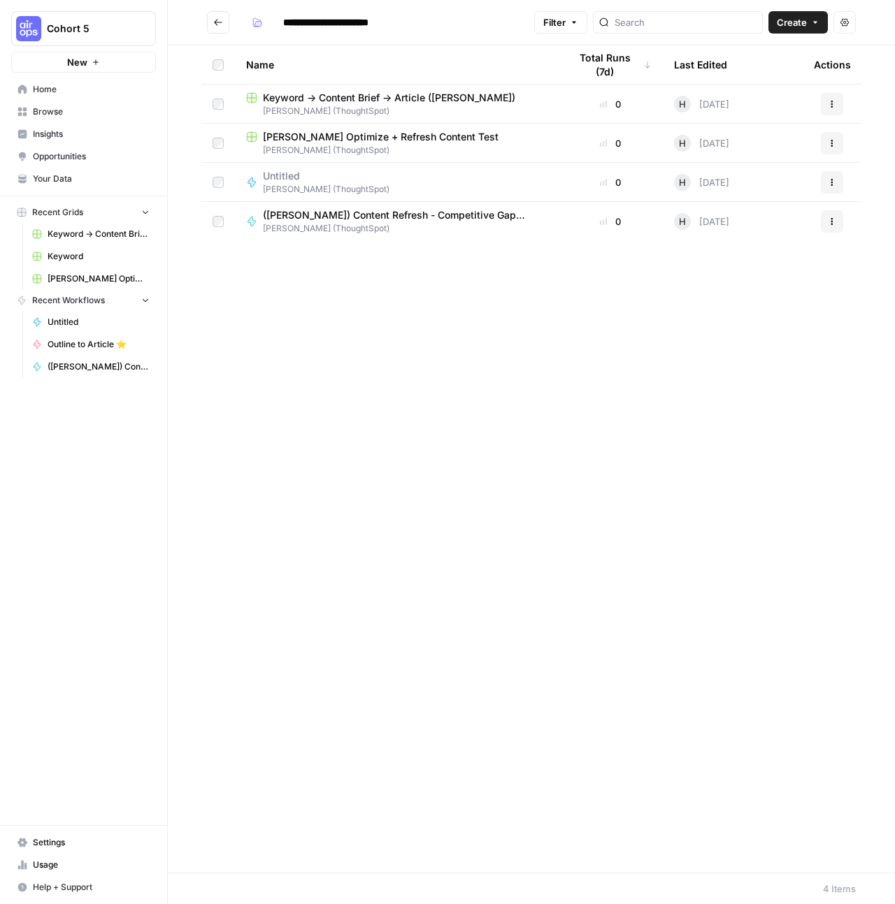
click at [231, 28] on h2 "**********" at bounding box center [367, 22] width 321 height 22
click at [222, 26] on icon "Go back" at bounding box center [218, 22] width 10 height 10
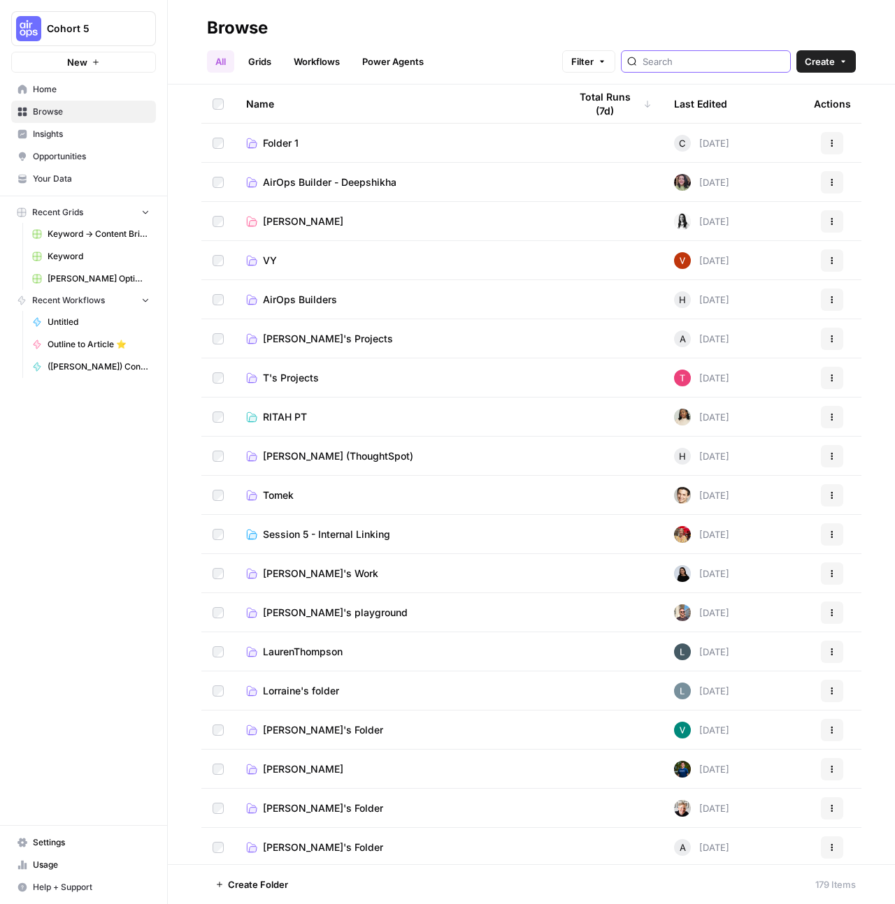
click at [752, 57] on input "search" at bounding box center [713, 62] width 142 height 14
type input "hope"
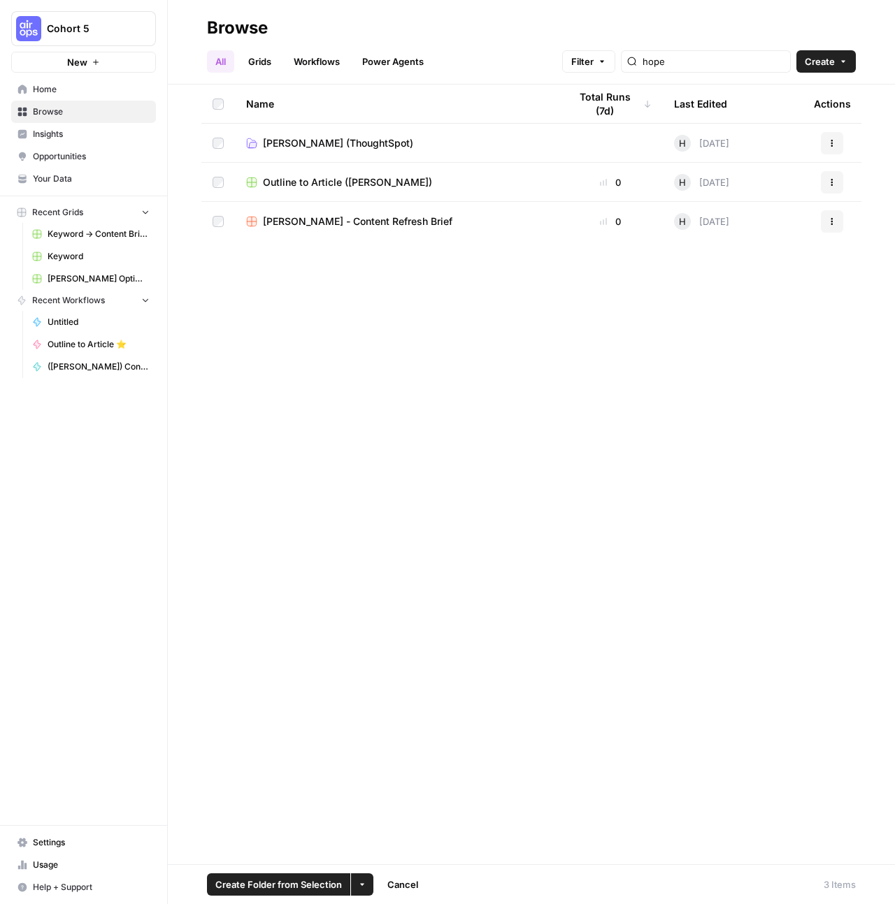
click at [359, 881] on icon "button" at bounding box center [362, 885] width 8 height 8
click at [380, 836] on span "Move to" at bounding box center [394, 832] width 35 height 14
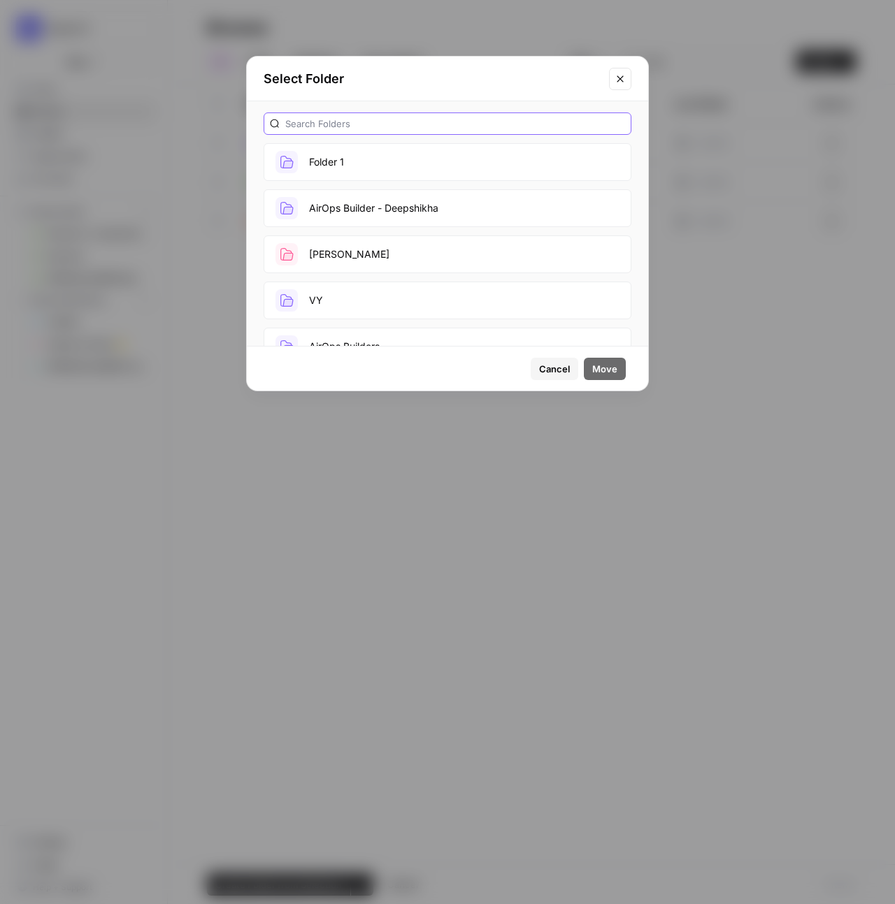
click at [420, 123] on input "text" at bounding box center [455, 124] width 340 height 14
type input "hope"
click at [406, 162] on button "[PERSON_NAME] (ThoughtSpot)" at bounding box center [447, 162] width 368 height 38
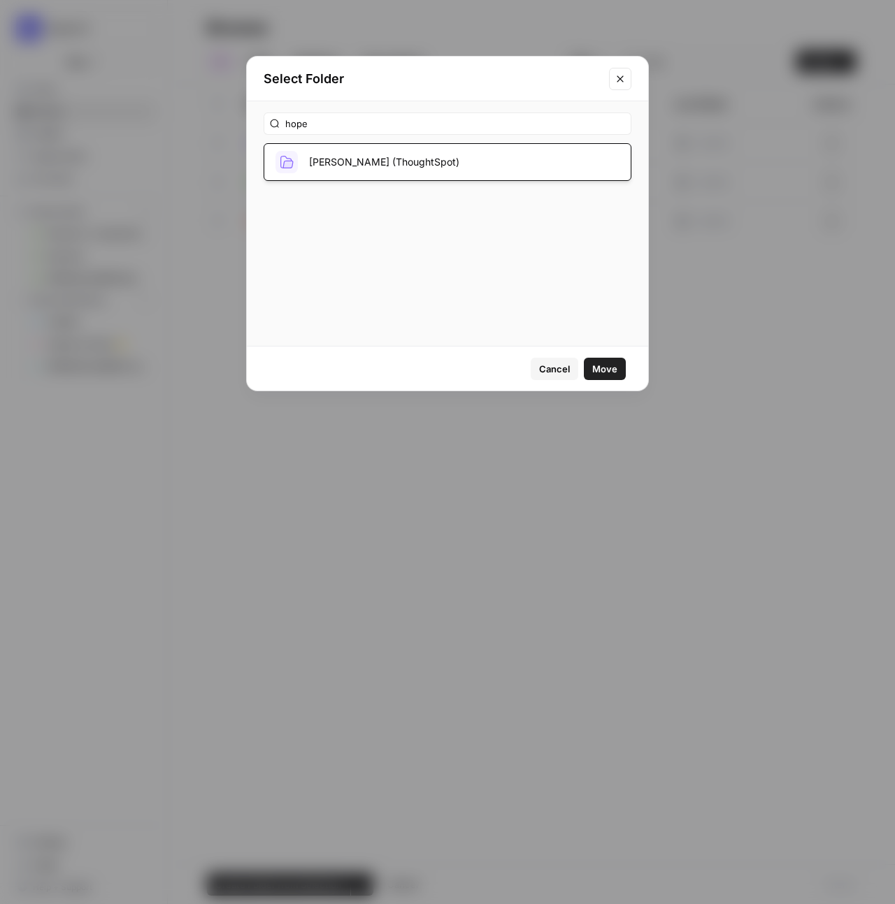
click at [608, 375] on span "Move" at bounding box center [604, 369] width 25 height 14
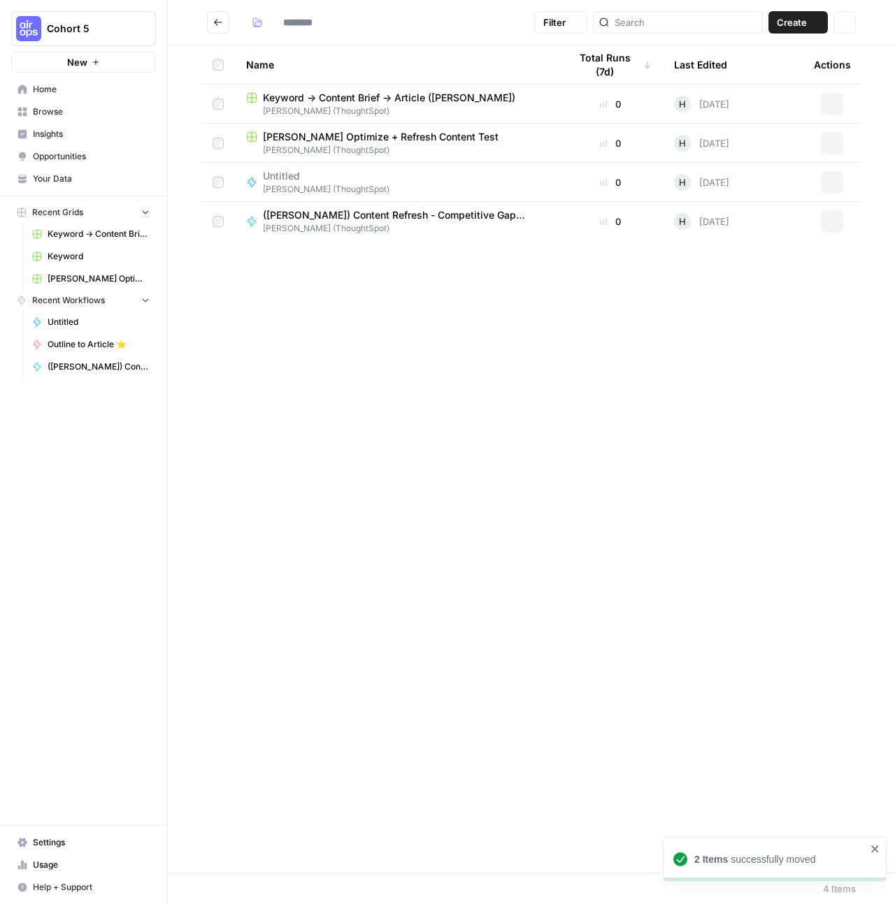
type input "**********"
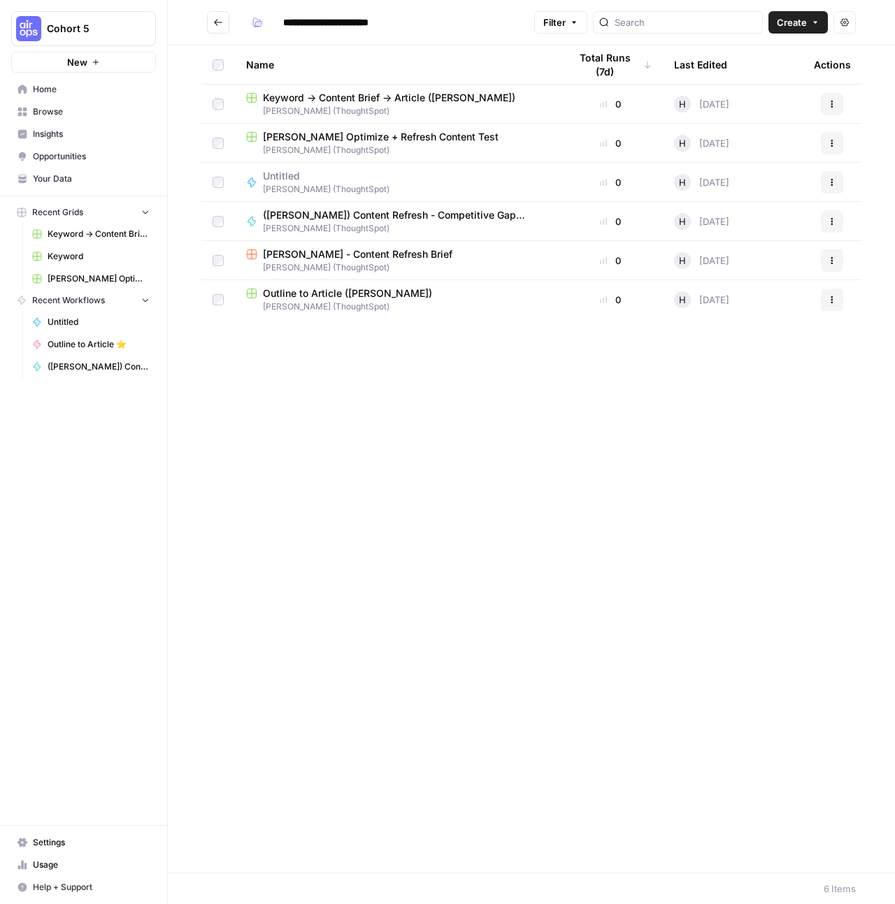
click at [425, 96] on span "Keyword -> Content Brief -> Article ([PERSON_NAME])" at bounding box center [389, 98] width 252 height 14
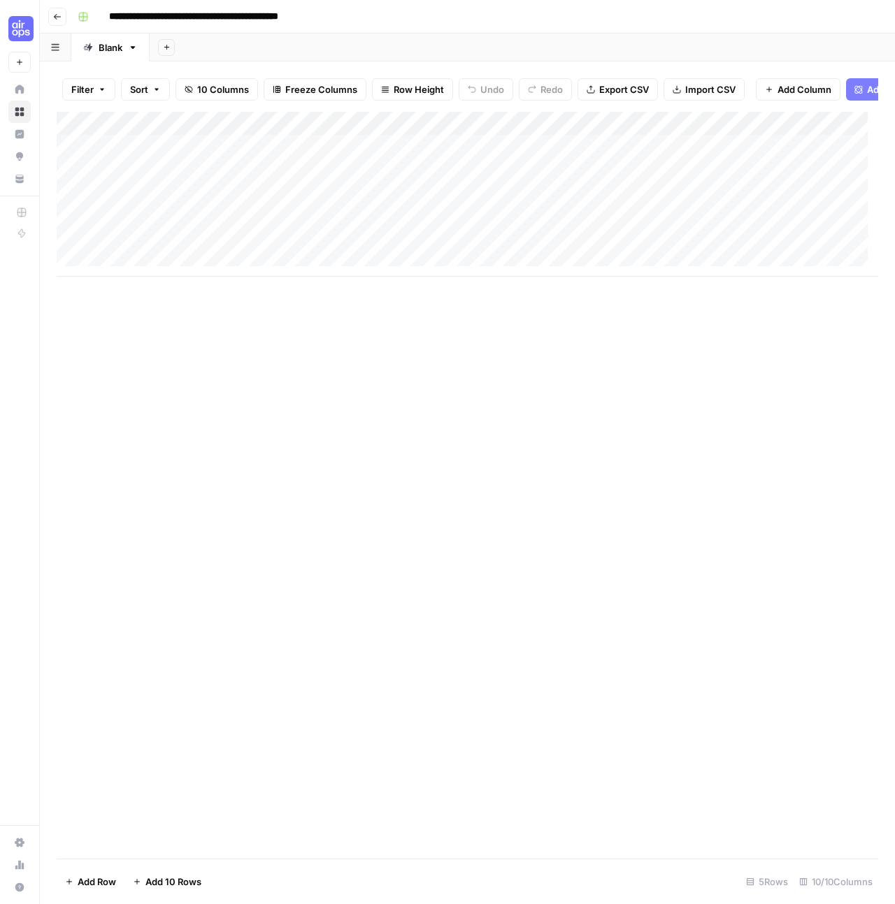
click at [321, 134] on div "Add Column" at bounding box center [467, 194] width 821 height 165
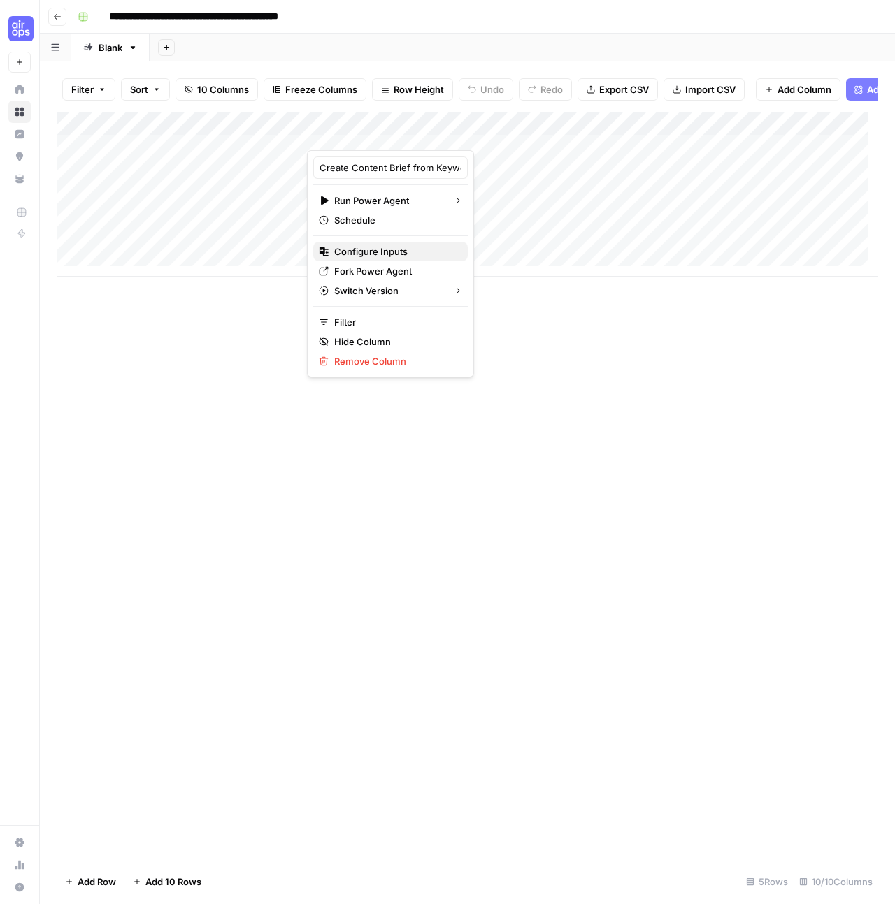
click at [375, 254] on span "Configure Inputs" at bounding box center [395, 252] width 122 height 14
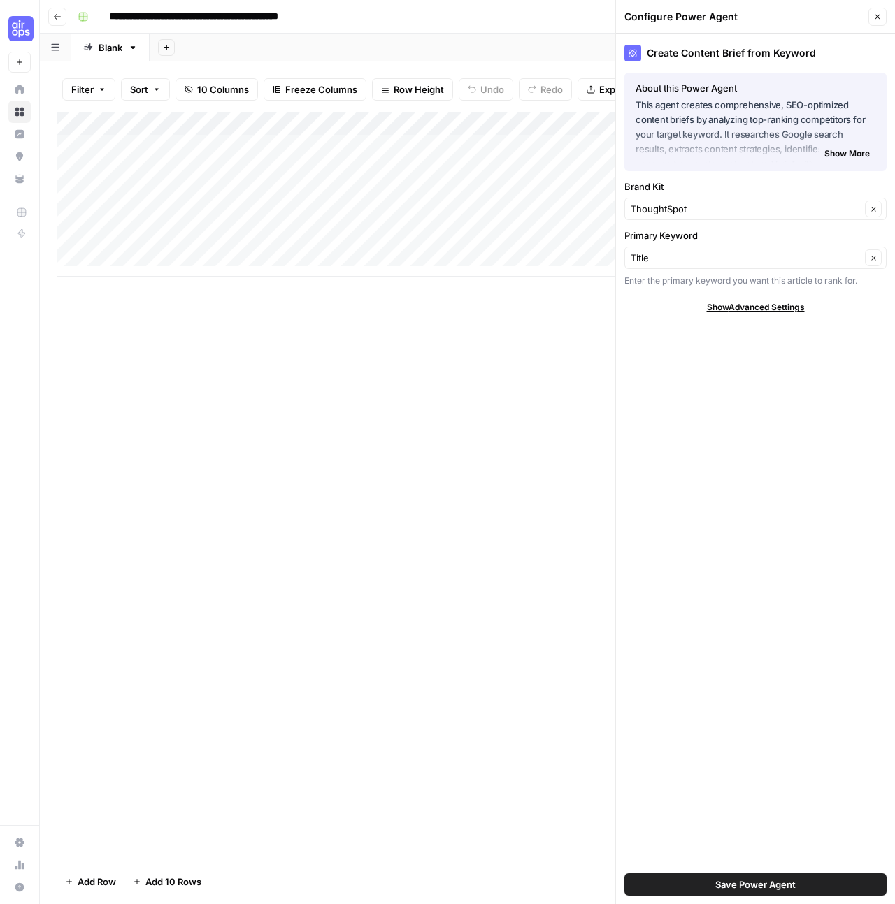
click at [881, 24] on button "Close" at bounding box center [877, 17] width 18 height 18
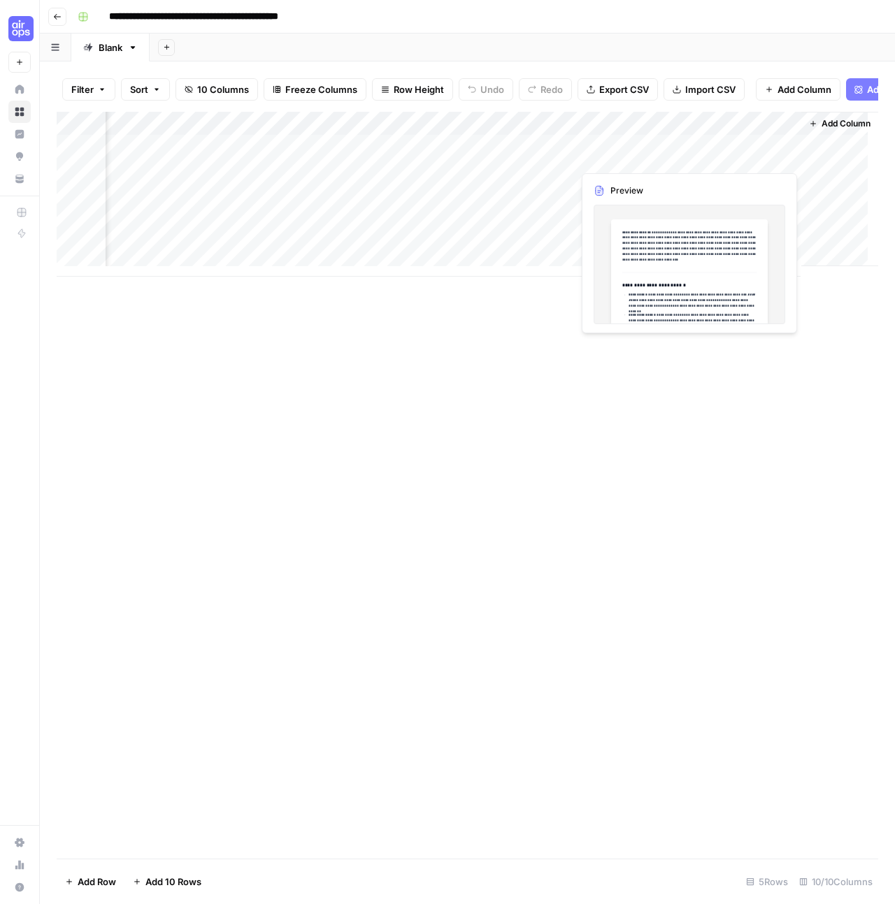
scroll to position [0, 742]
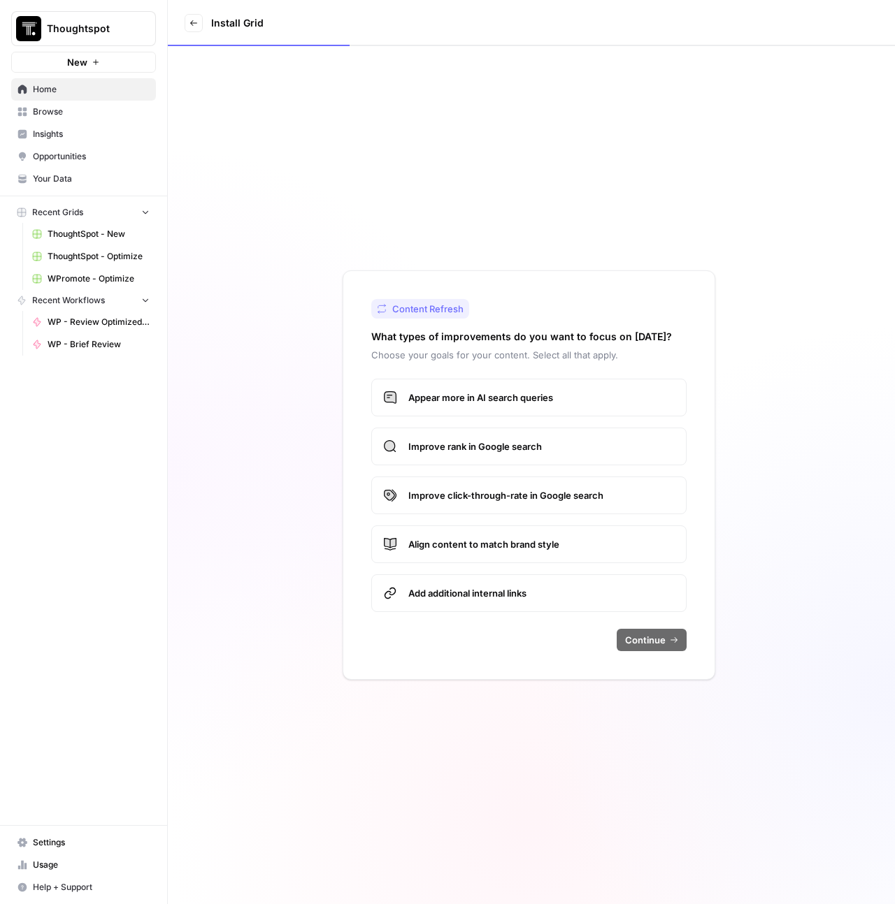
click at [68, 176] on span "Your Data" at bounding box center [91, 179] width 117 height 13
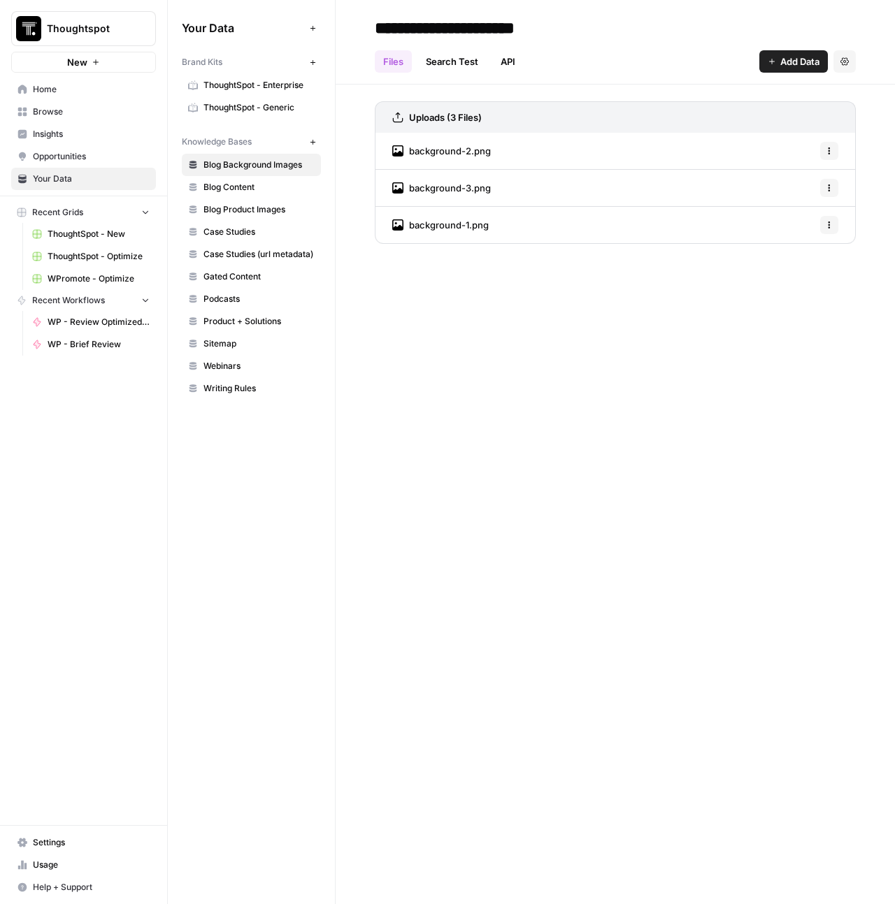
click at [55, 29] on span "Thoughtspot" at bounding box center [89, 29] width 85 height 14
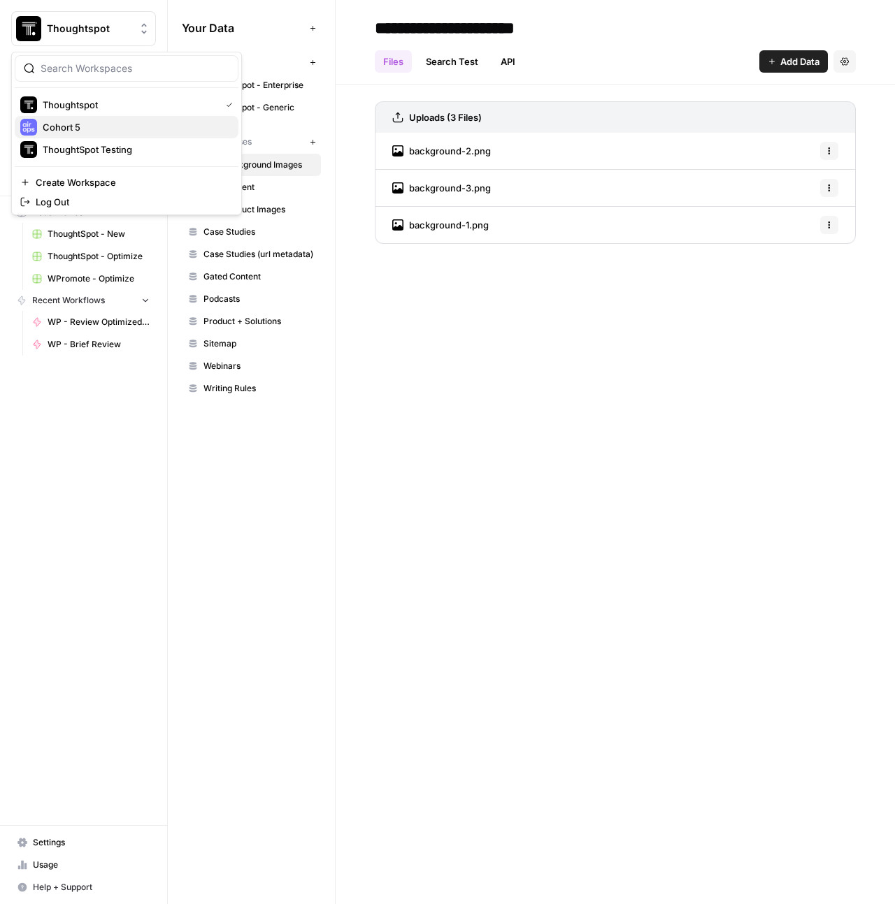
click at [105, 122] on span "Cohort 5" at bounding box center [135, 127] width 184 height 14
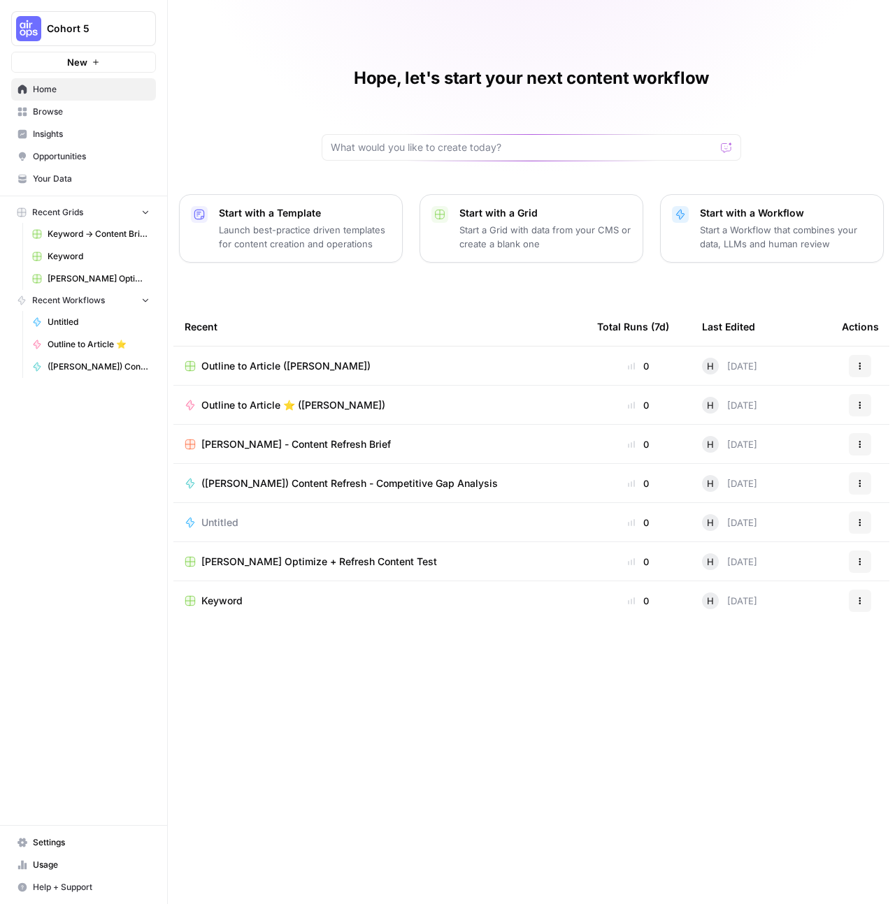
click at [60, 173] on span "Your Data" at bounding box center [91, 179] width 117 height 13
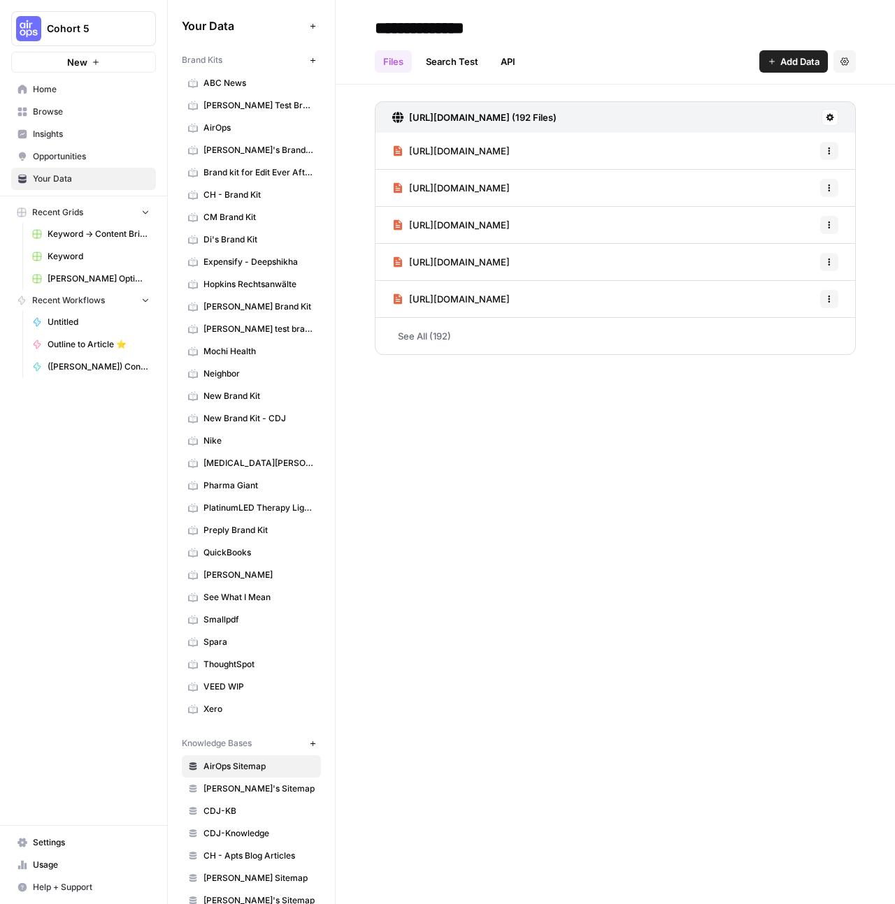
scroll to position [3, 0]
click at [233, 666] on span "ThoughtSpot" at bounding box center [258, 664] width 111 height 13
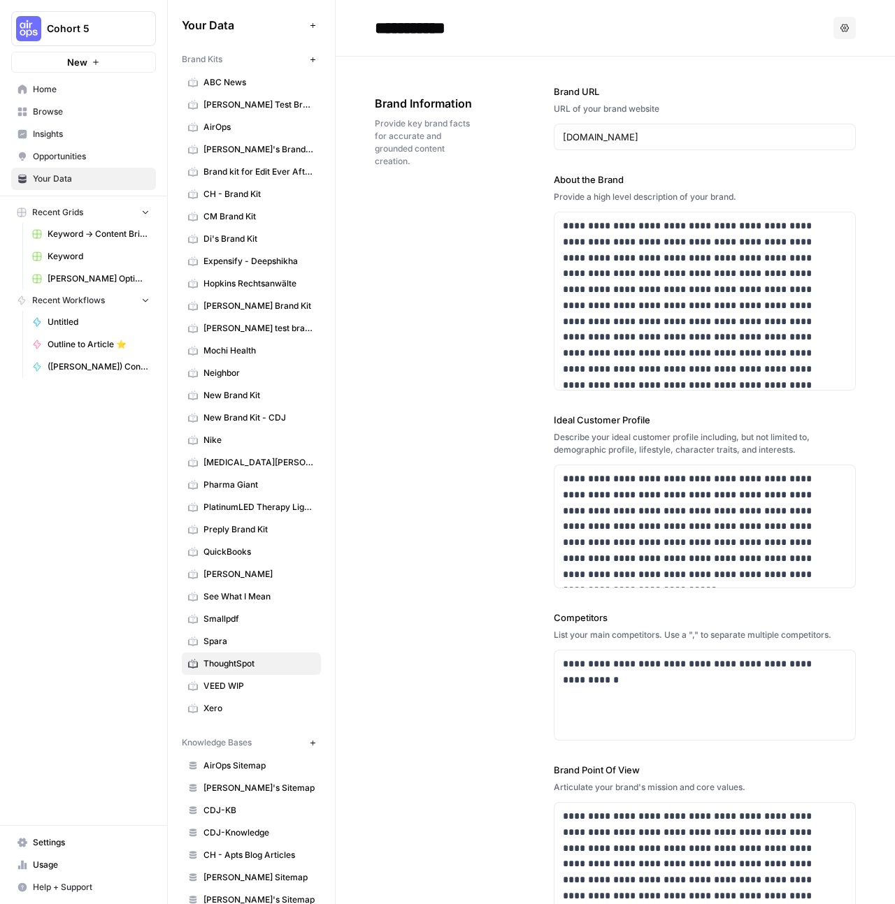
click at [838, 27] on button "Options" at bounding box center [844, 28] width 22 height 22
click at [636, 38] on h2 "**********" at bounding box center [601, 28] width 453 height 22
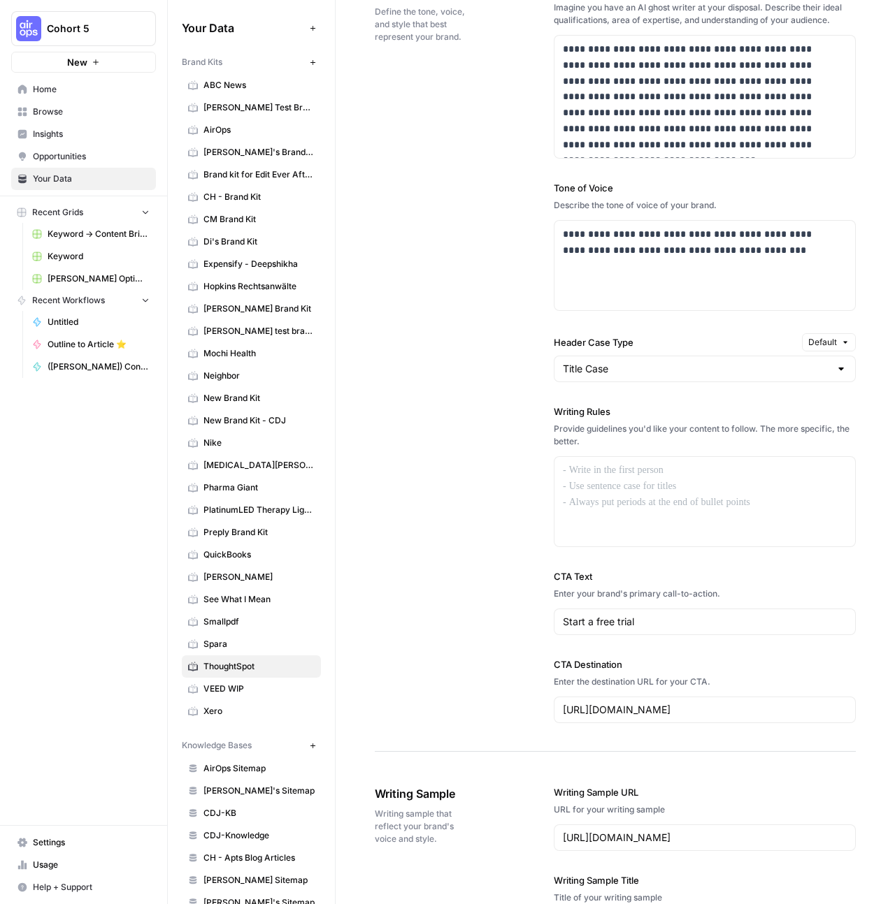
click at [77, 117] on span "Browse" at bounding box center [91, 112] width 117 height 13
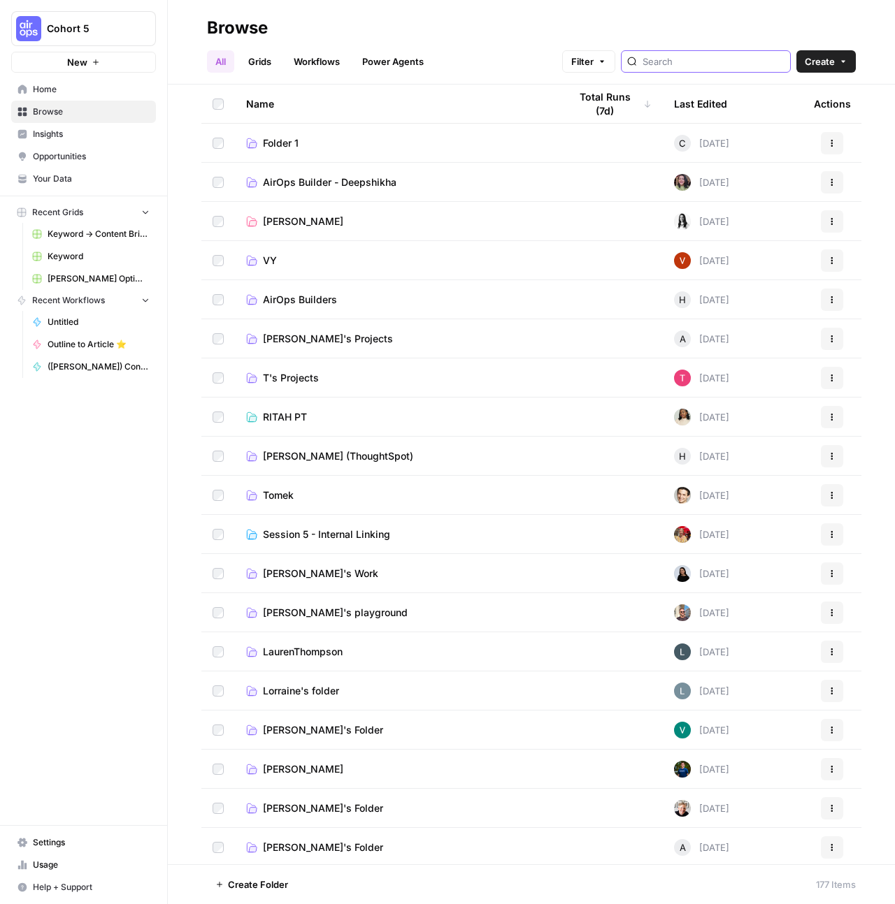
click at [711, 64] on input "search" at bounding box center [713, 62] width 142 height 14
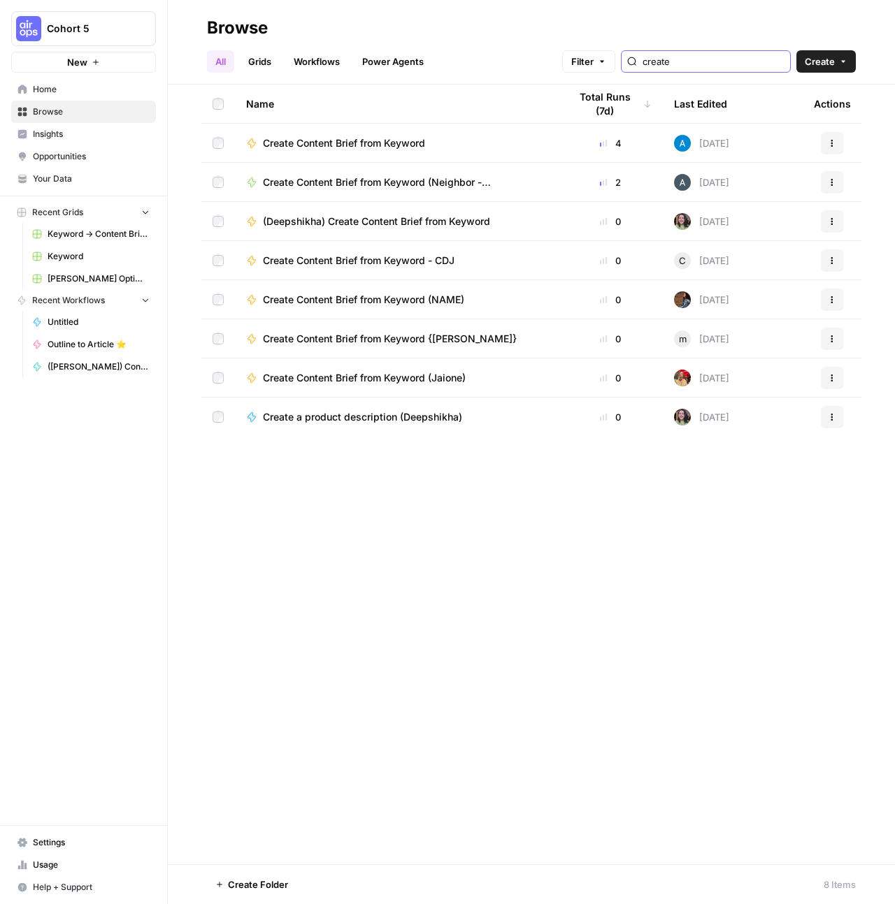
type input "create"
click at [265, 67] on link "Grids" at bounding box center [260, 61] width 40 height 22
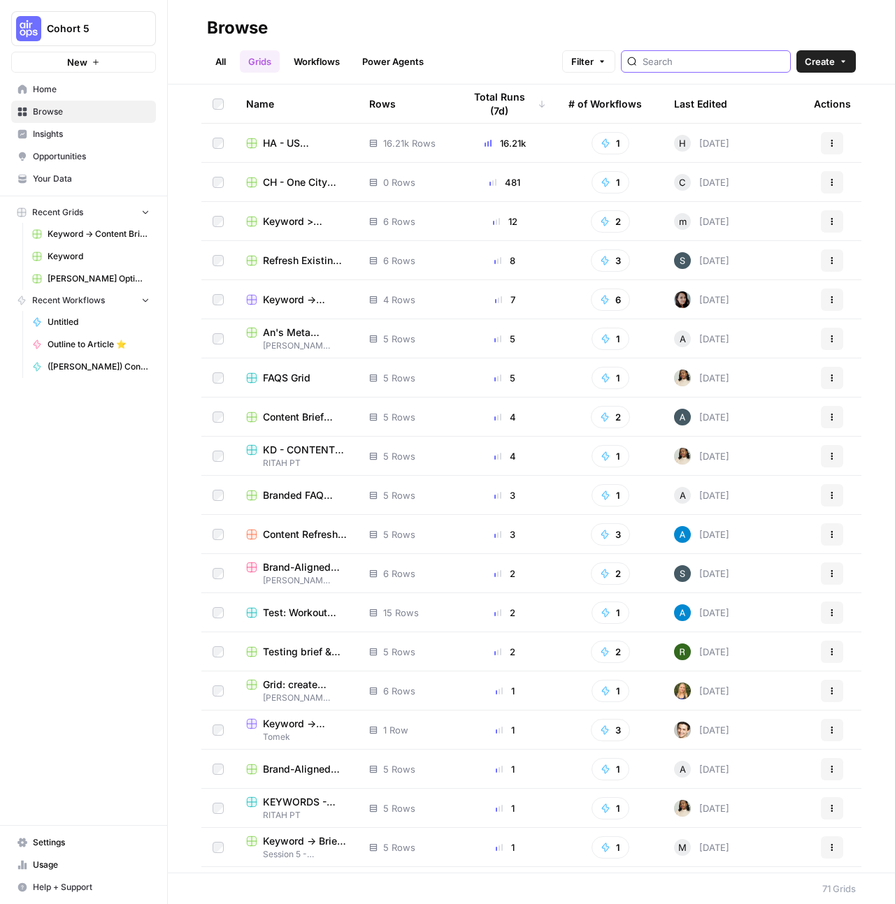
click at [730, 62] on input "search" at bounding box center [713, 62] width 142 height 14
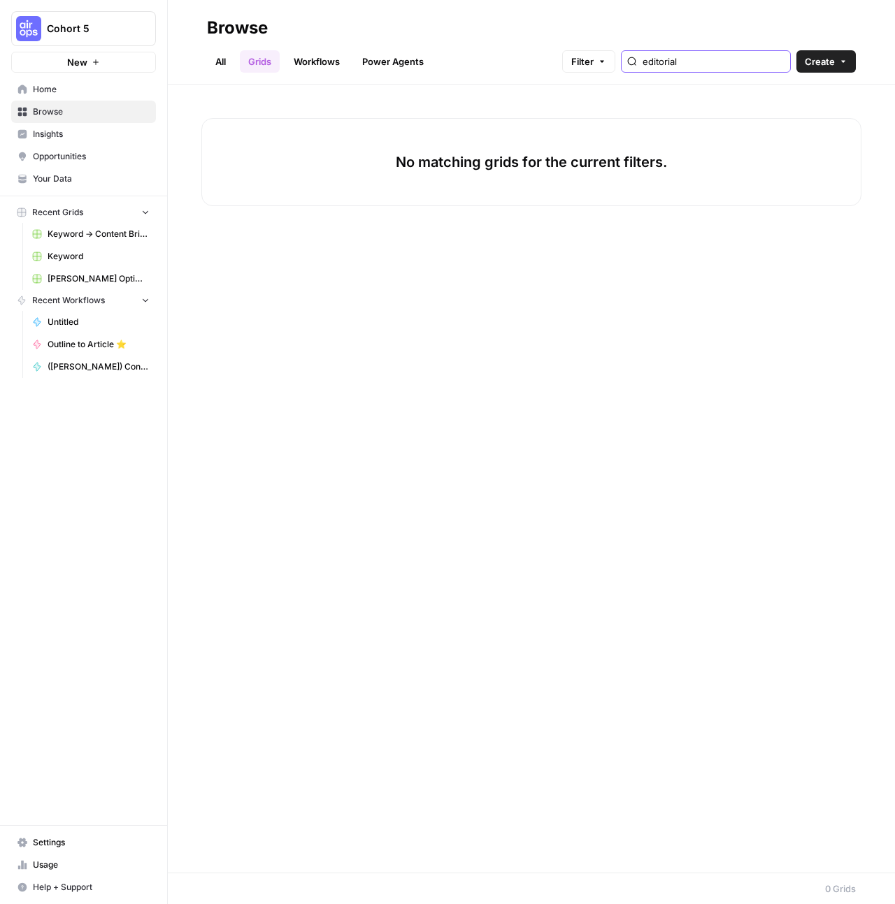
type input "editorial"
click at [226, 64] on link "All" at bounding box center [220, 61] width 27 height 22
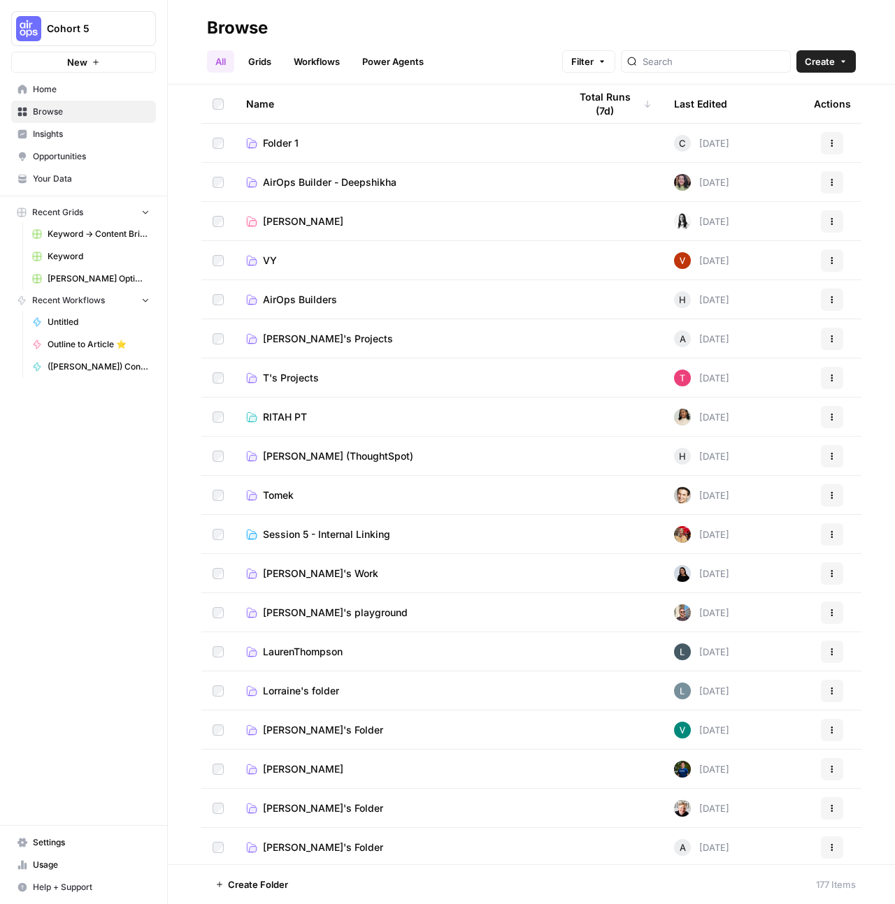
click at [376, 456] on span "Hope Siler (ThoughtSpot)" at bounding box center [338, 456] width 150 height 14
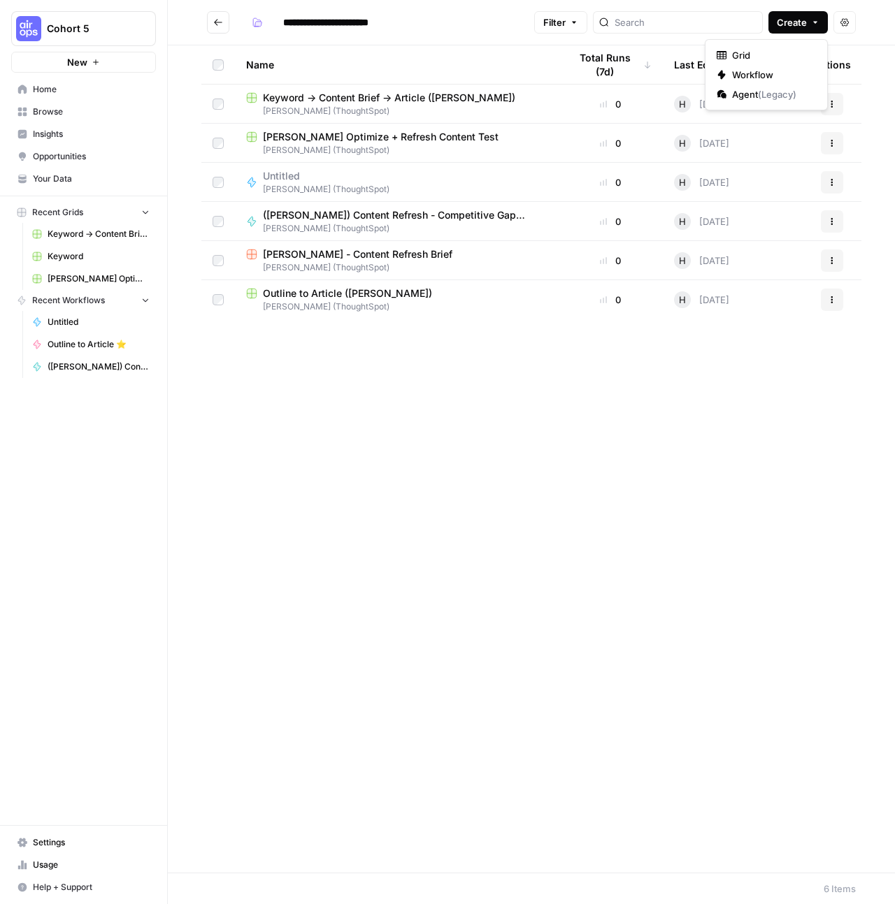
click at [793, 19] on span "Create" at bounding box center [791, 22] width 30 height 14
click at [760, 57] on span "Grid" at bounding box center [771, 55] width 78 height 14
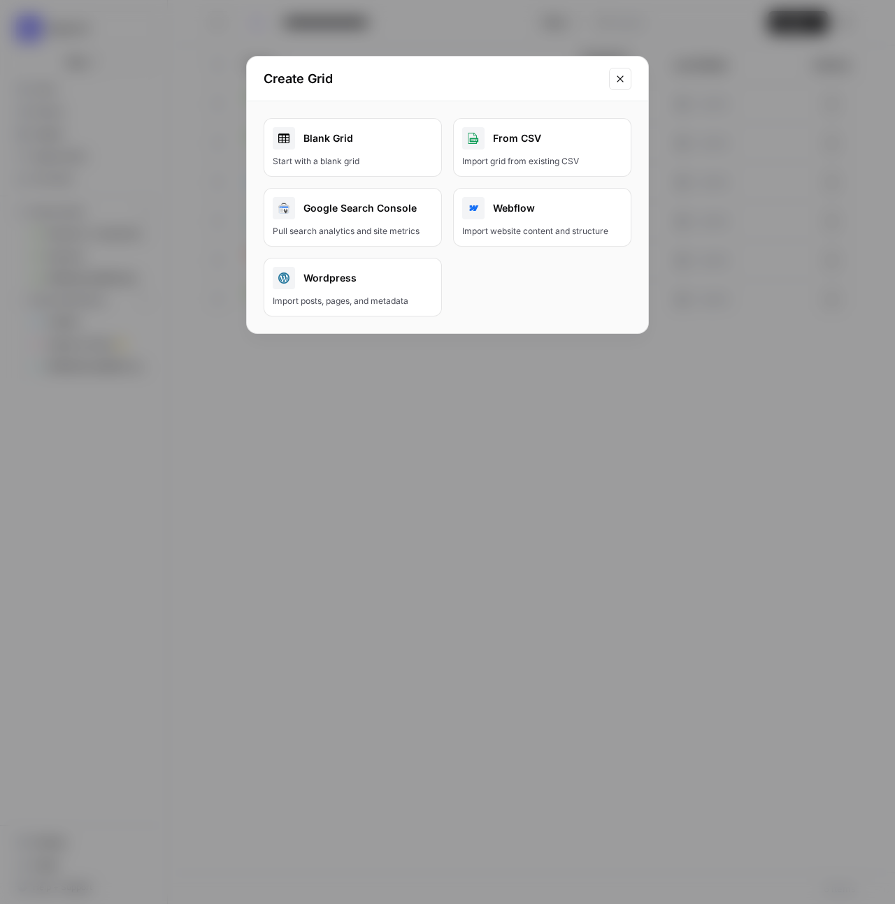
click at [403, 152] on link "Blank Grid Start with a blank grid" at bounding box center [352, 147] width 178 height 59
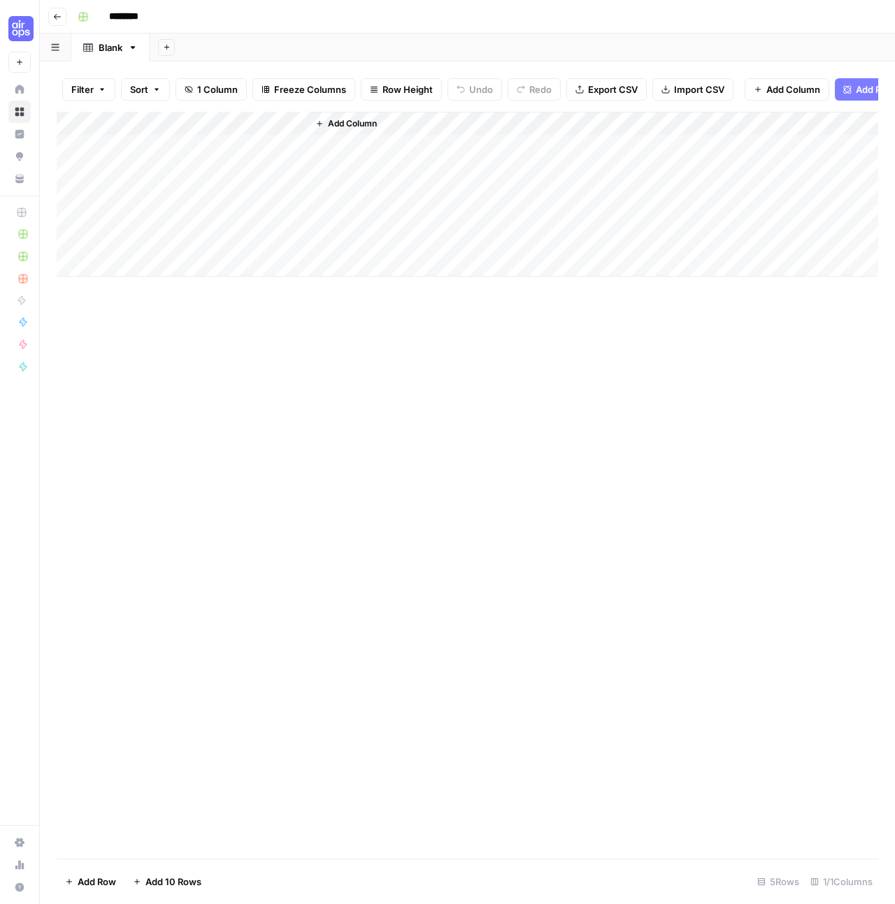
click at [132, 13] on input "********" at bounding box center [142, 17] width 78 height 22
type input "**********"
click at [54, 18] on icon "button" at bounding box center [57, 17] width 8 height 8
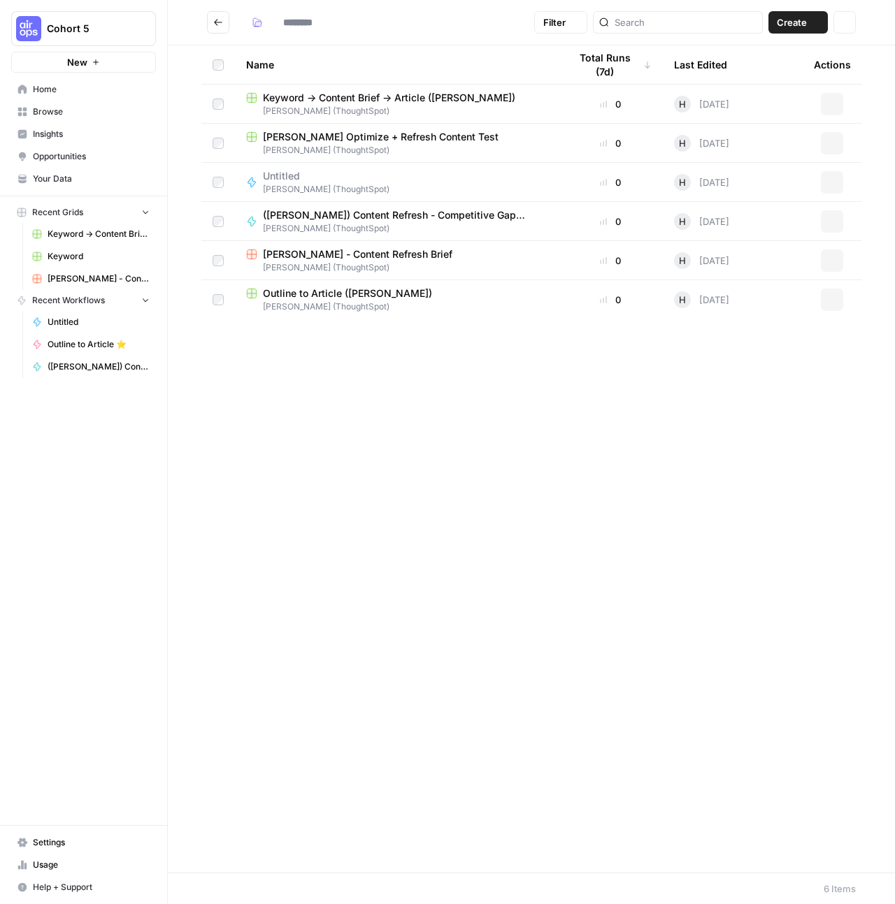
type input "**********"
click at [80, 851] on link "Settings" at bounding box center [83, 843] width 145 height 22
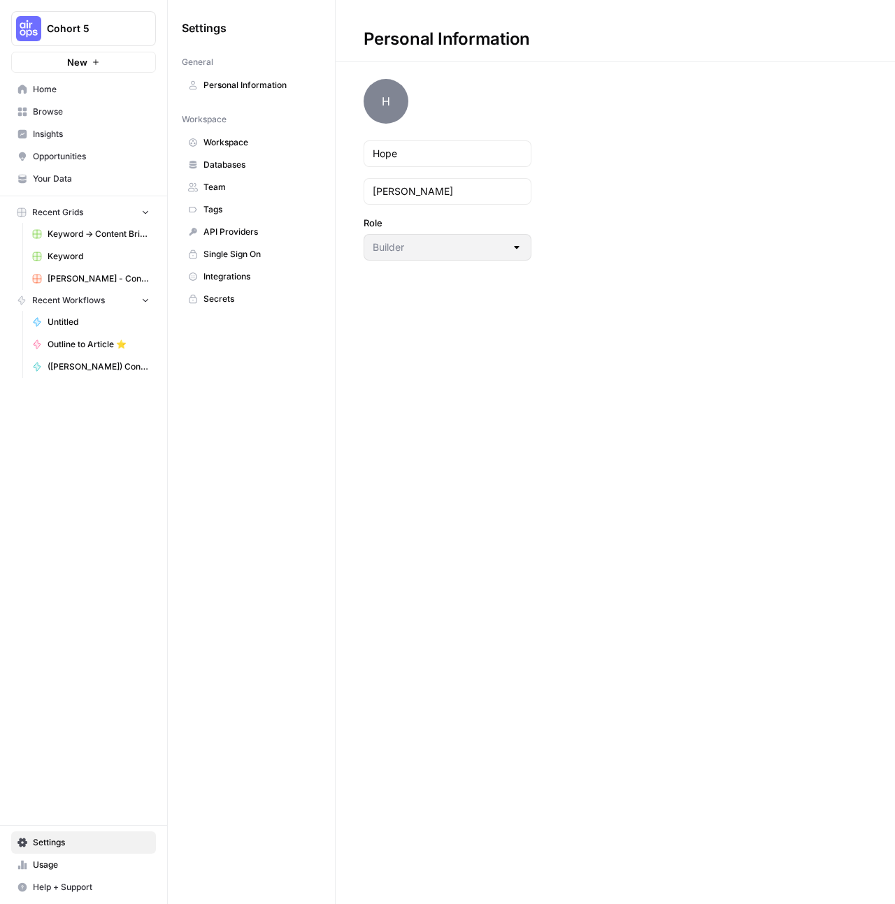
click at [263, 267] on link "Integrations" at bounding box center [251, 277] width 139 height 22
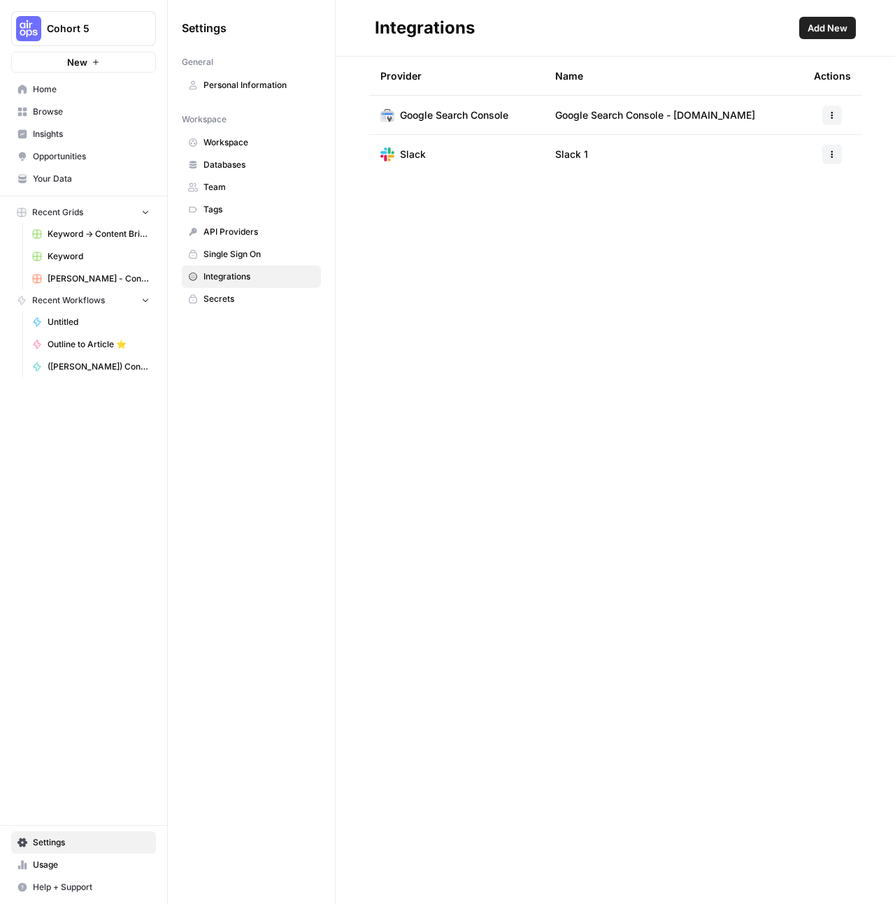
click at [73, 29] on span "Cohort 5" at bounding box center [89, 29] width 85 height 14
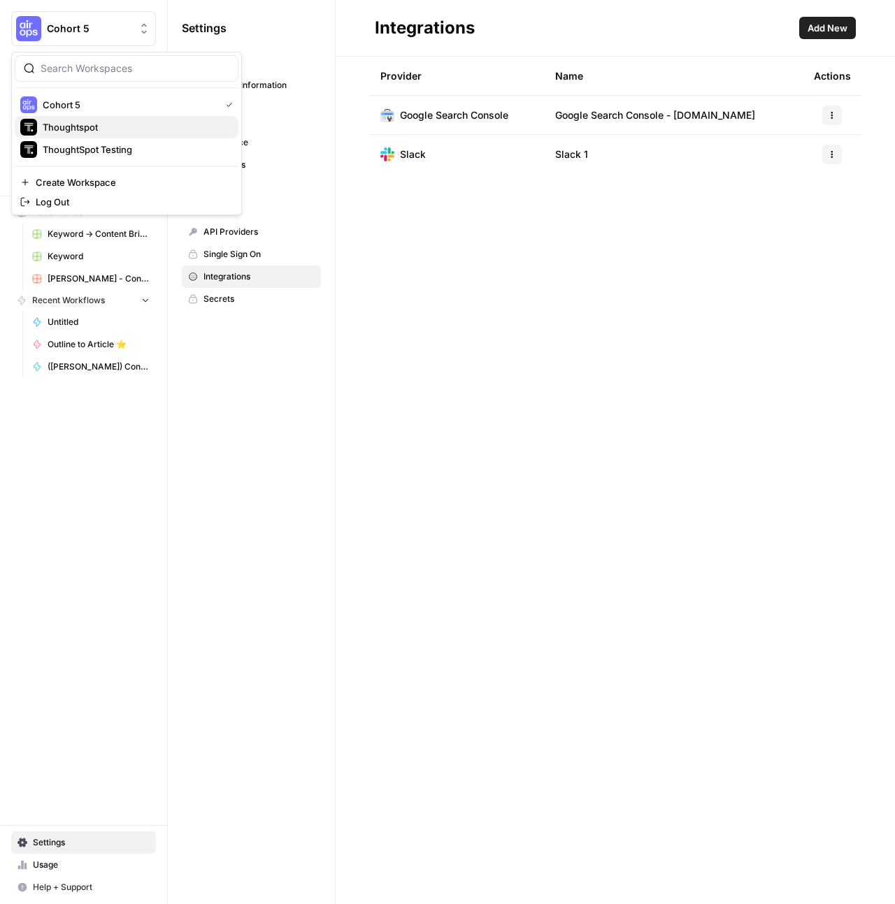
click at [78, 130] on span "Thoughtspot" at bounding box center [135, 127] width 184 height 14
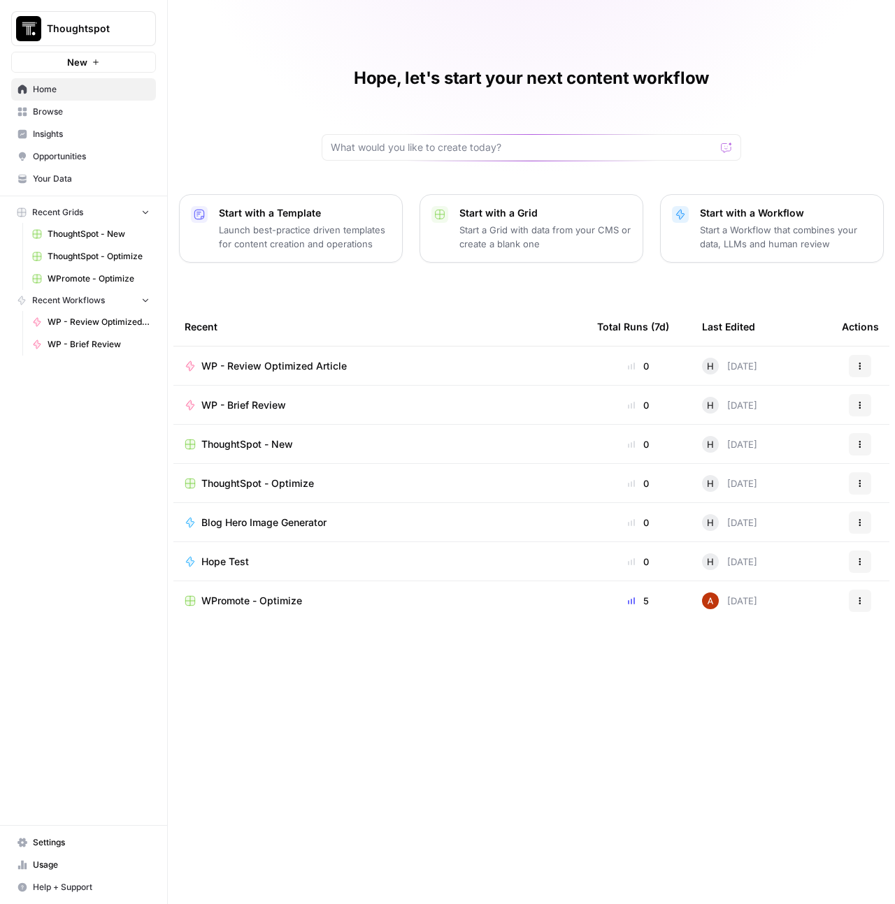
click at [108, 270] on link "WPromote - Optimize" at bounding box center [91, 279] width 130 height 22
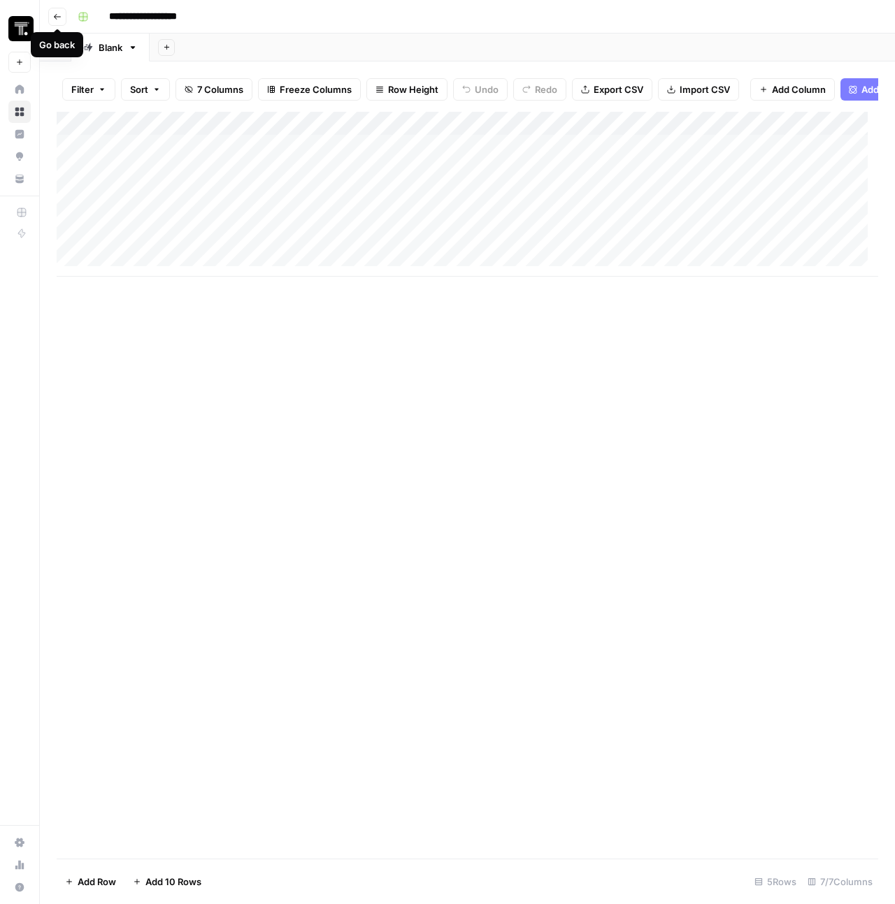
click at [61, 22] on button "Go back" at bounding box center [57, 17] width 18 height 18
